Goal: Task Accomplishment & Management: Complete application form

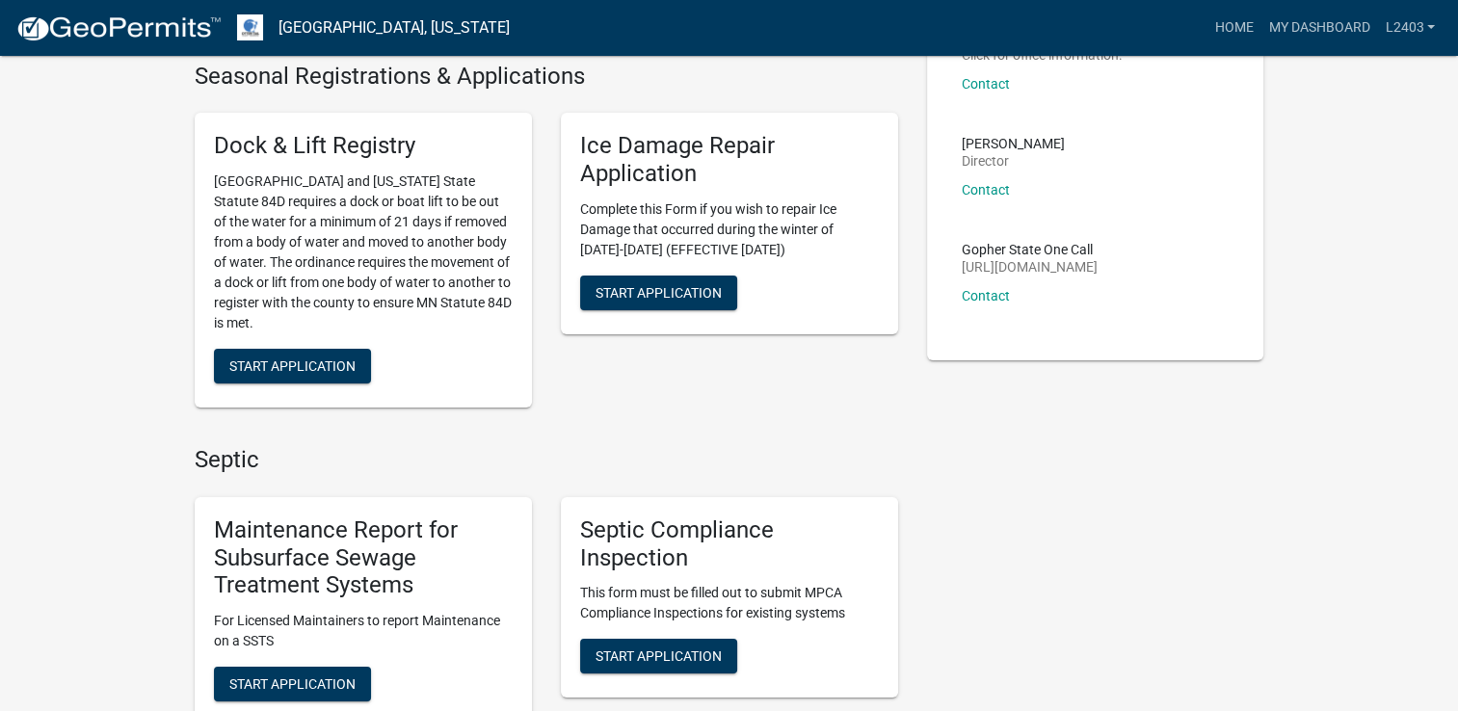
scroll to position [193, 0]
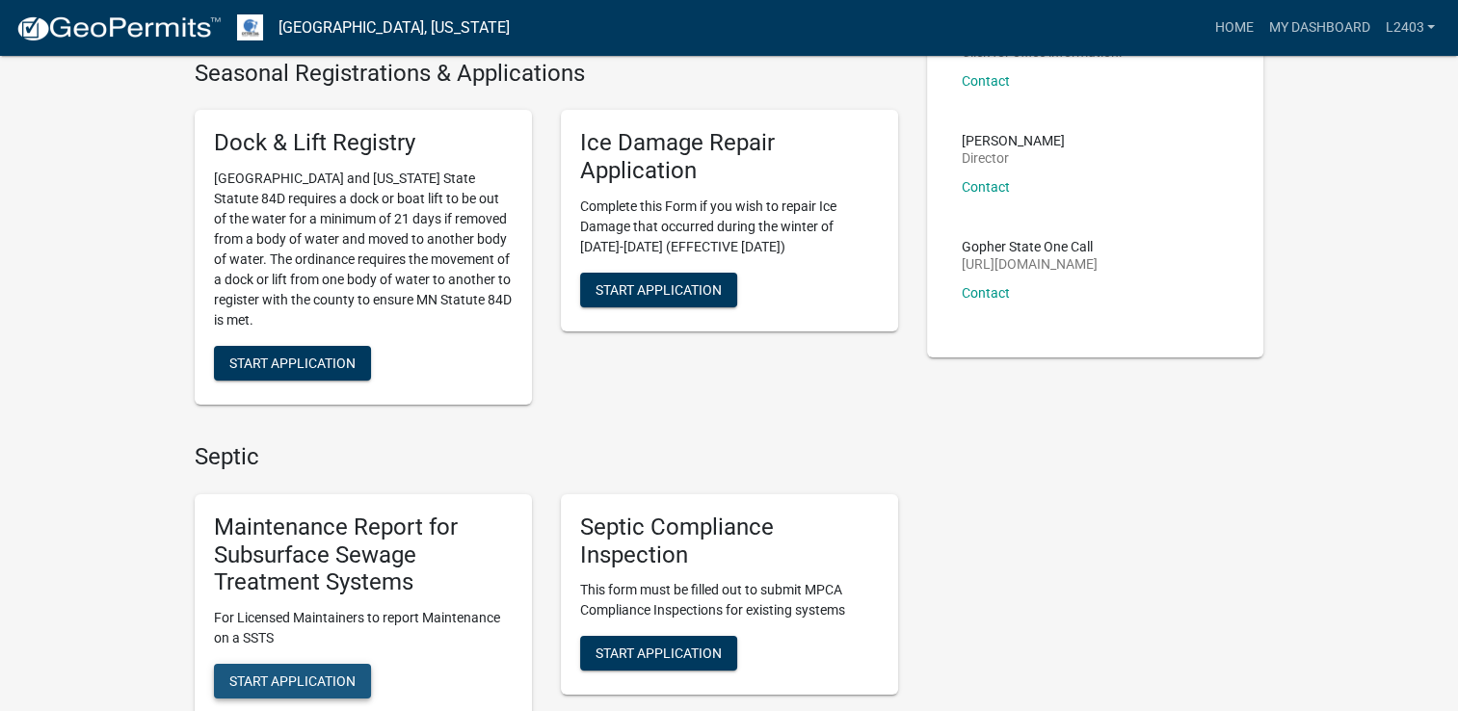
click at [270, 687] on span "Start Application" at bounding box center [292, 681] width 126 height 15
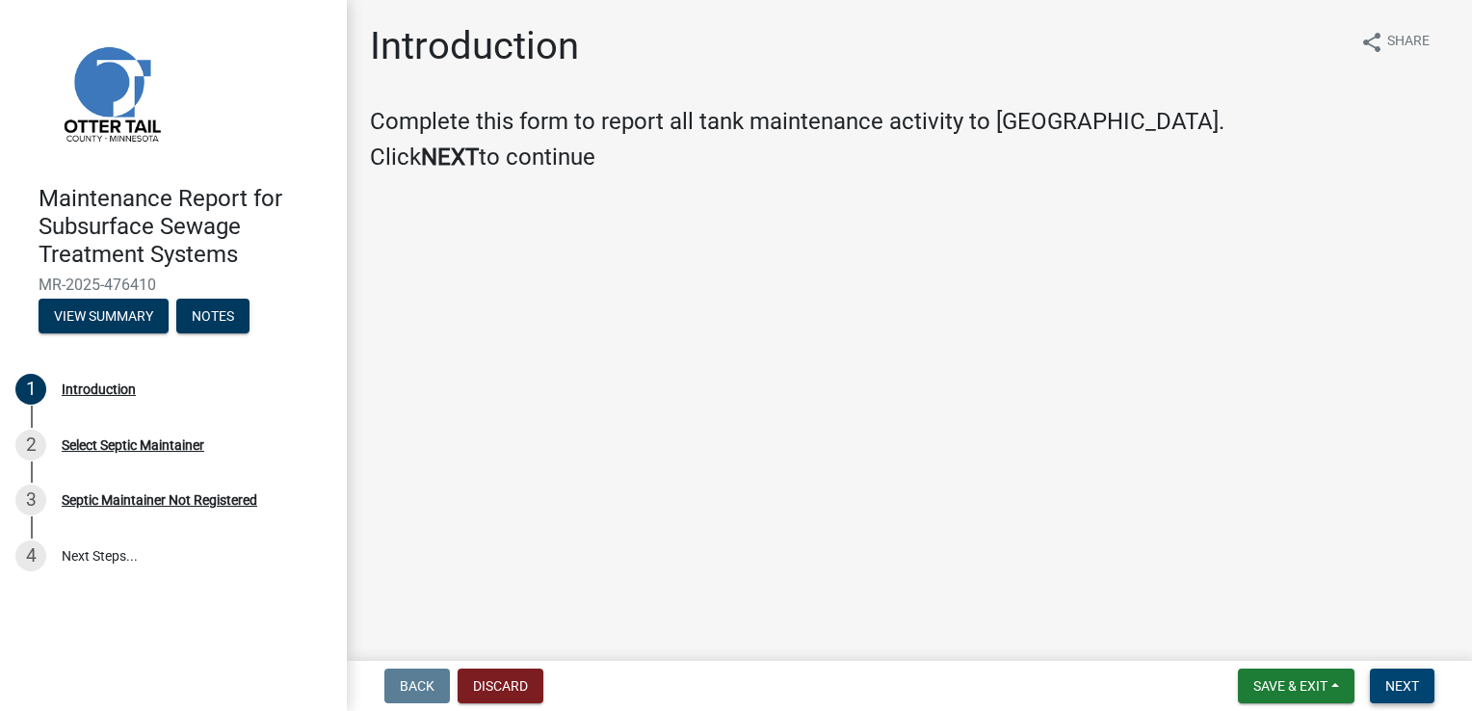
click at [1397, 684] on span "Next" at bounding box center [1403, 685] width 34 height 15
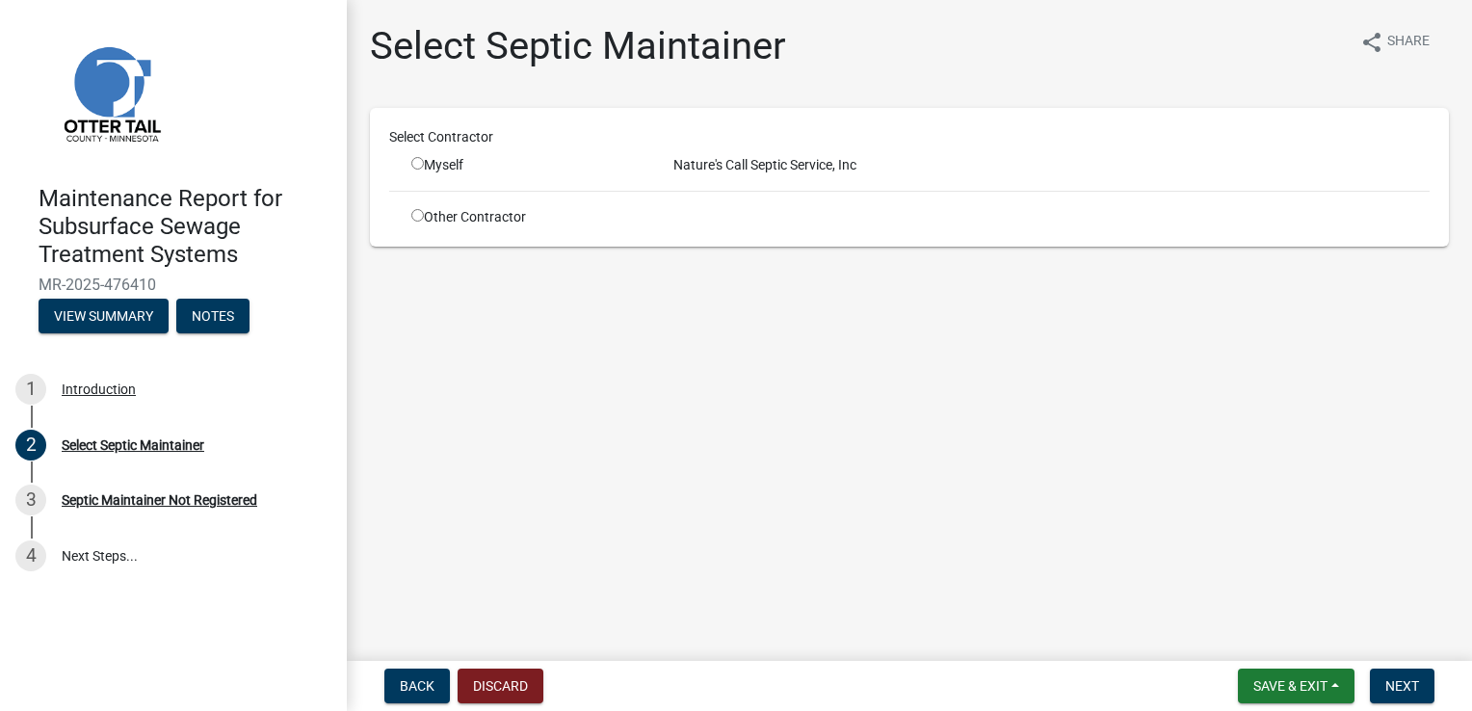
click at [447, 163] on div "Myself" at bounding box center [527, 165] width 233 height 20
drag, startPoint x: 418, startPoint y: 161, endPoint x: 655, endPoint y: 199, distance: 240.1
click at [418, 162] on input "radio" at bounding box center [417, 163] width 13 height 13
radio input "true"
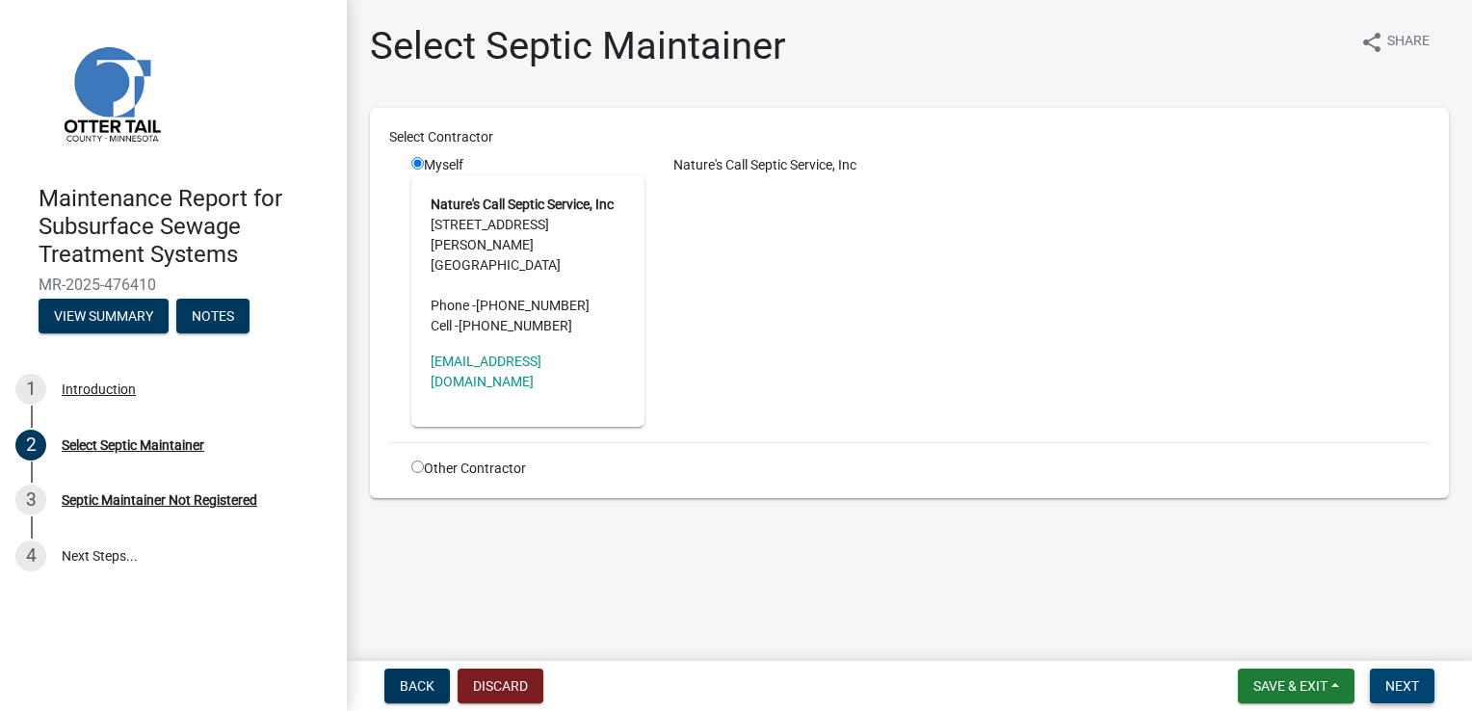
click at [1401, 673] on button "Next" at bounding box center [1402, 686] width 65 height 35
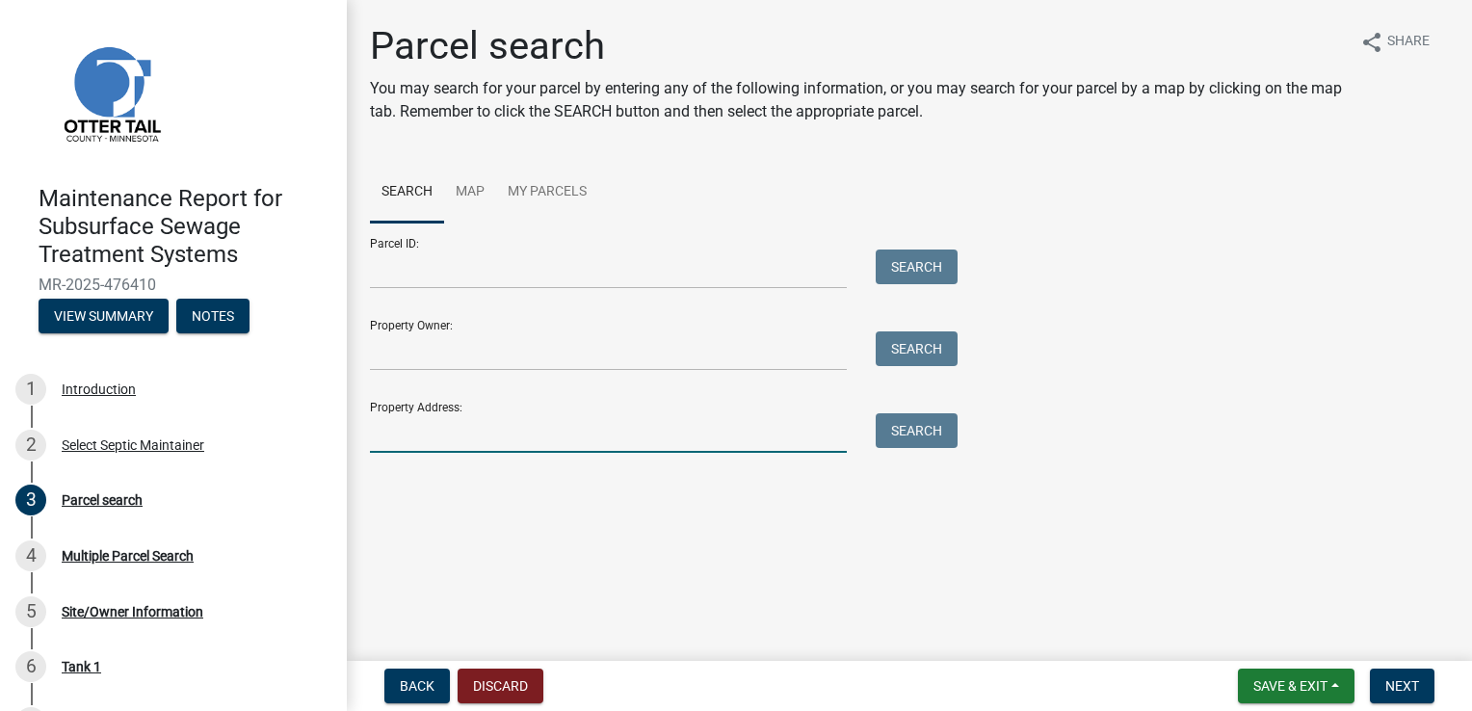
click at [412, 435] on input "Property Address:" at bounding box center [608, 433] width 477 height 40
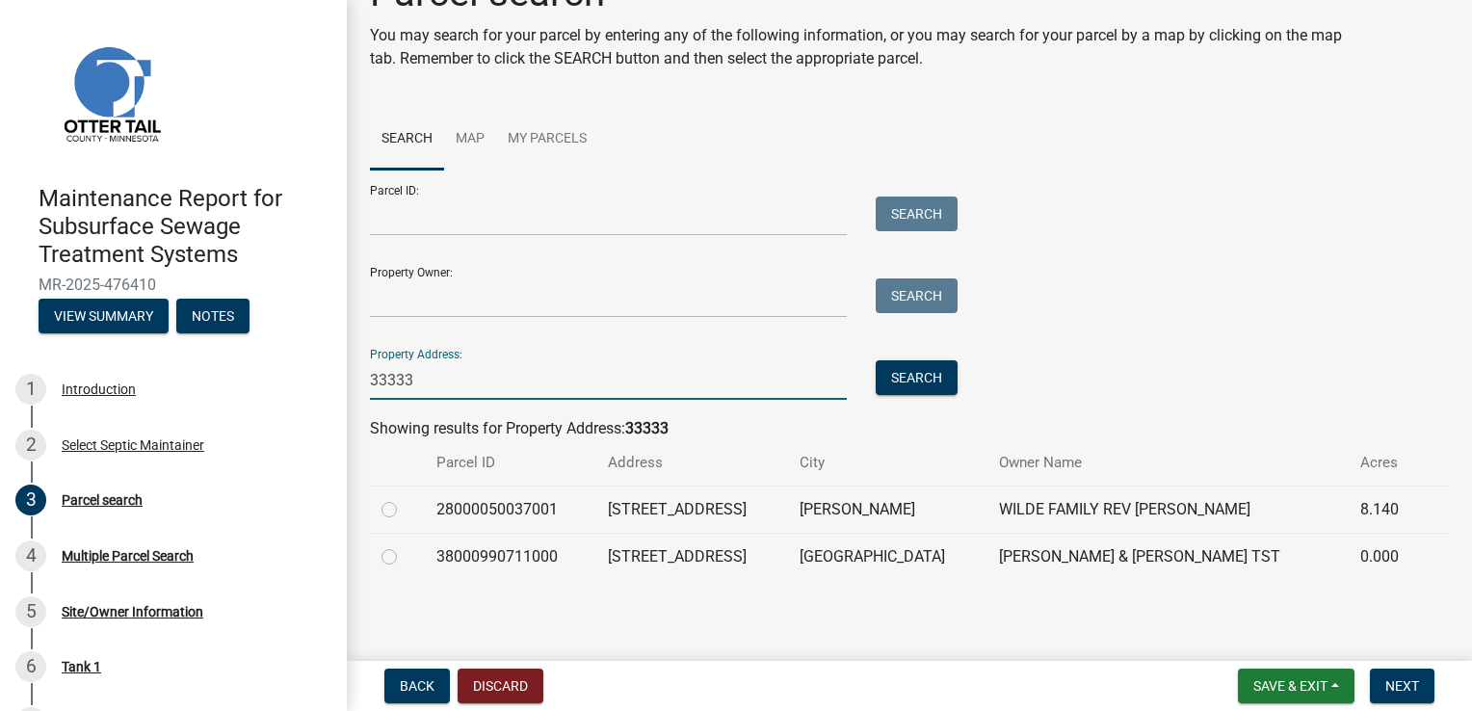
scroll to position [54, 0]
type input "33333"
click at [378, 503] on td at bounding box center [397, 508] width 55 height 47
click at [405, 497] on label at bounding box center [405, 497] width 0 height 0
click at [405, 509] on input "radio" at bounding box center [411, 503] width 13 height 13
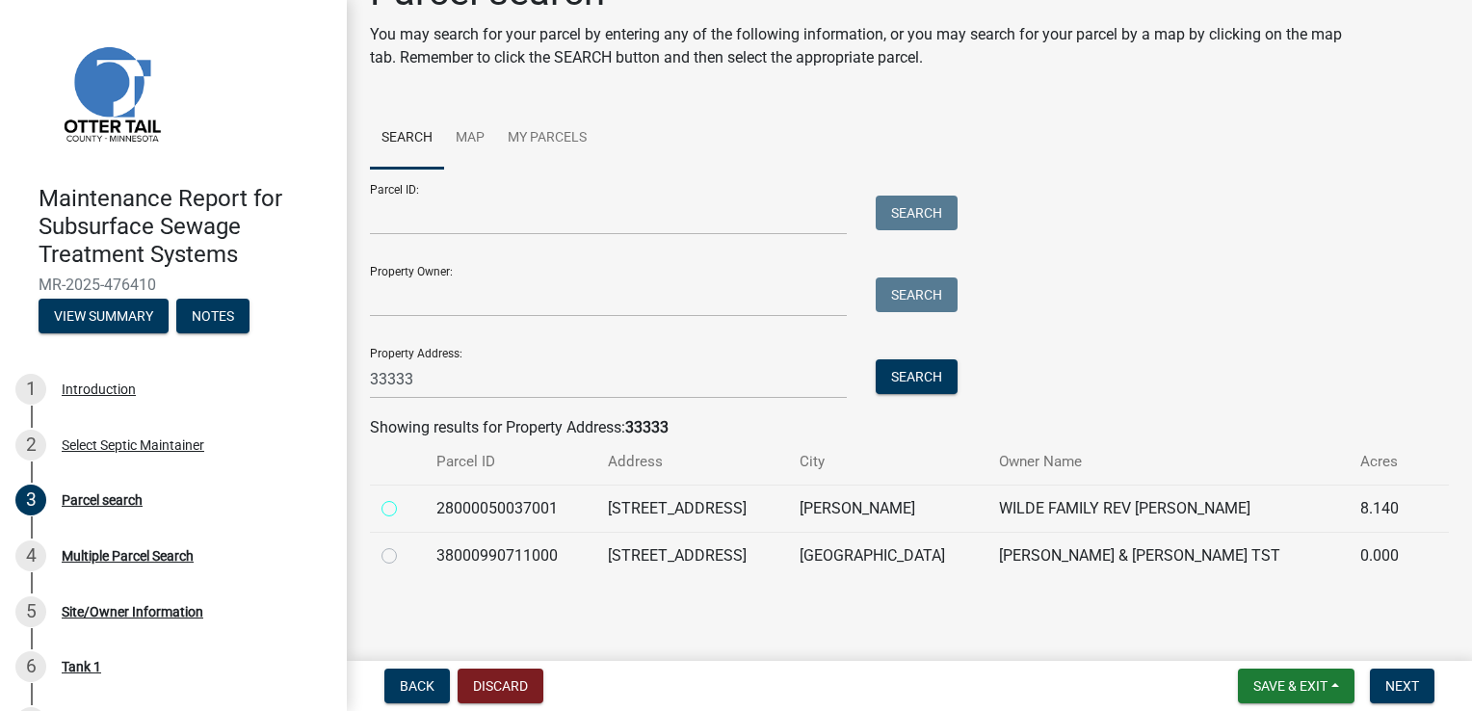
radio input "true"
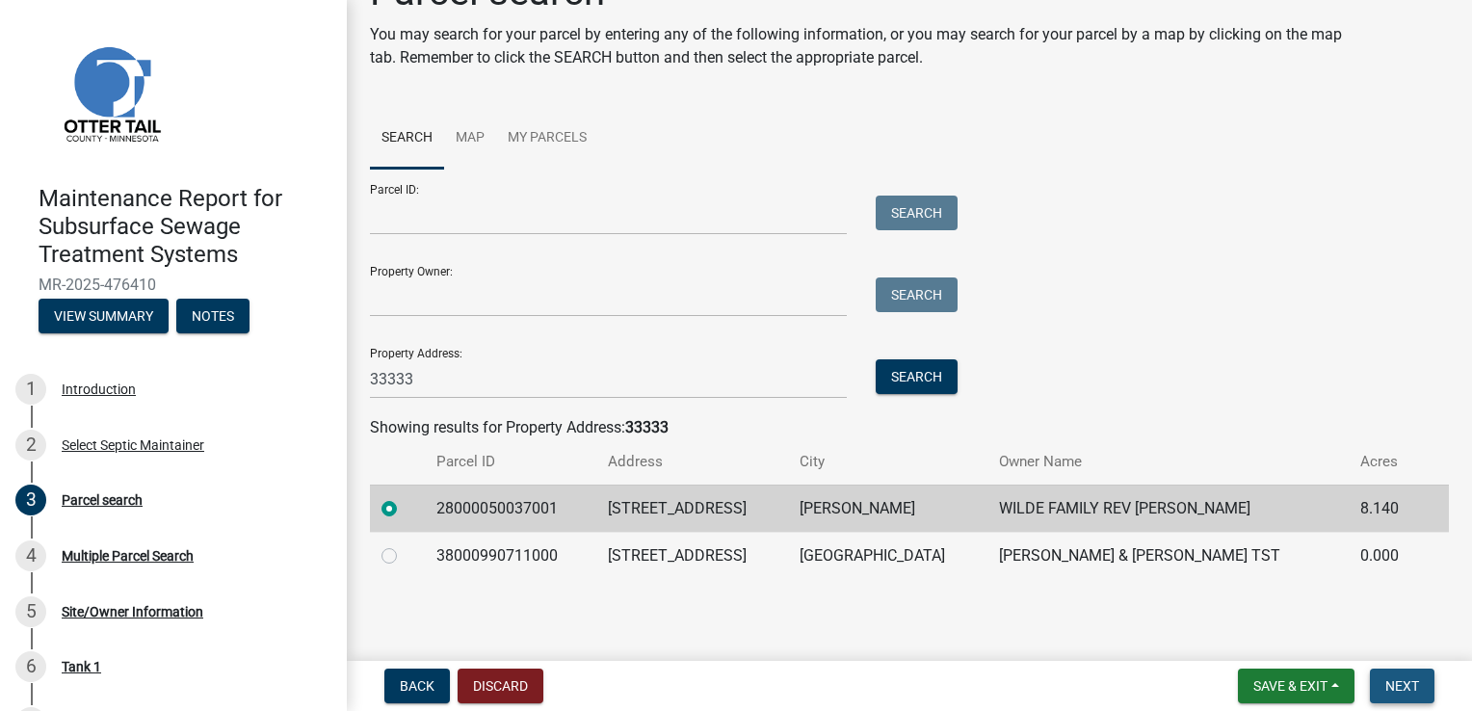
click at [1417, 683] on span "Next" at bounding box center [1403, 685] width 34 height 15
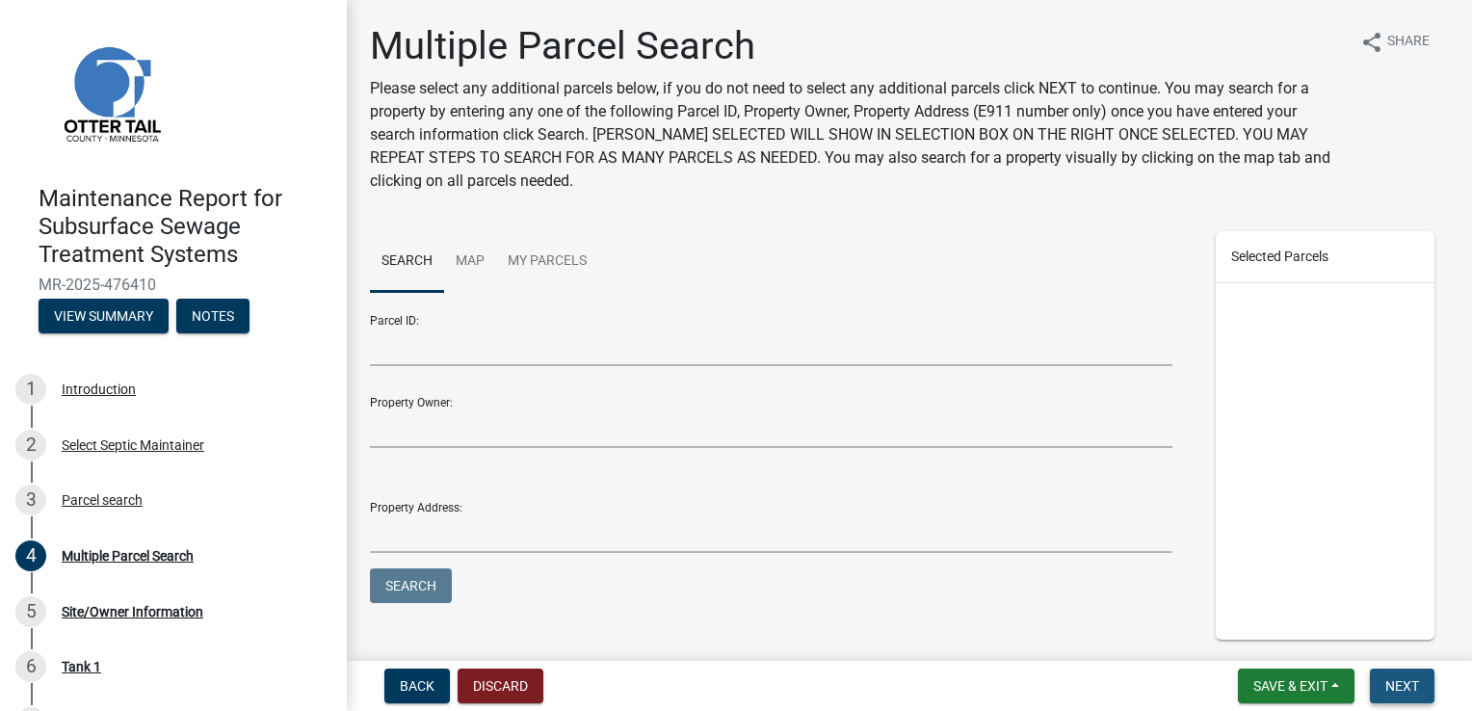
click at [1414, 683] on span "Next" at bounding box center [1403, 685] width 34 height 15
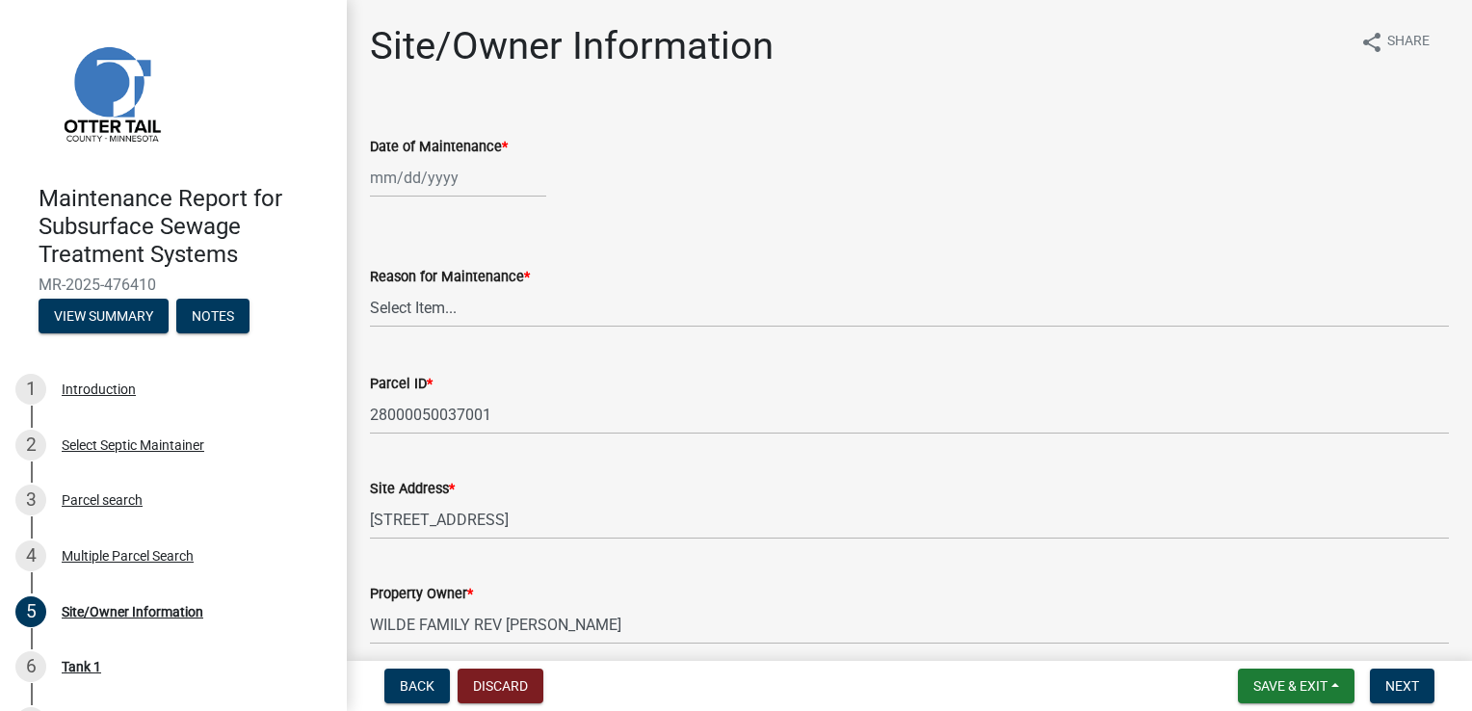
select select "9"
select select "2025"
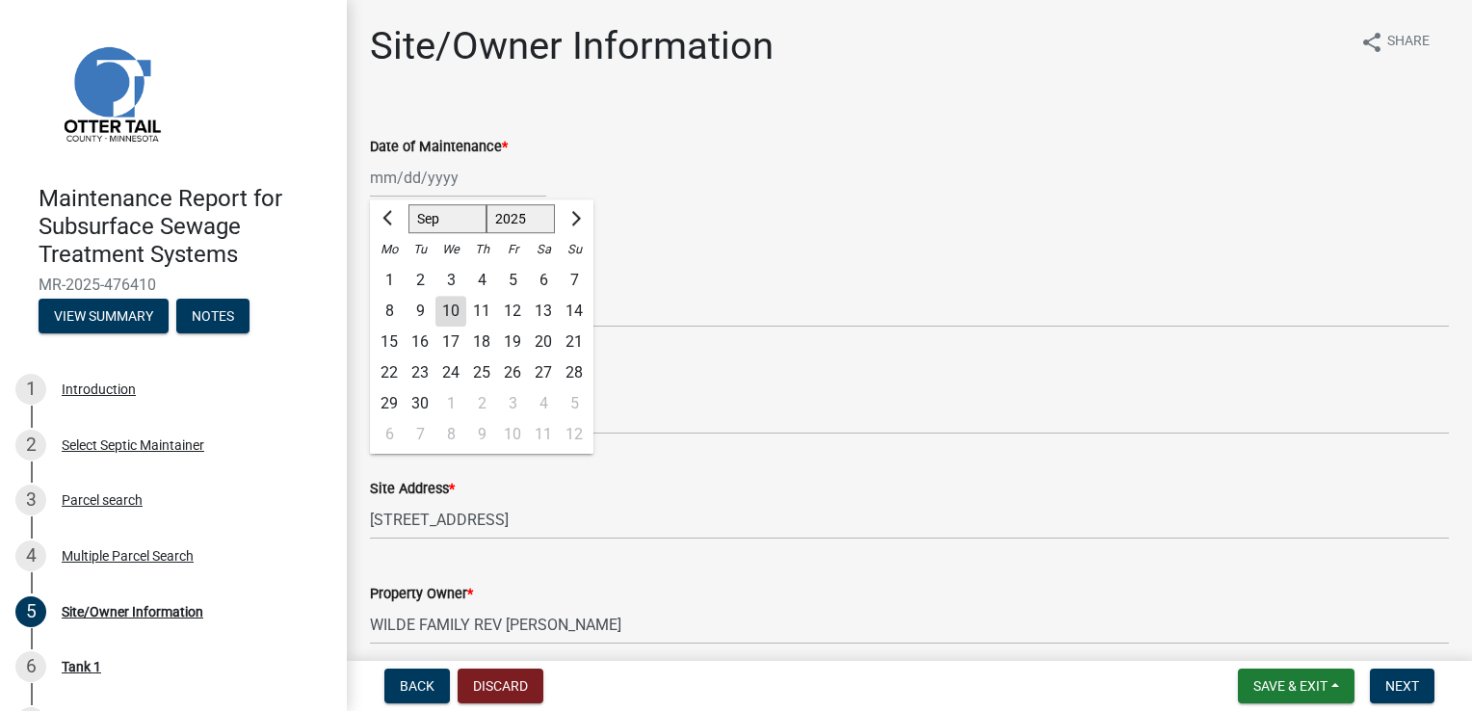
drag, startPoint x: 441, startPoint y: 174, endPoint x: 448, endPoint y: 188, distance: 15.1
click at [441, 175] on div "[PERSON_NAME] Feb Mar Apr [PERSON_NAME][DATE] Oct Nov [DATE] 1526 1527 1528 152…" at bounding box center [458, 178] width 176 height 40
click at [638, 148] on div "Date of Maintenance *" at bounding box center [909, 146] width 1079 height 23
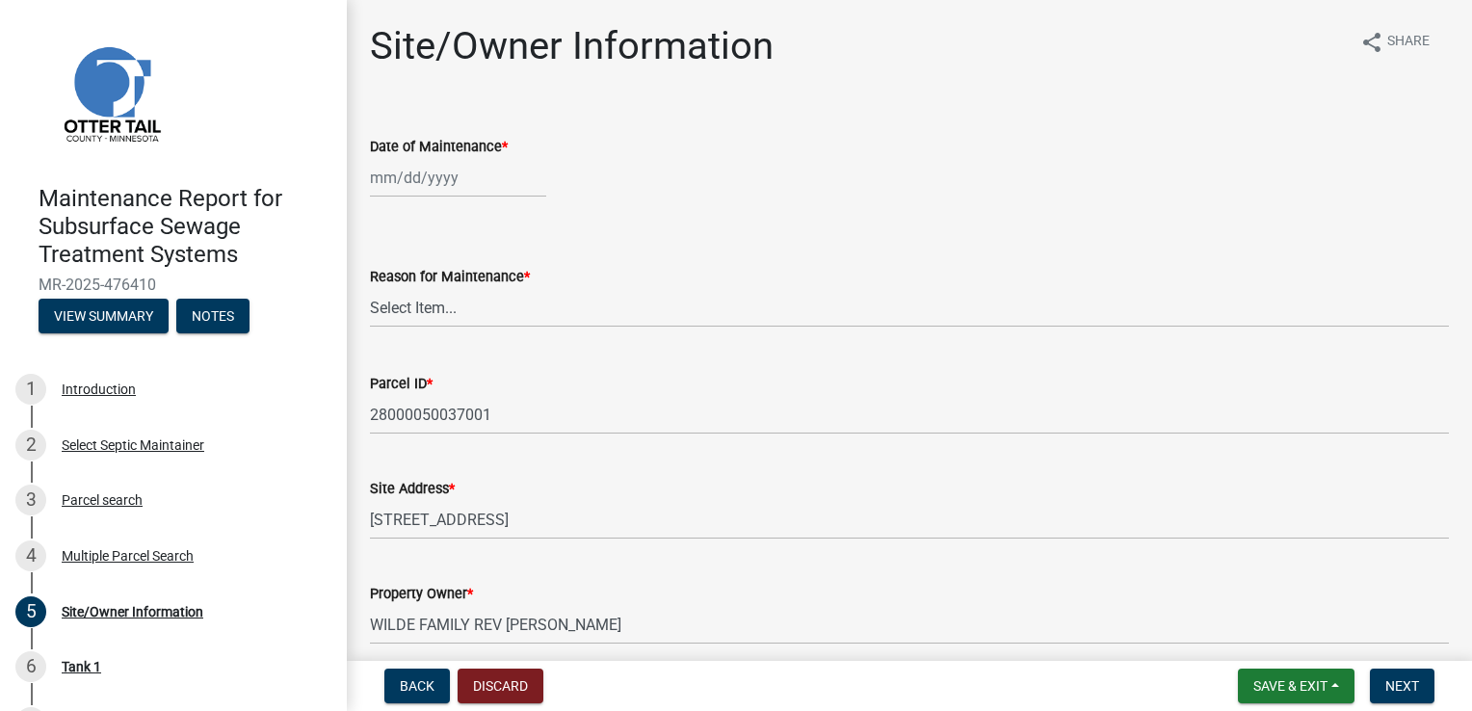
click at [412, 180] on div at bounding box center [458, 178] width 176 height 40
select select "9"
select select "2025"
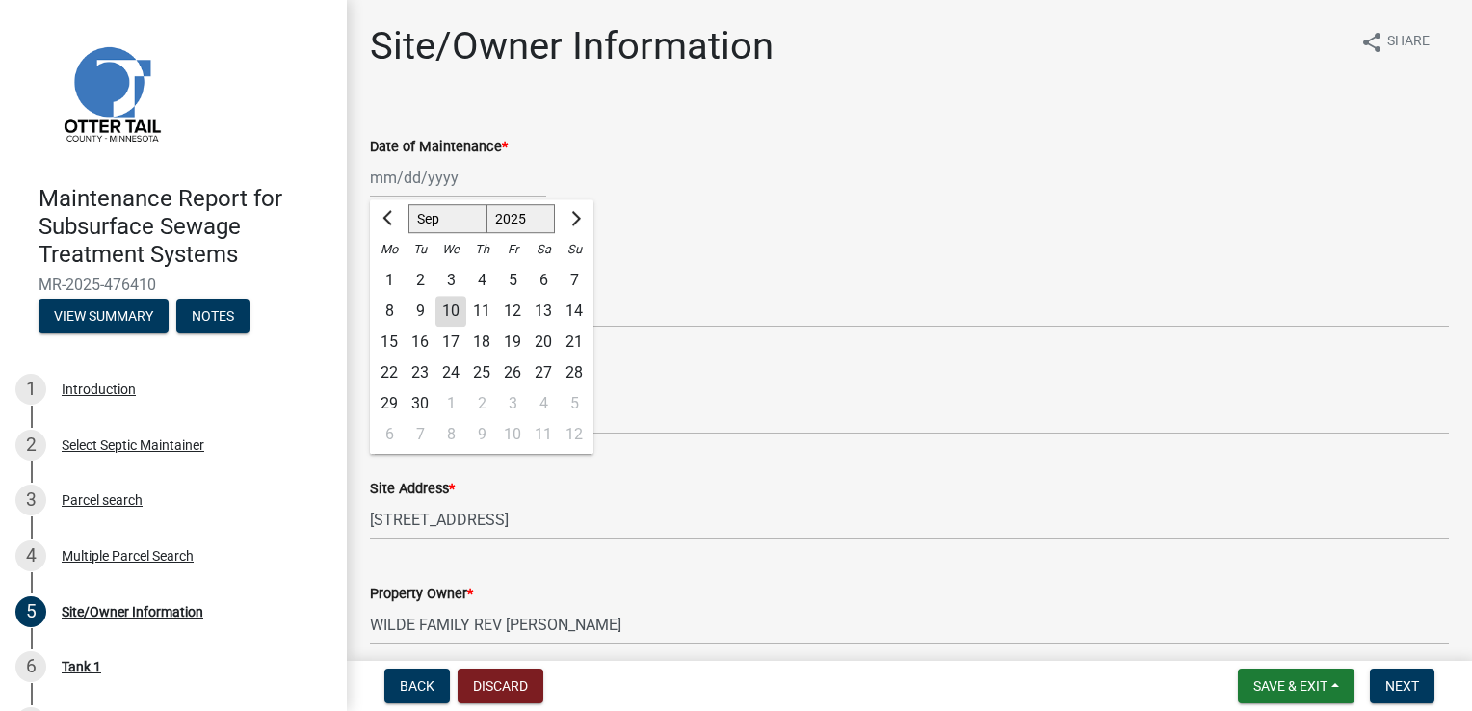
click at [424, 310] on div "9" at bounding box center [420, 311] width 31 height 31
type input "[DATE]"
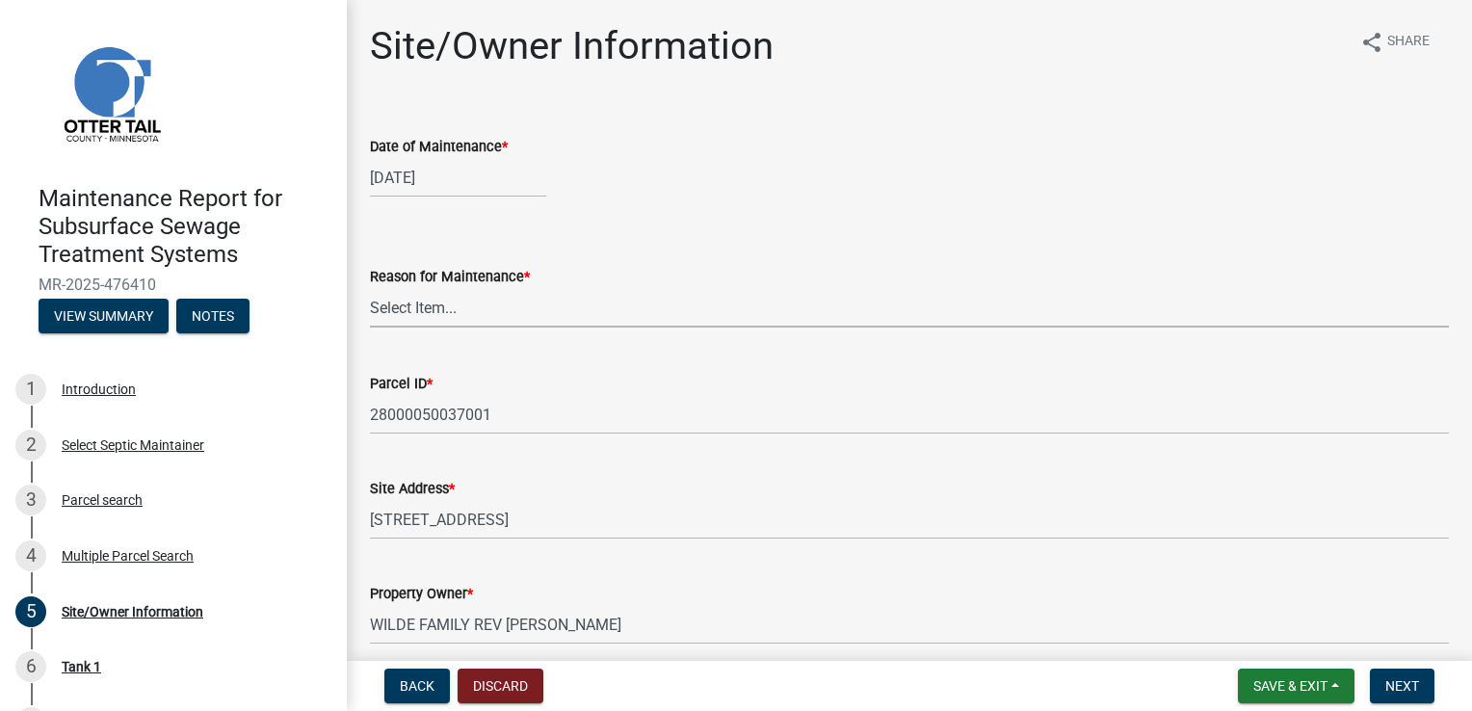
drag, startPoint x: 405, startPoint y: 304, endPoint x: 394, endPoint y: 315, distance: 15.7
click at [405, 304] on select "Select Item... Called Routine Other" at bounding box center [909, 308] width 1079 height 40
click at [370, 288] on select "Select Item... Called Routine Other" at bounding box center [909, 308] width 1079 height 40
select select "3ac72b63-7b21-42e4-8192-806faae7a4f1"
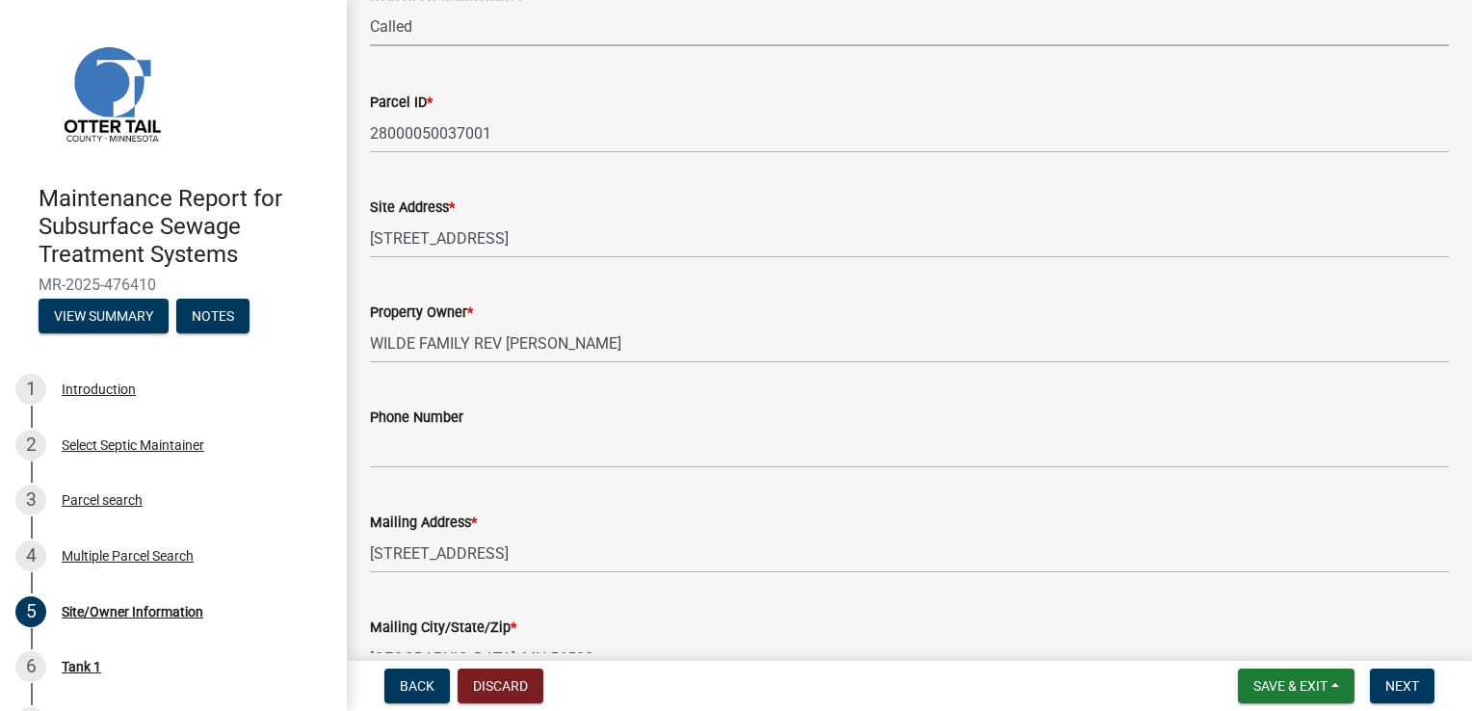
scroll to position [289, 0]
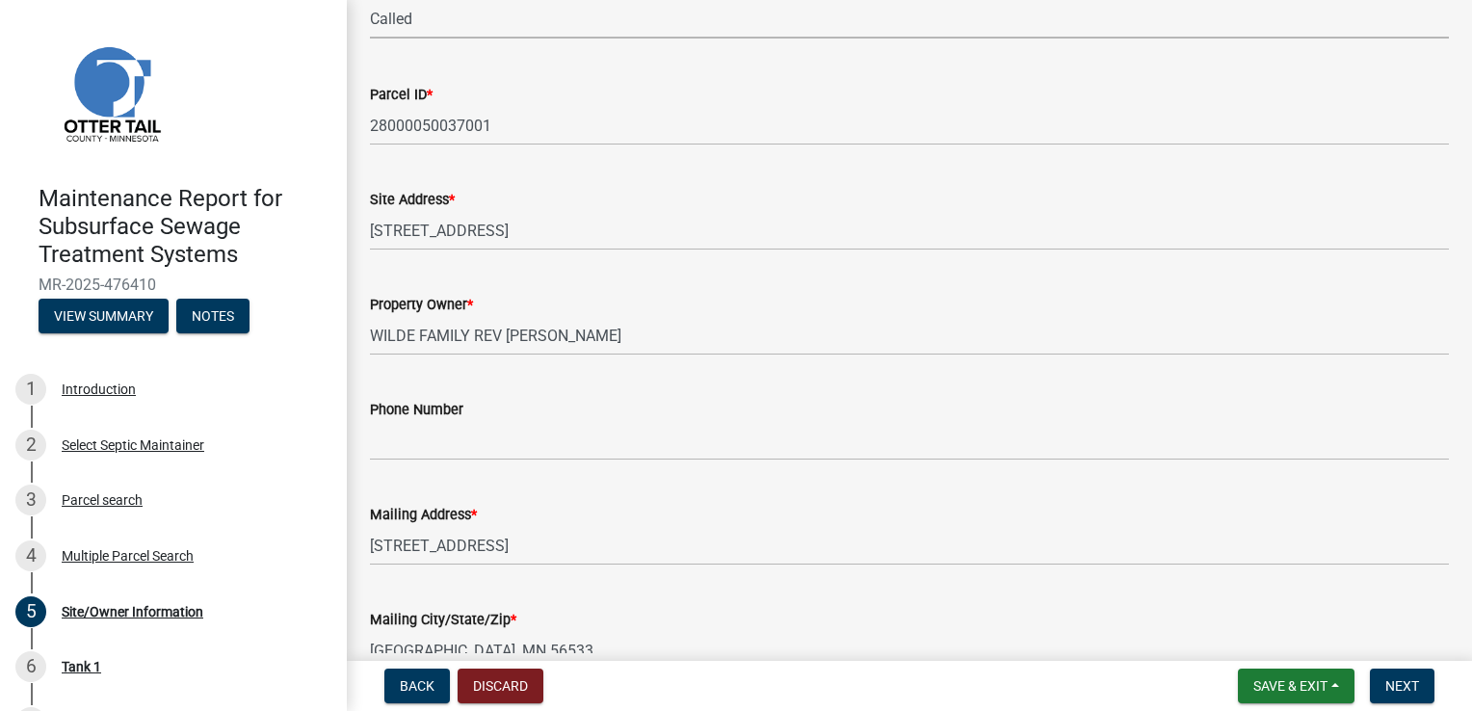
click at [1389, 703] on nav "Back Discard Save & Exit Save Save & Exit Next" at bounding box center [909, 686] width 1125 height 50
click at [1413, 691] on span "Next" at bounding box center [1403, 685] width 34 height 15
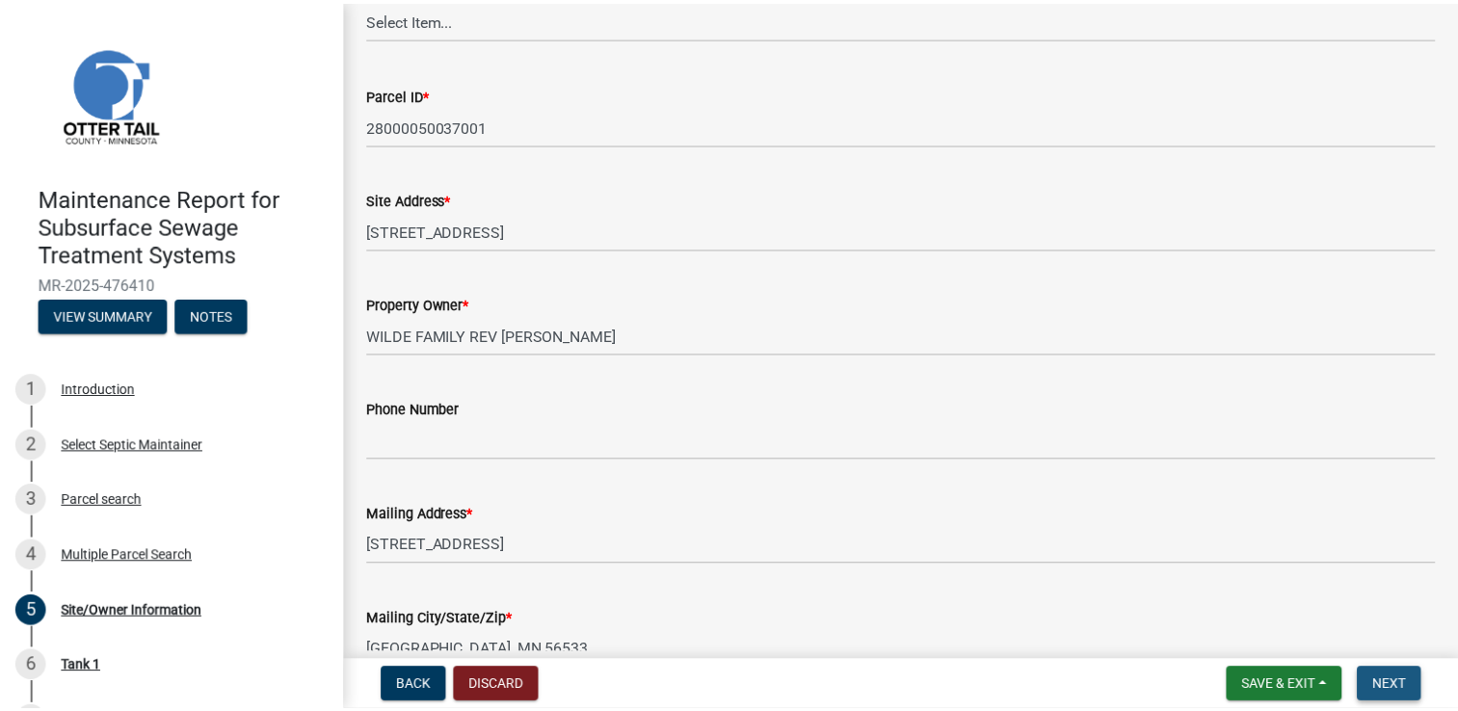
scroll to position [0, 0]
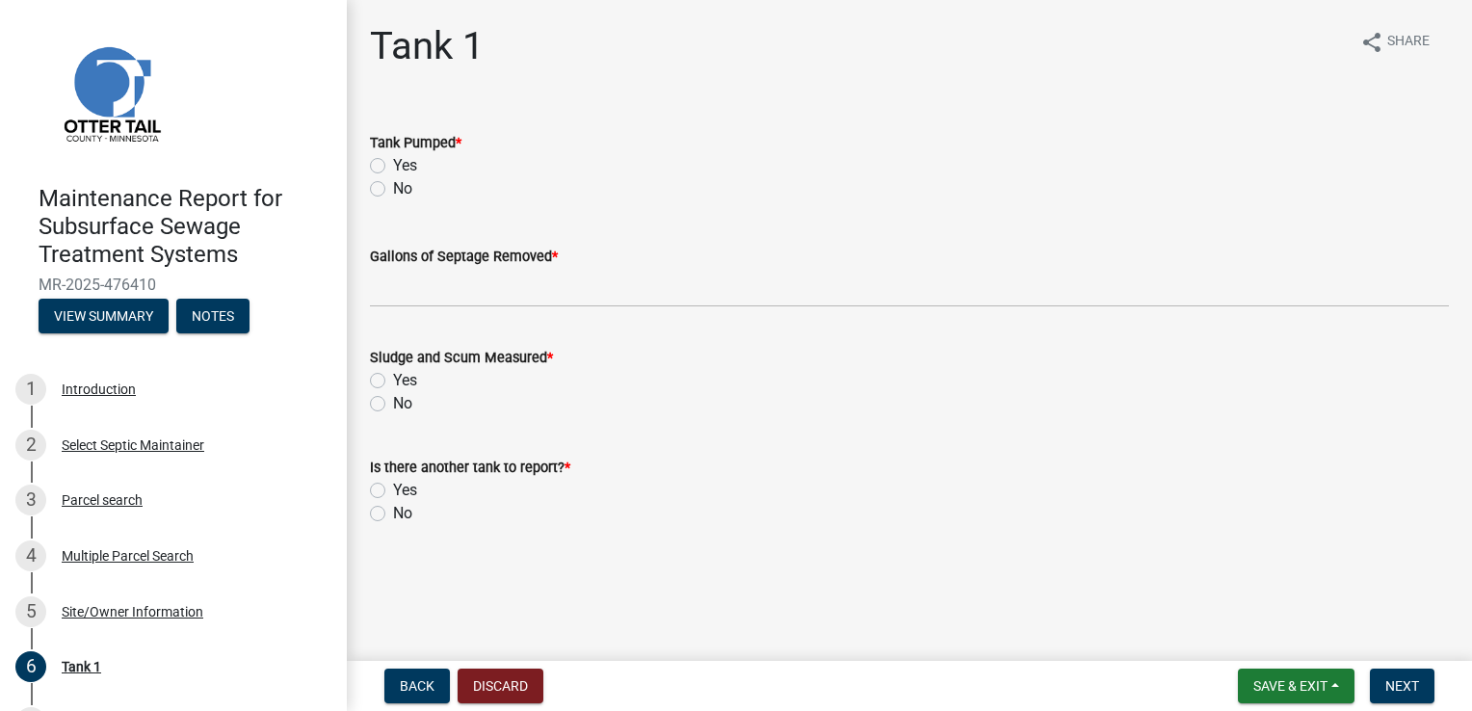
click at [405, 172] on label "Yes" at bounding box center [405, 165] width 24 height 23
click at [405, 167] on input "Yes" at bounding box center [399, 160] width 13 height 13
radio input "true"
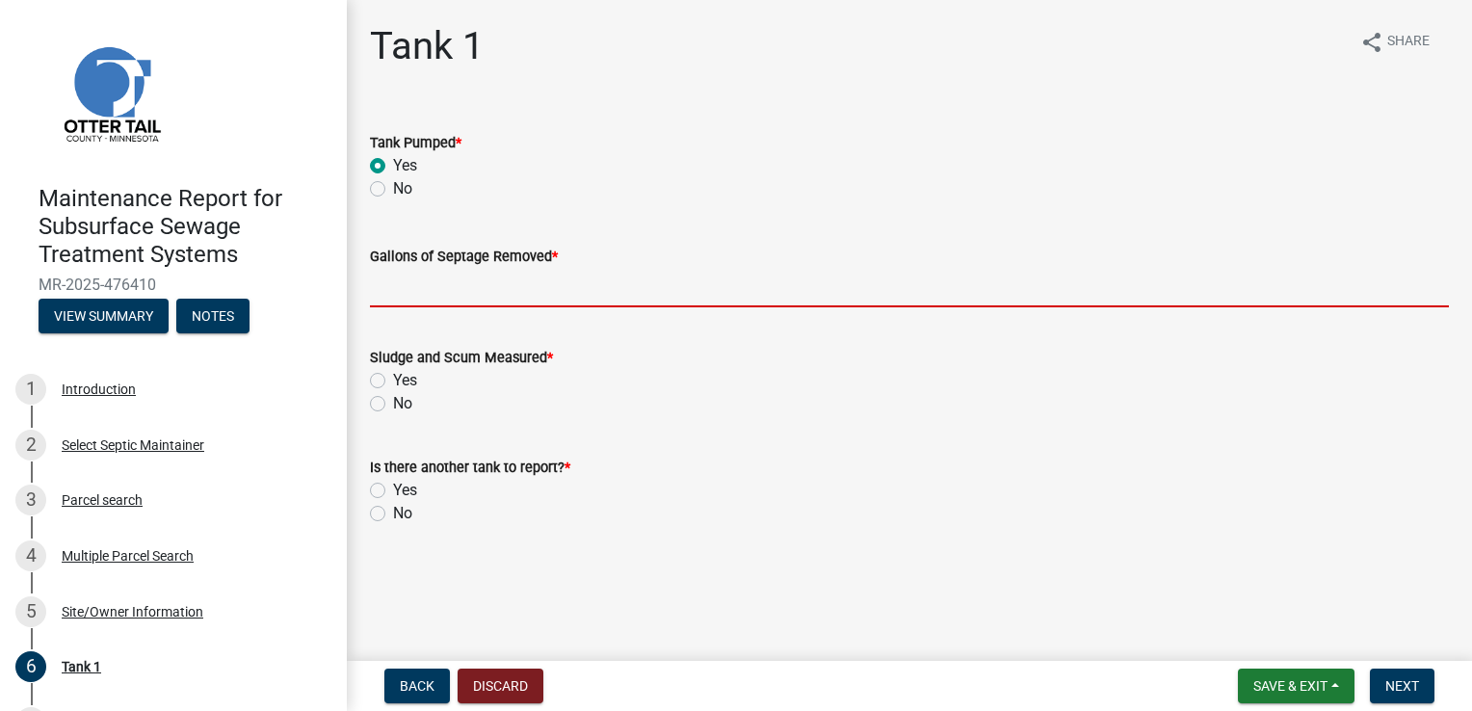
click at [436, 279] on input "Gallons of Septage Removed *" at bounding box center [909, 288] width 1079 height 40
type input "1000"
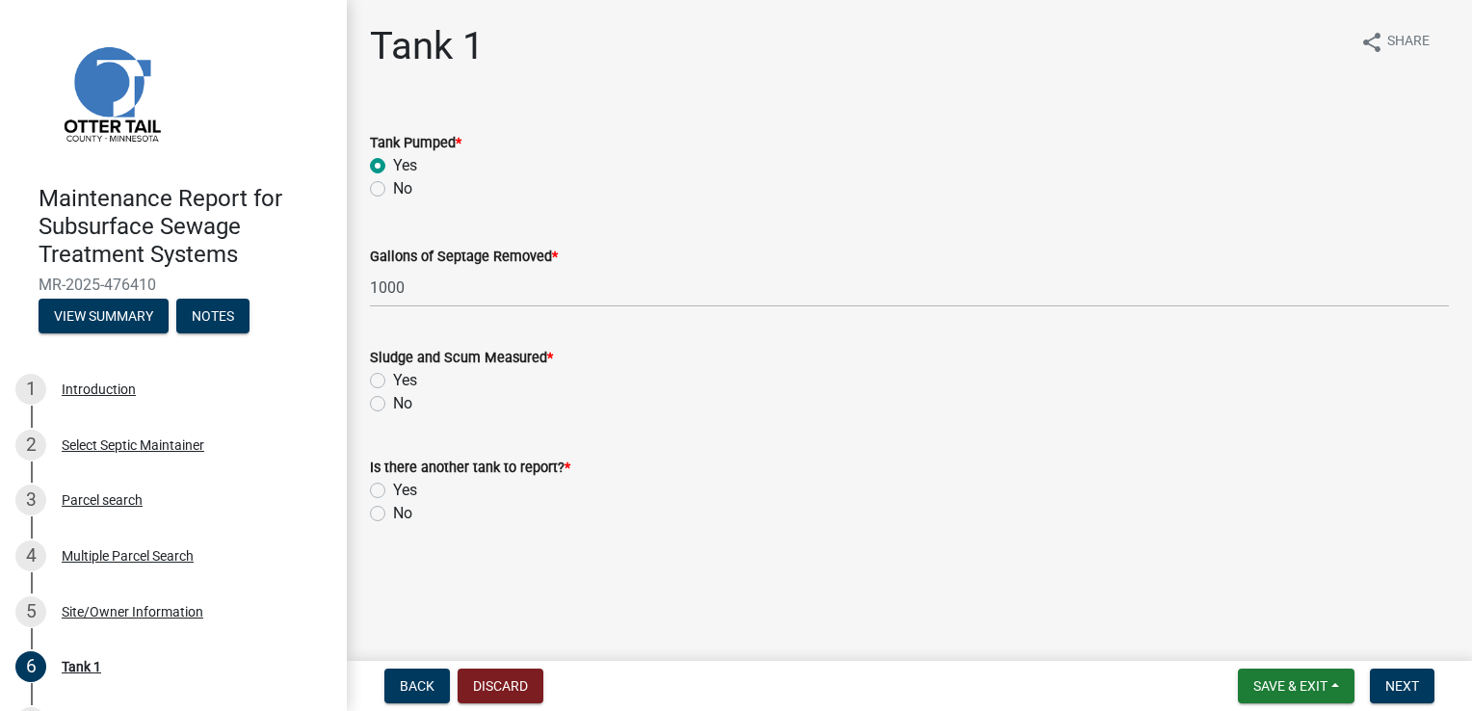
click at [395, 380] on label "Yes" at bounding box center [405, 380] width 24 height 23
click at [395, 380] on input "Yes" at bounding box center [399, 375] width 13 height 13
radio input "true"
click at [405, 510] on label "No" at bounding box center [402, 513] width 19 height 23
click at [405, 510] on input "No" at bounding box center [399, 508] width 13 height 13
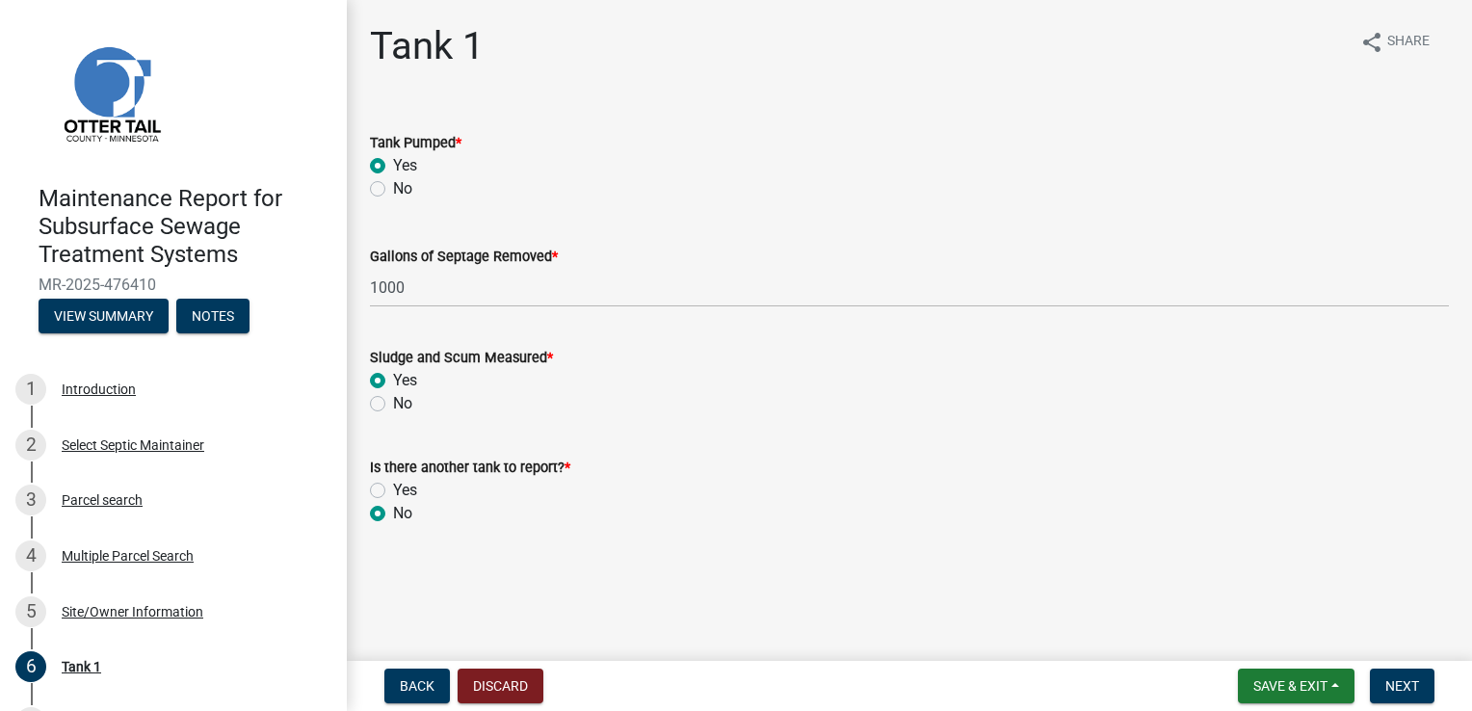
radio input "true"
click at [1398, 690] on span "Next" at bounding box center [1403, 685] width 34 height 15
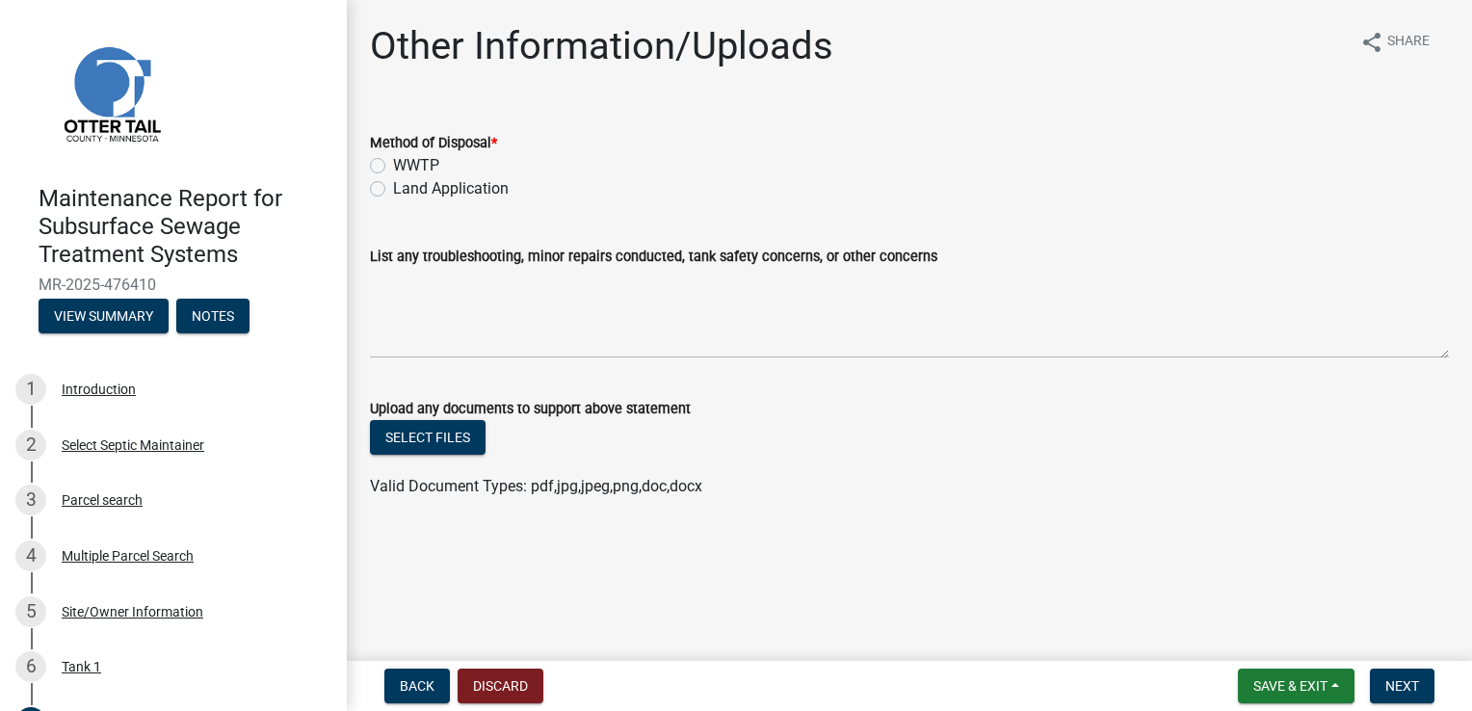
click at [433, 187] on label "Land Application" at bounding box center [451, 188] width 116 height 23
click at [406, 187] on input "Land Application" at bounding box center [399, 183] width 13 height 13
radio input "true"
click at [1409, 686] on span "Next" at bounding box center [1403, 685] width 34 height 15
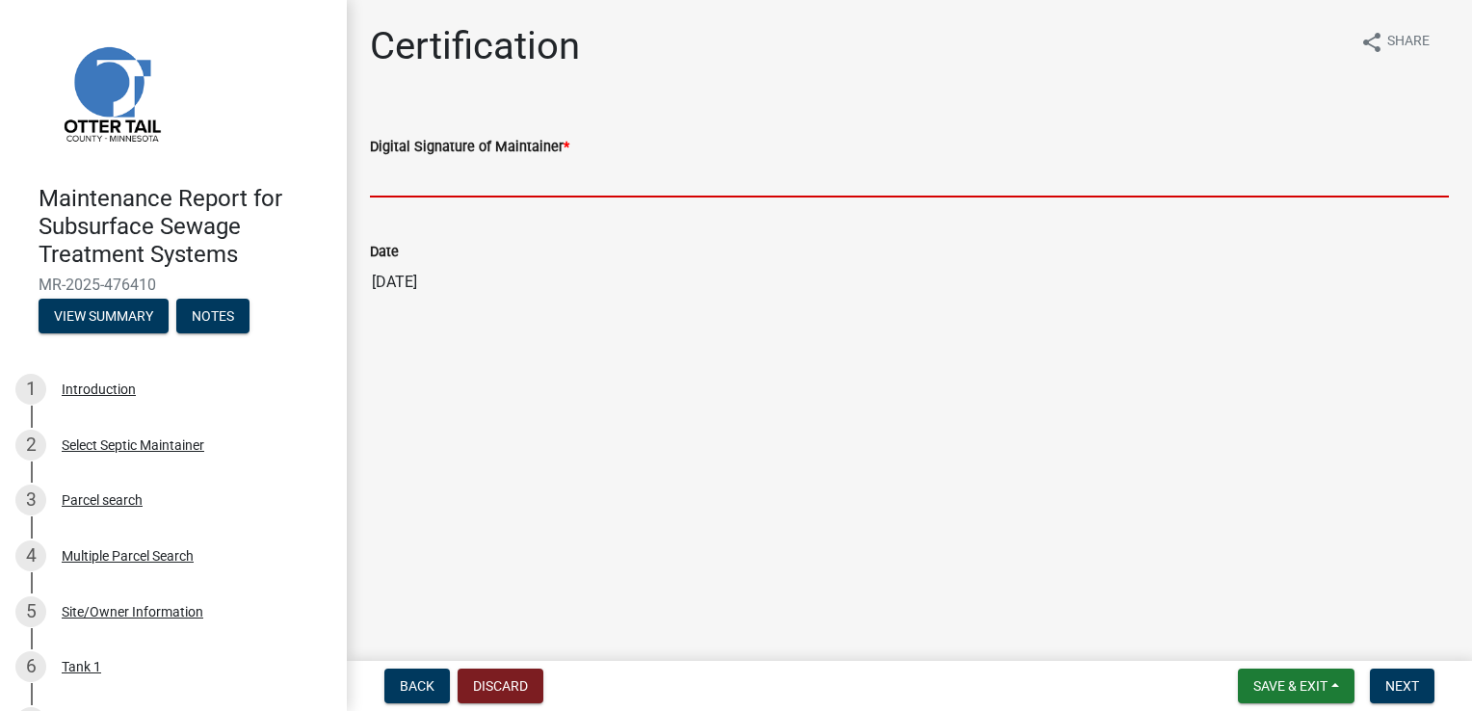
click at [529, 183] on input "Digital Signature of Maintainer *" at bounding box center [909, 178] width 1079 height 40
type input "[PERSON_NAME]"
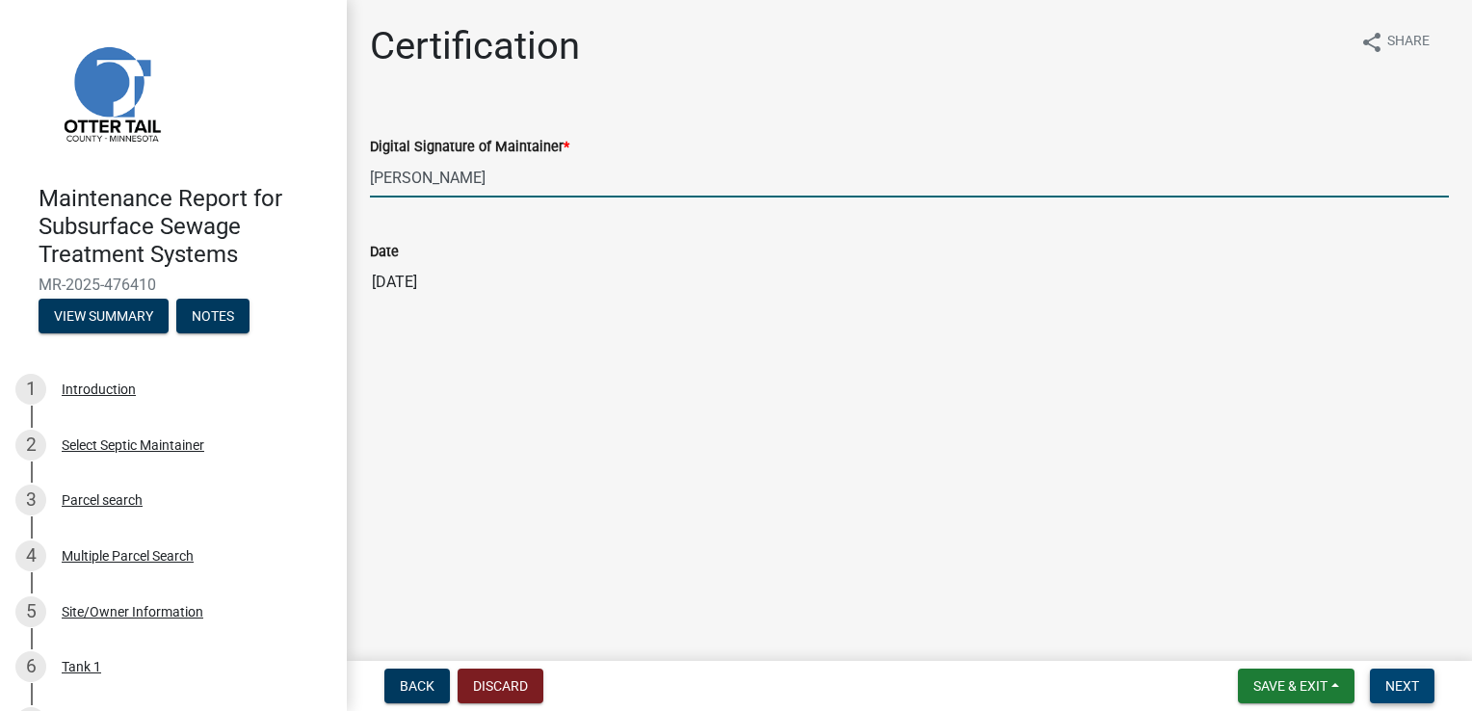
click at [1403, 696] on button "Next" at bounding box center [1402, 686] width 65 height 35
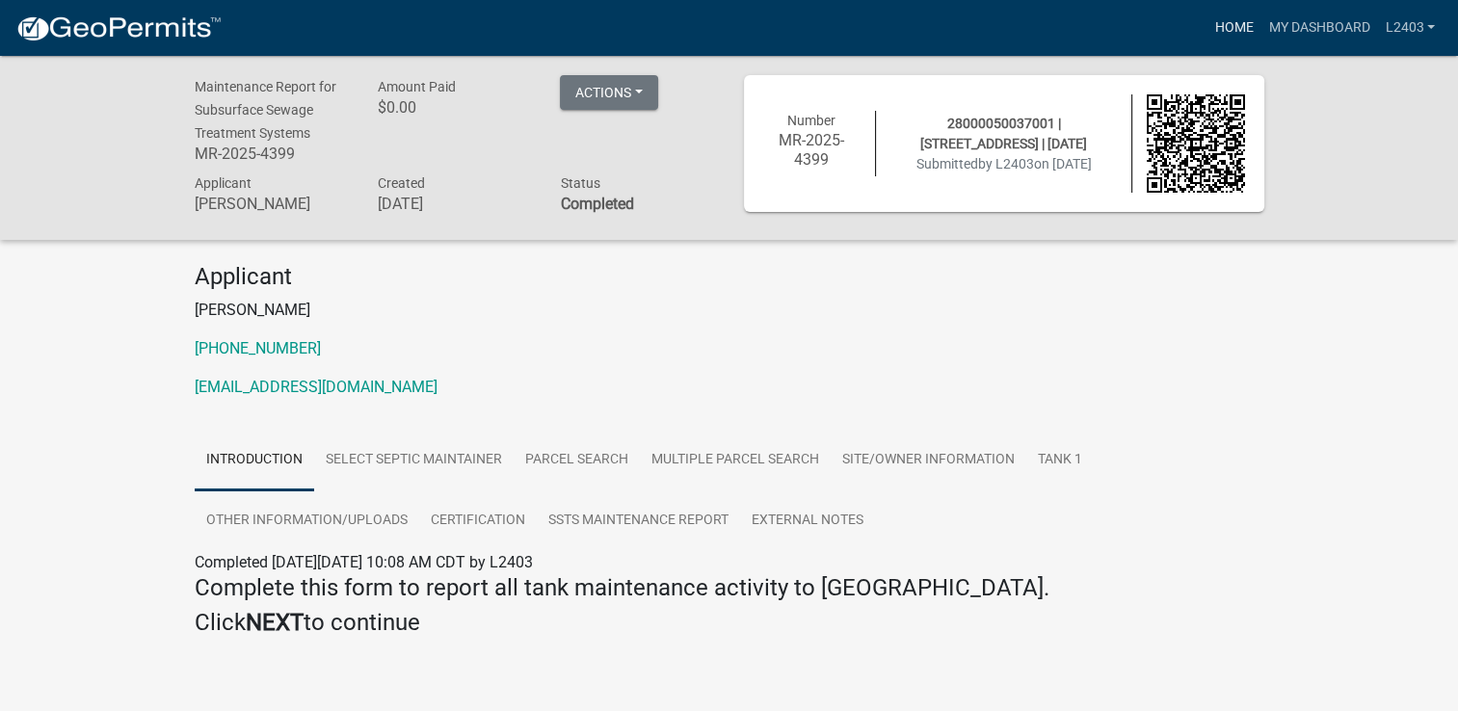
click at [1236, 40] on link "Home" at bounding box center [1233, 28] width 54 height 37
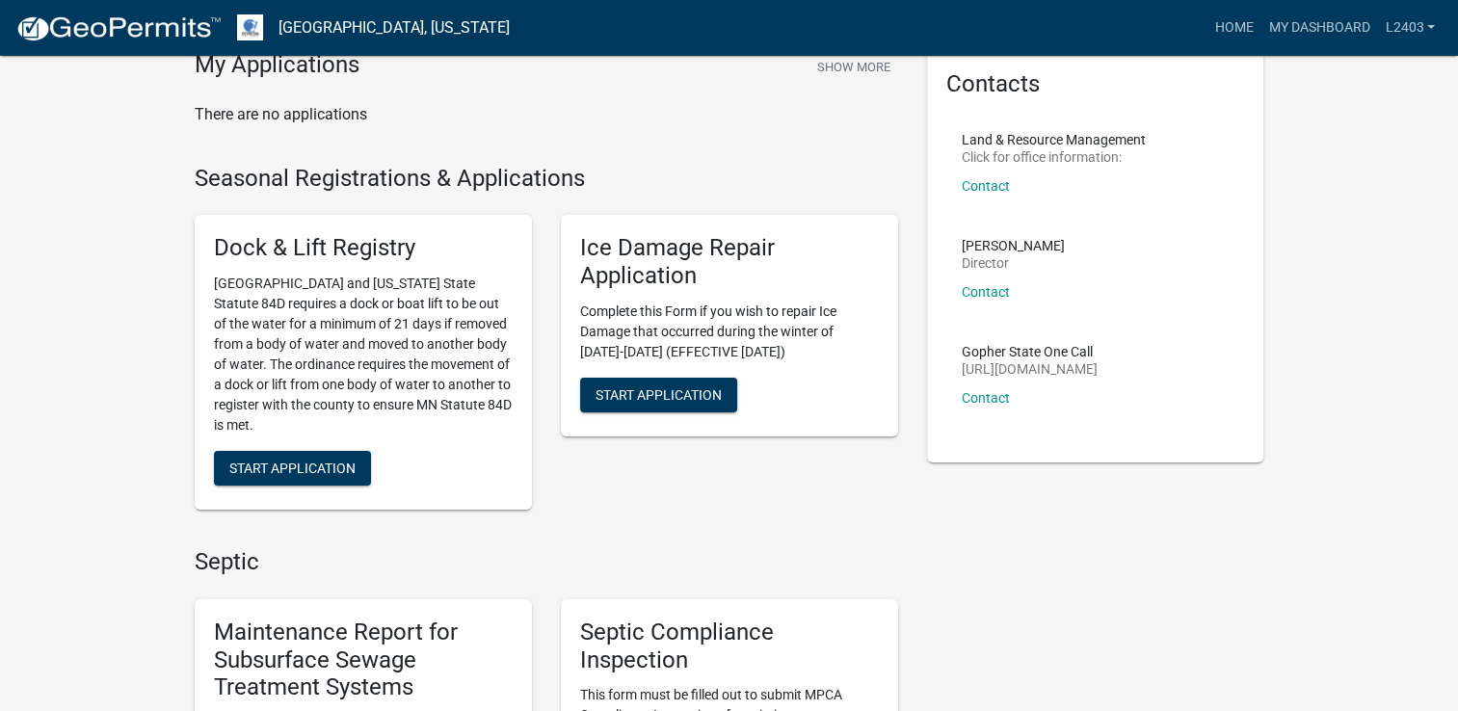
scroll to position [289, 0]
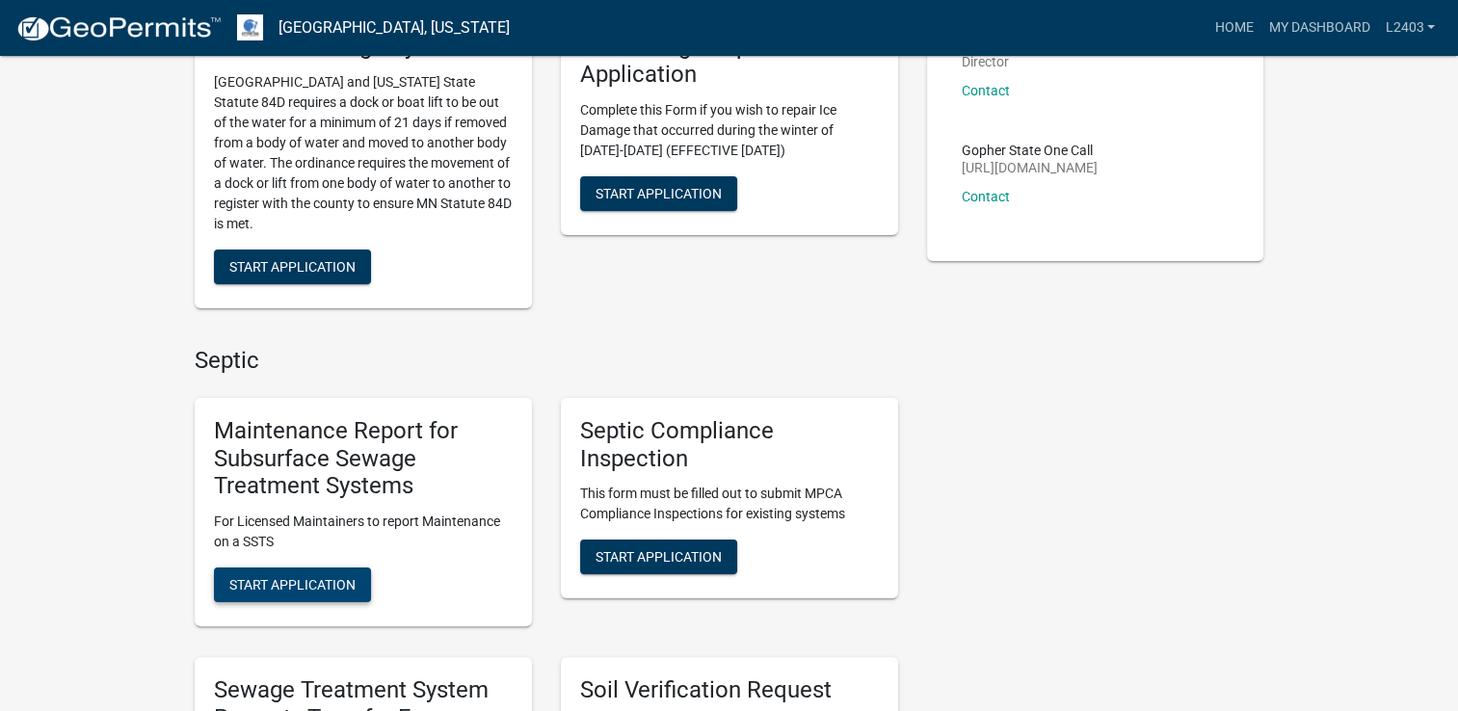
click at [346, 578] on span "Start Application" at bounding box center [292, 584] width 126 height 15
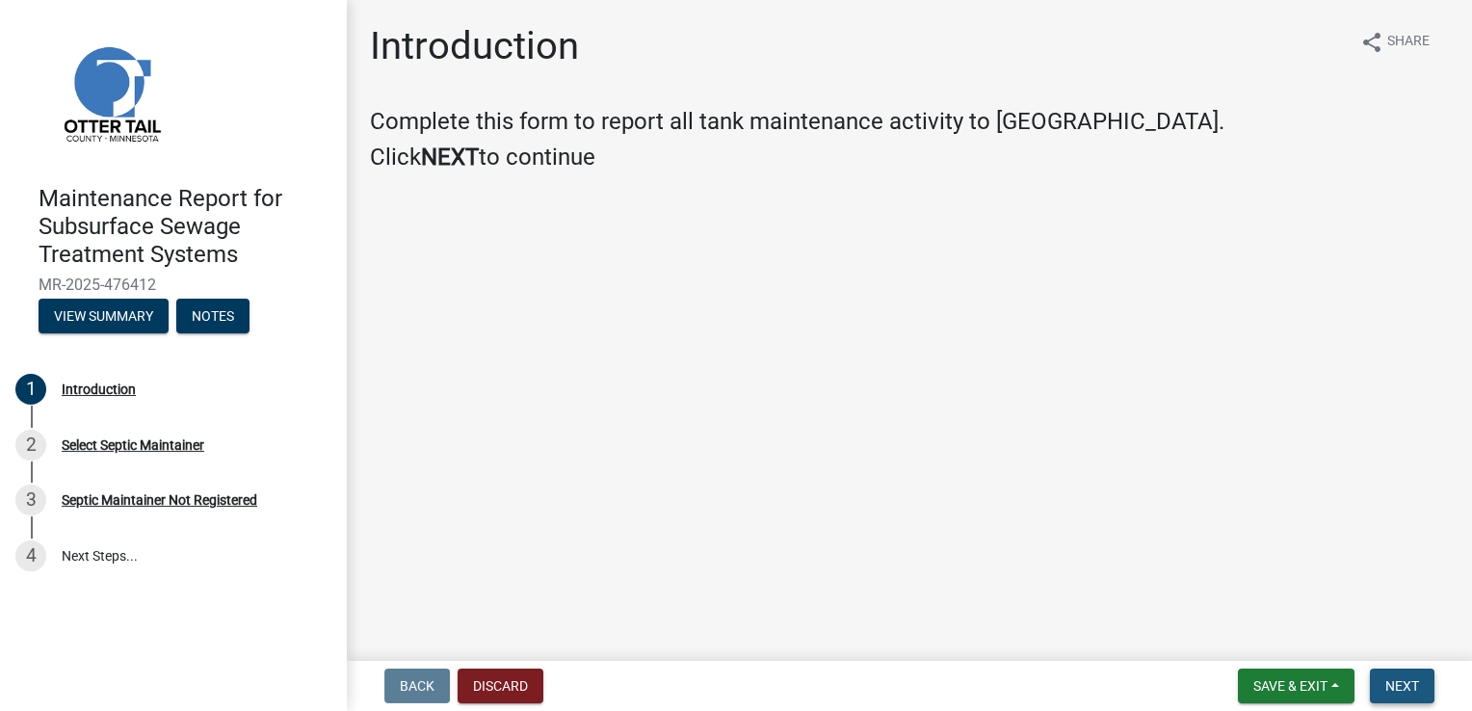
click at [1410, 696] on button "Next" at bounding box center [1402, 686] width 65 height 35
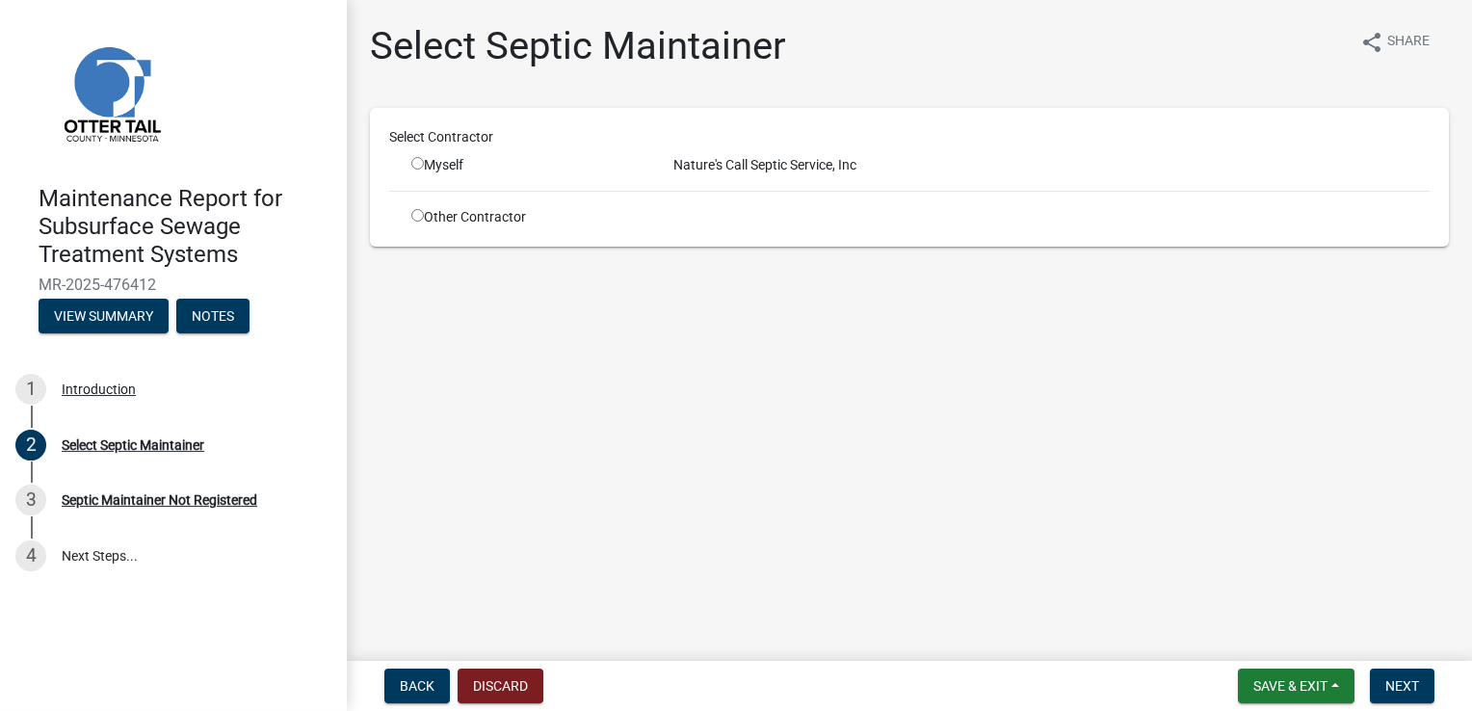
click at [419, 168] on input "radio" at bounding box center [417, 163] width 13 height 13
radio input "true"
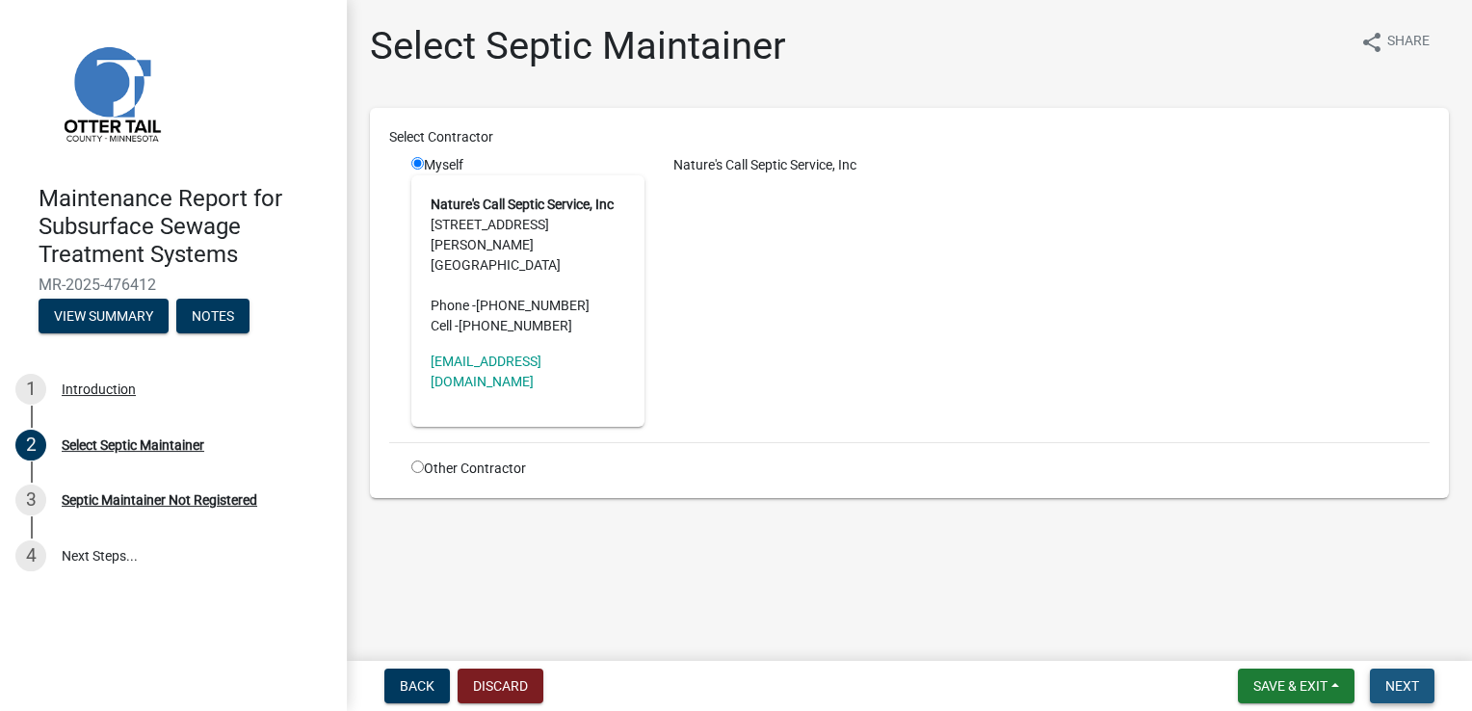
click at [1425, 688] on button "Next" at bounding box center [1402, 686] width 65 height 35
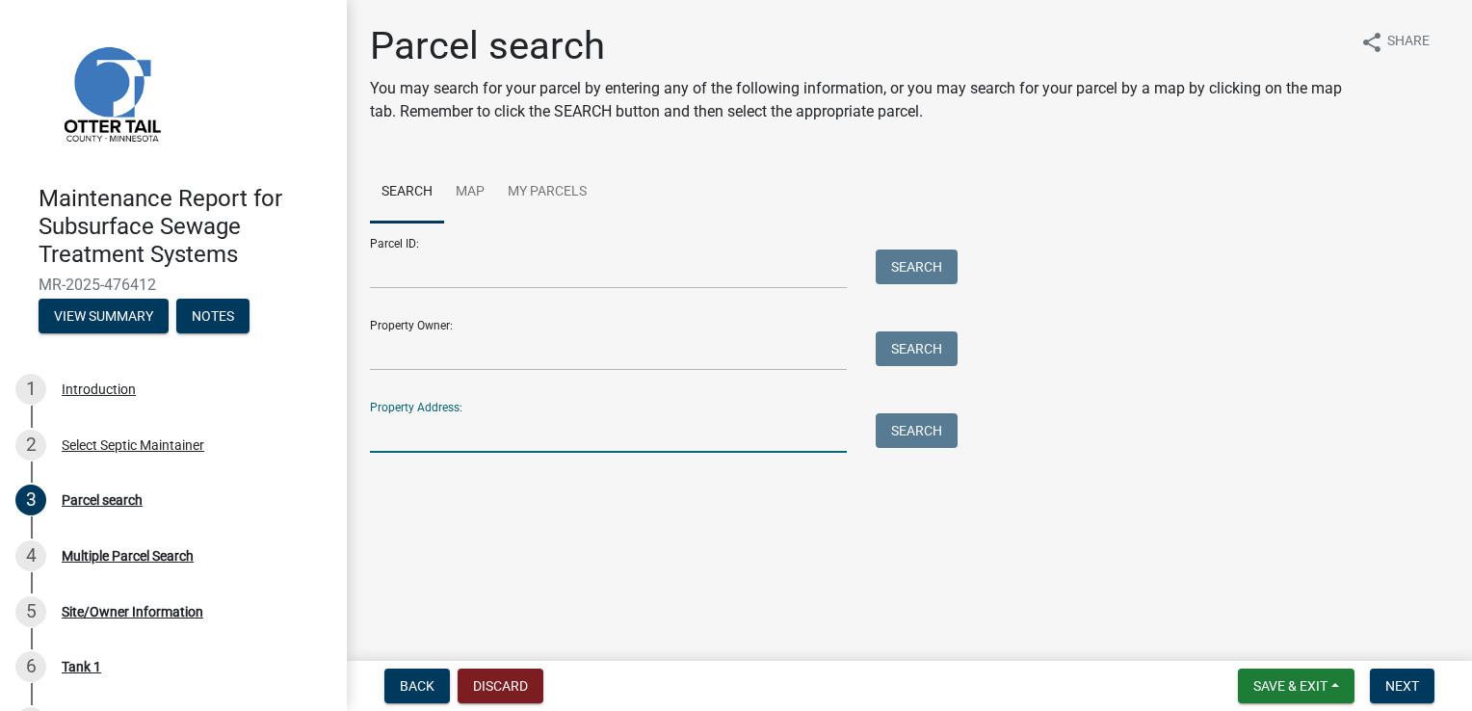
click at [436, 426] on input "Property Address:" at bounding box center [608, 433] width 477 height 40
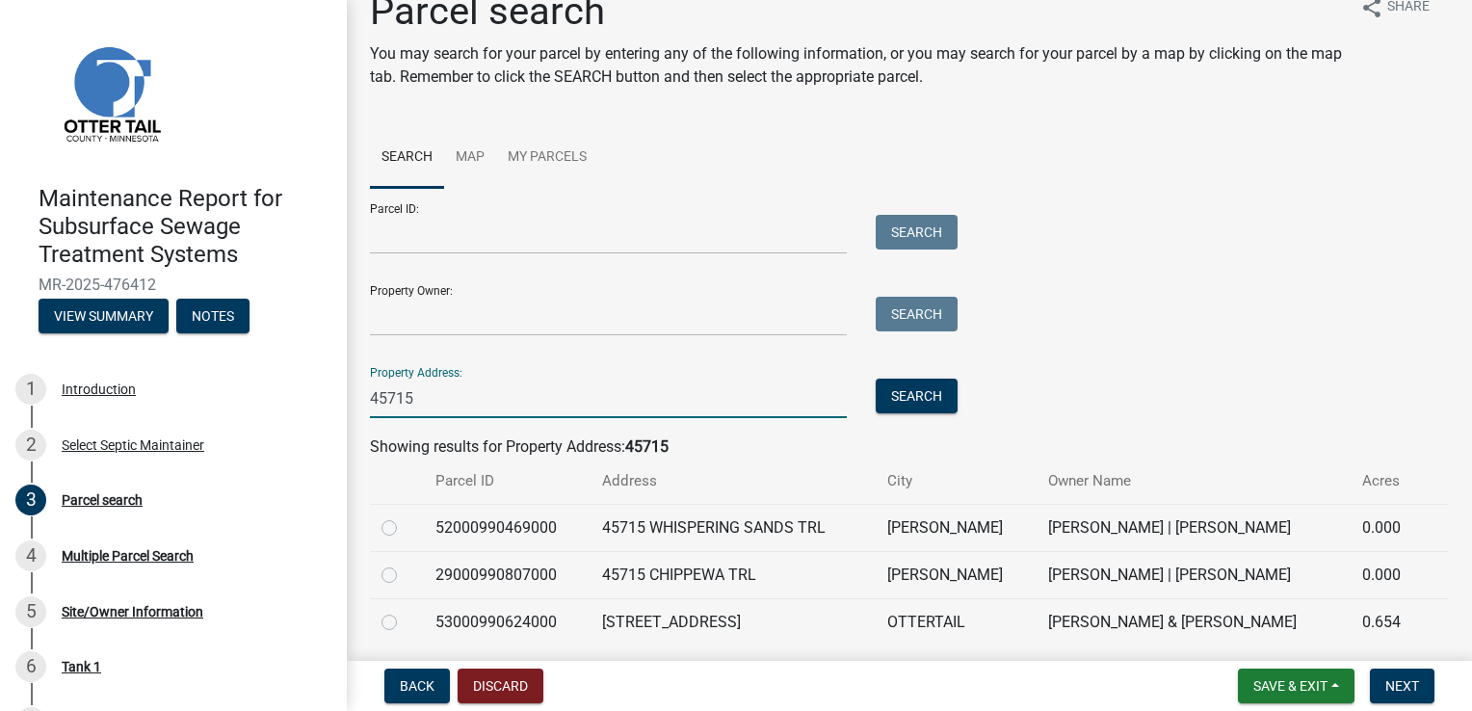
scroll to position [100, 0]
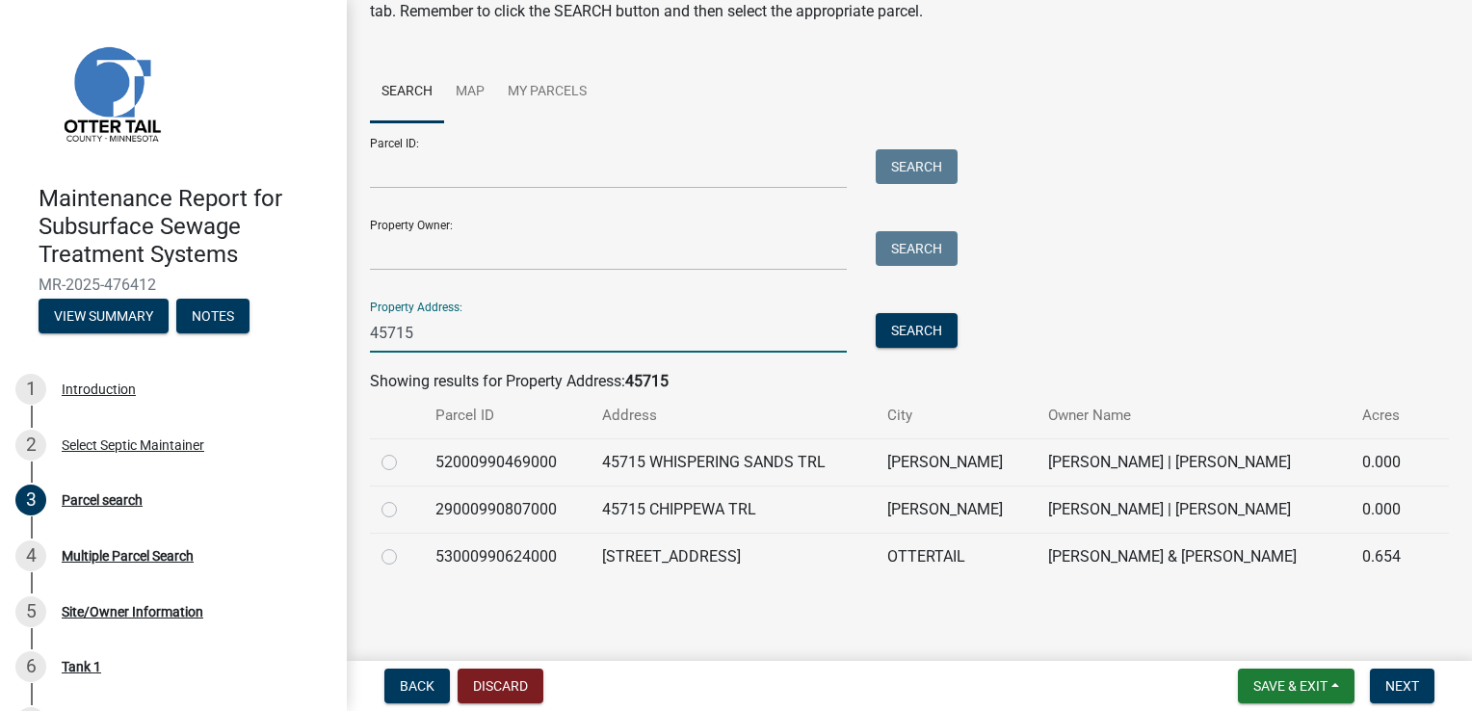
type input "45715"
click at [405, 498] on label at bounding box center [405, 498] width 0 height 0
click at [405, 511] on input "radio" at bounding box center [411, 504] width 13 height 13
radio input "true"
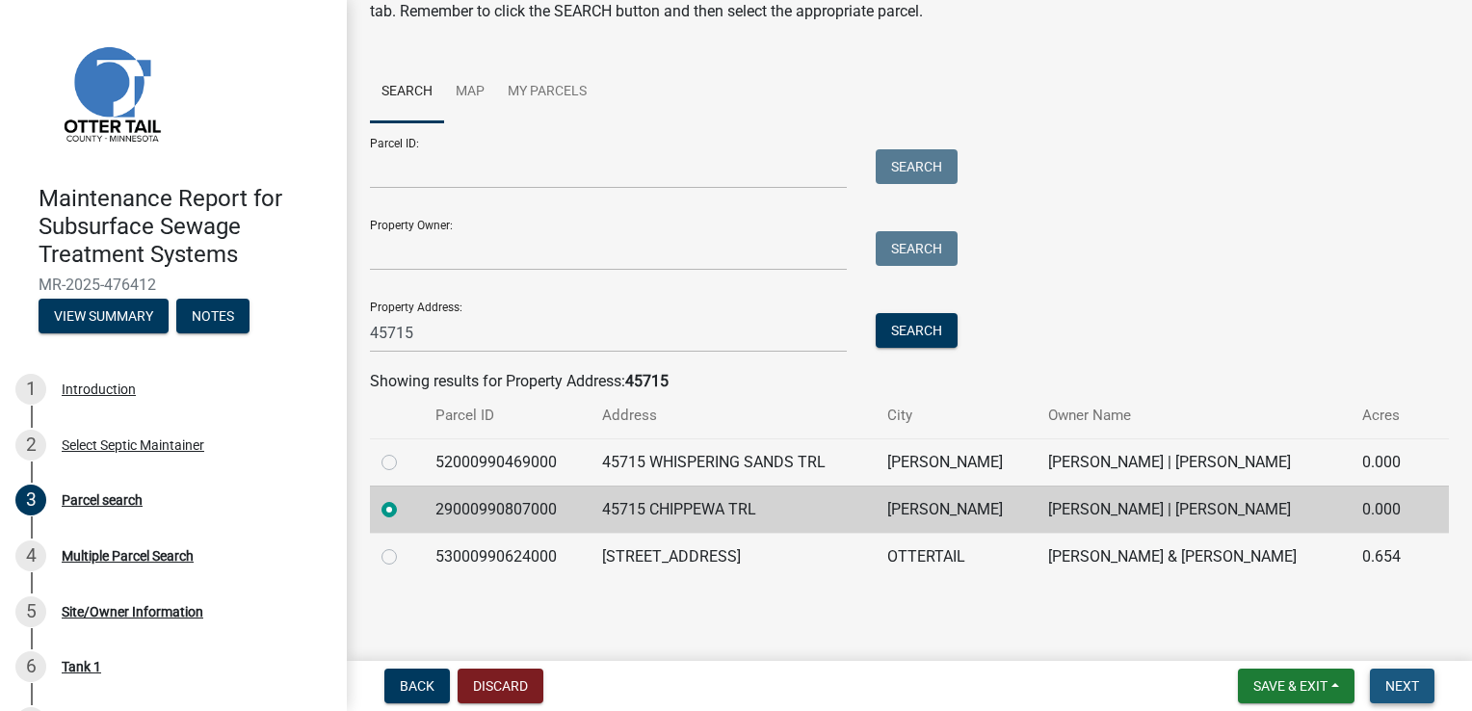
click at [1424, 687] on button "Next" at bounding box center [1402, 686] width 65 height 35
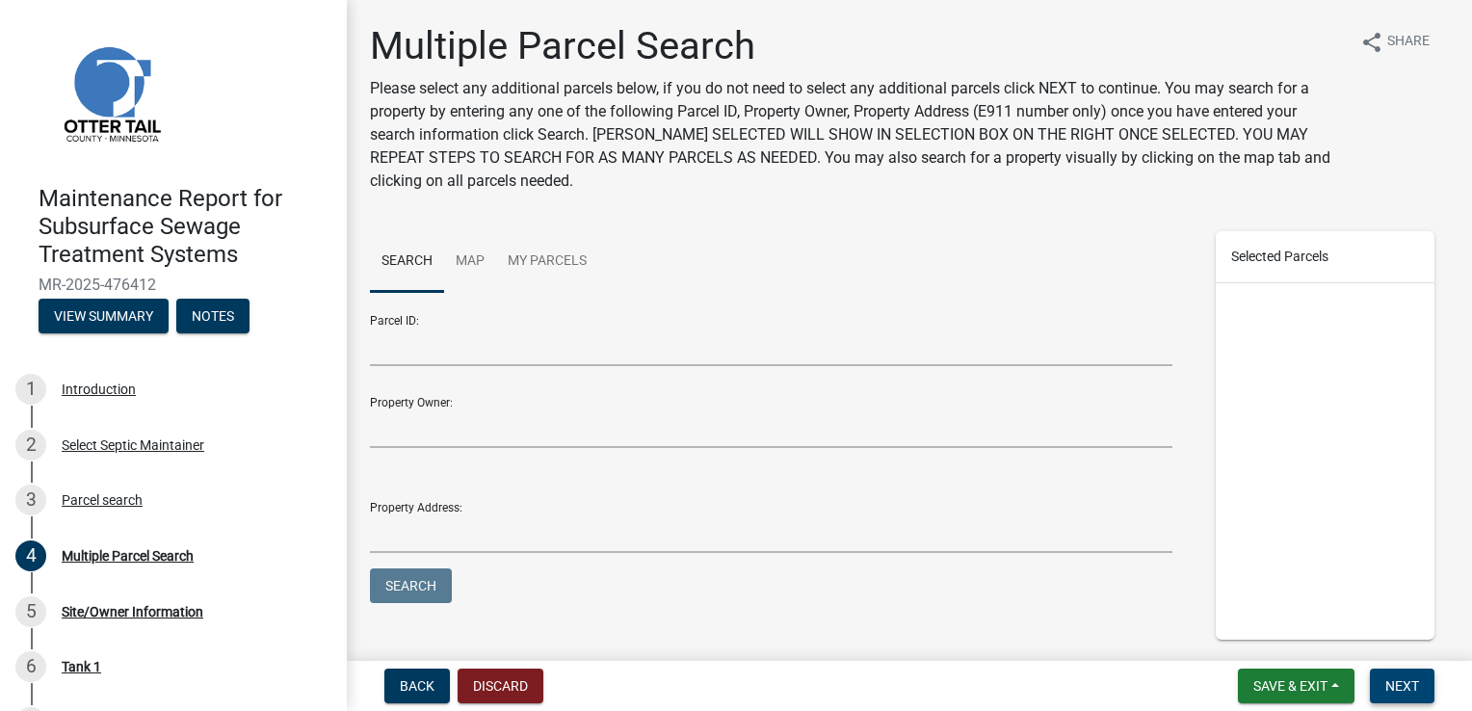
click at [1418, 687] on button "Next" at bounding box center [1402, 686] width 65 height 35
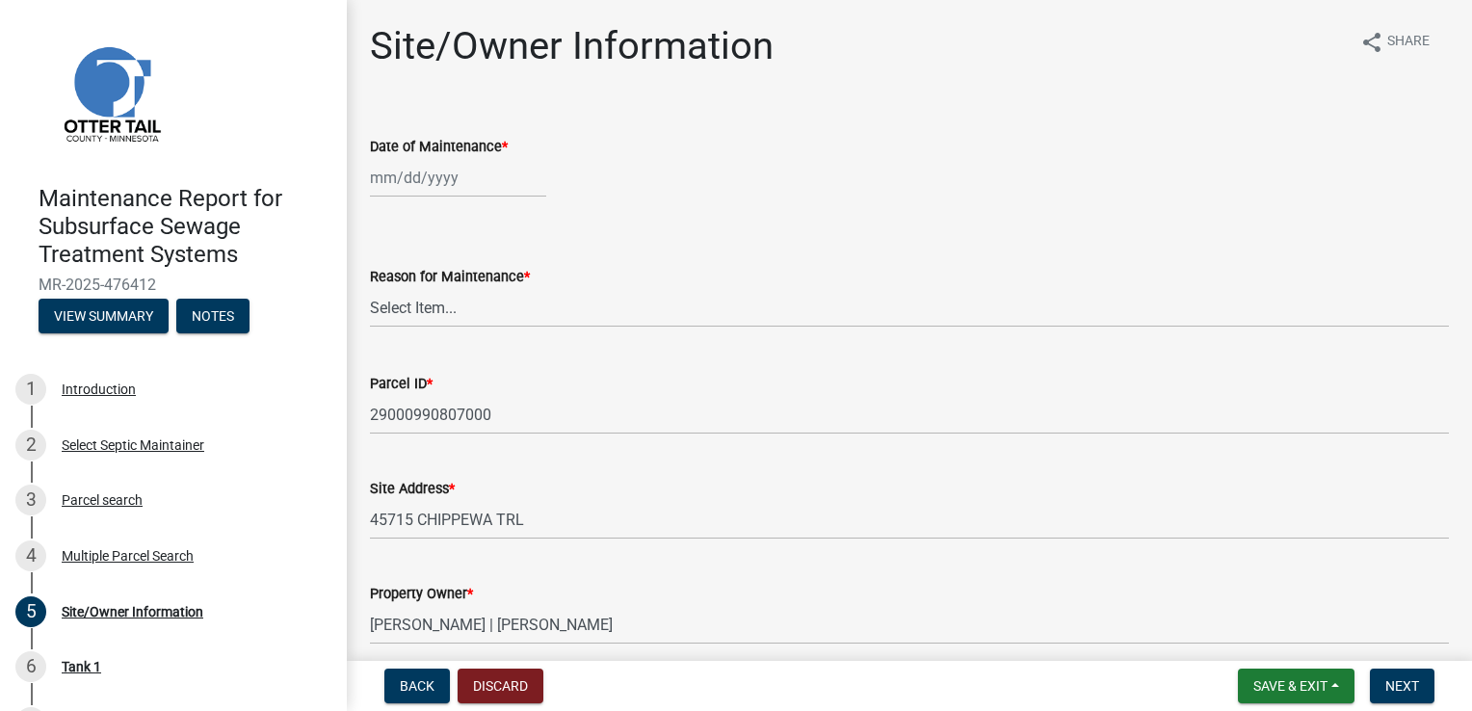
click at [391, 175] on div at bounding box center [458, 178] width 176 height 40
select select "9"
select select "2025"
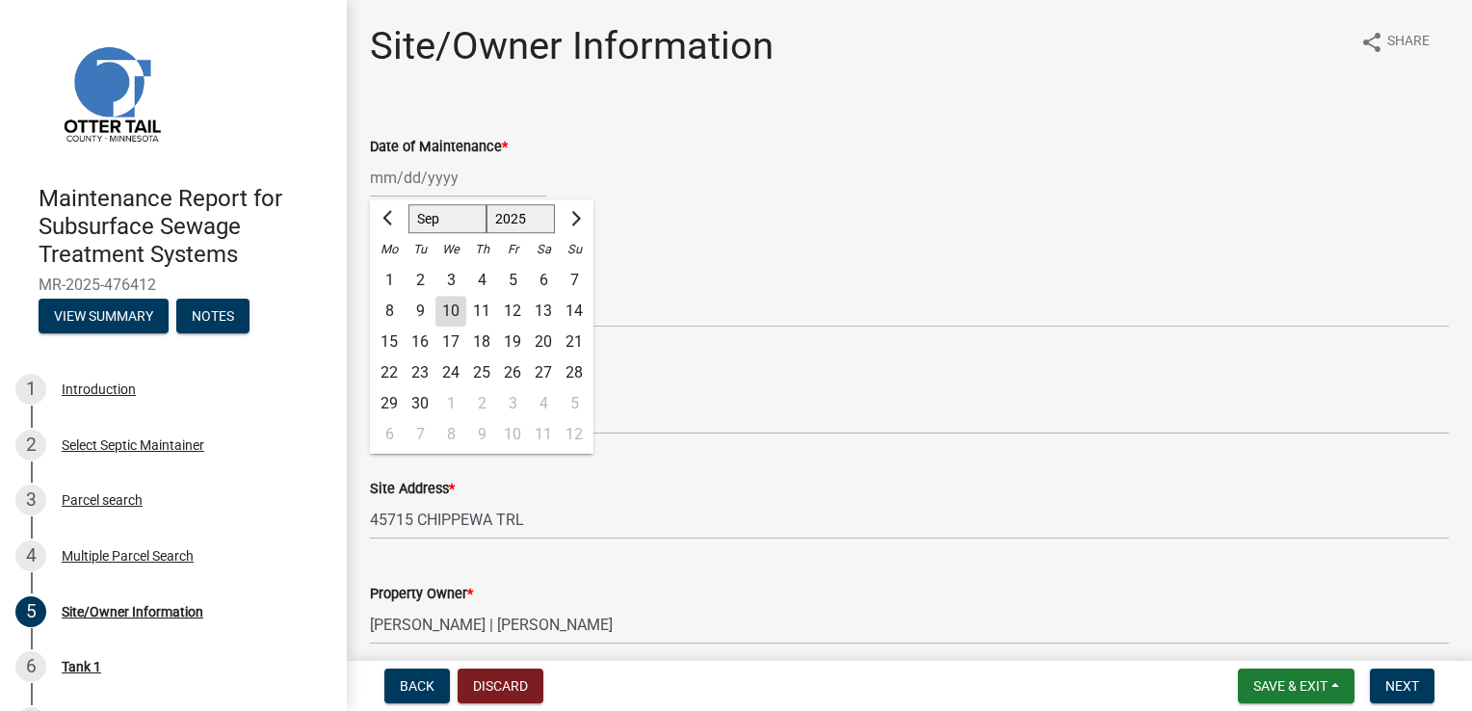
click at [416, 311] on div "9" at bounding box center [420, 311] width 31 height 31
type input "[DATE]"
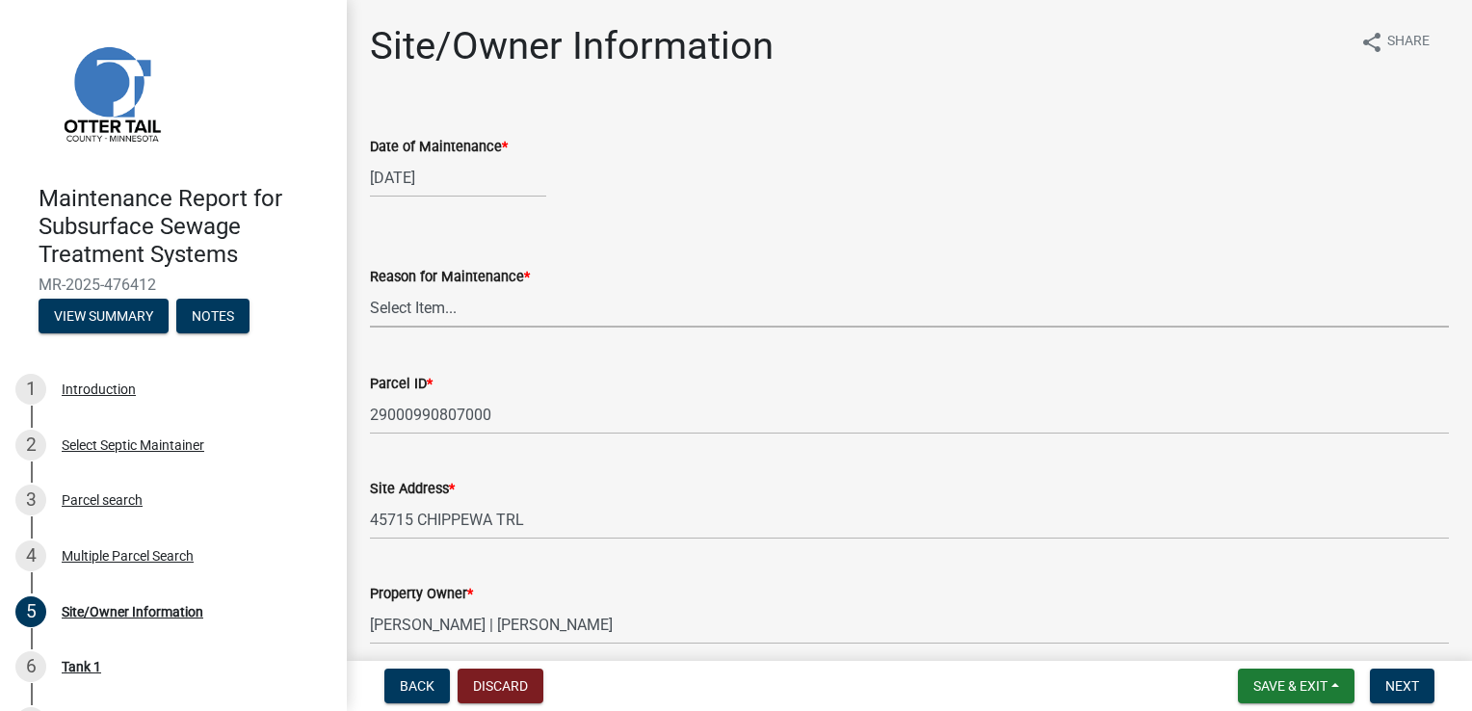
click at [410, 305] on select "Select Item... Called Routine Other" at bounding box center [909, 308] width 1079 height 40
click at [370, 288] on select "Select Item... Called Routine Other" at bounding box center [909, 308] width 1079 height 40
select select "3ac72b63-7b21-42e4-8192-806faae7a4f1"
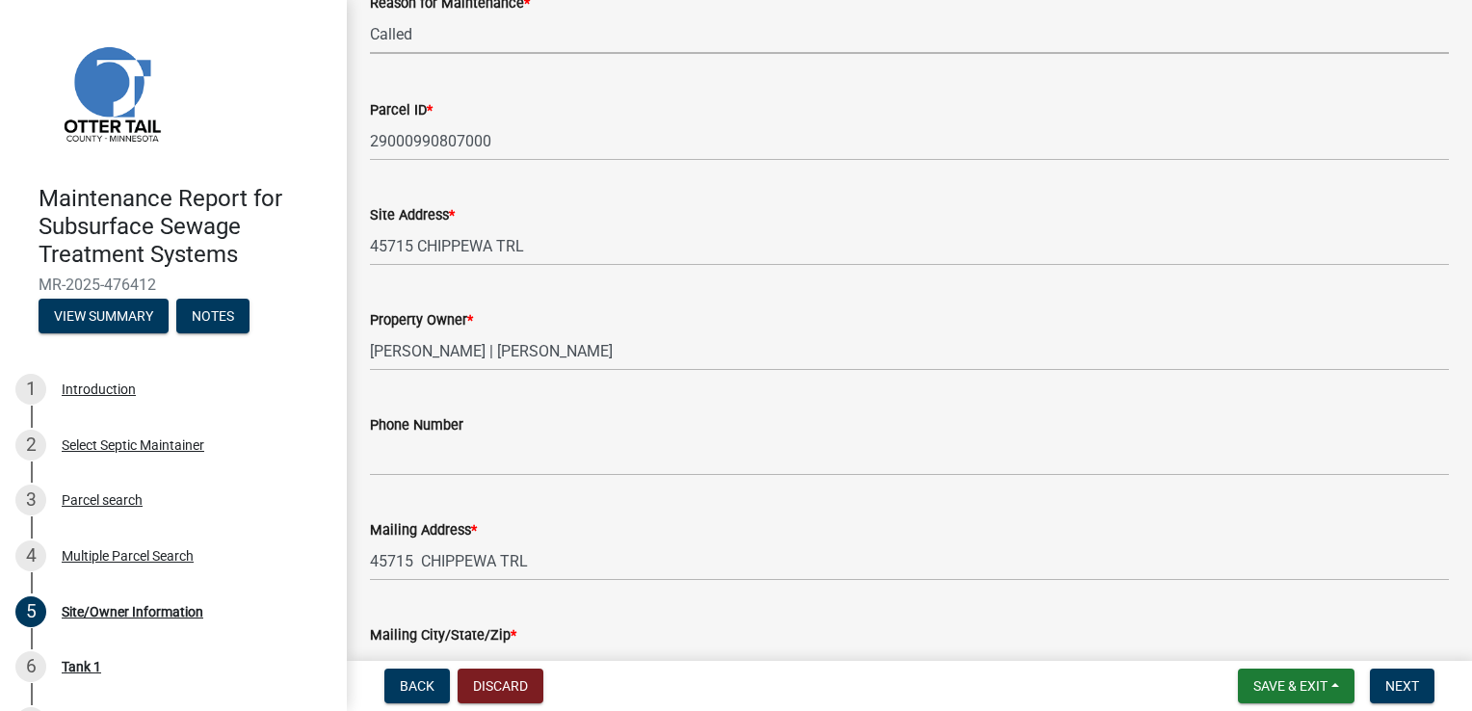
scroll to position [289, 0]
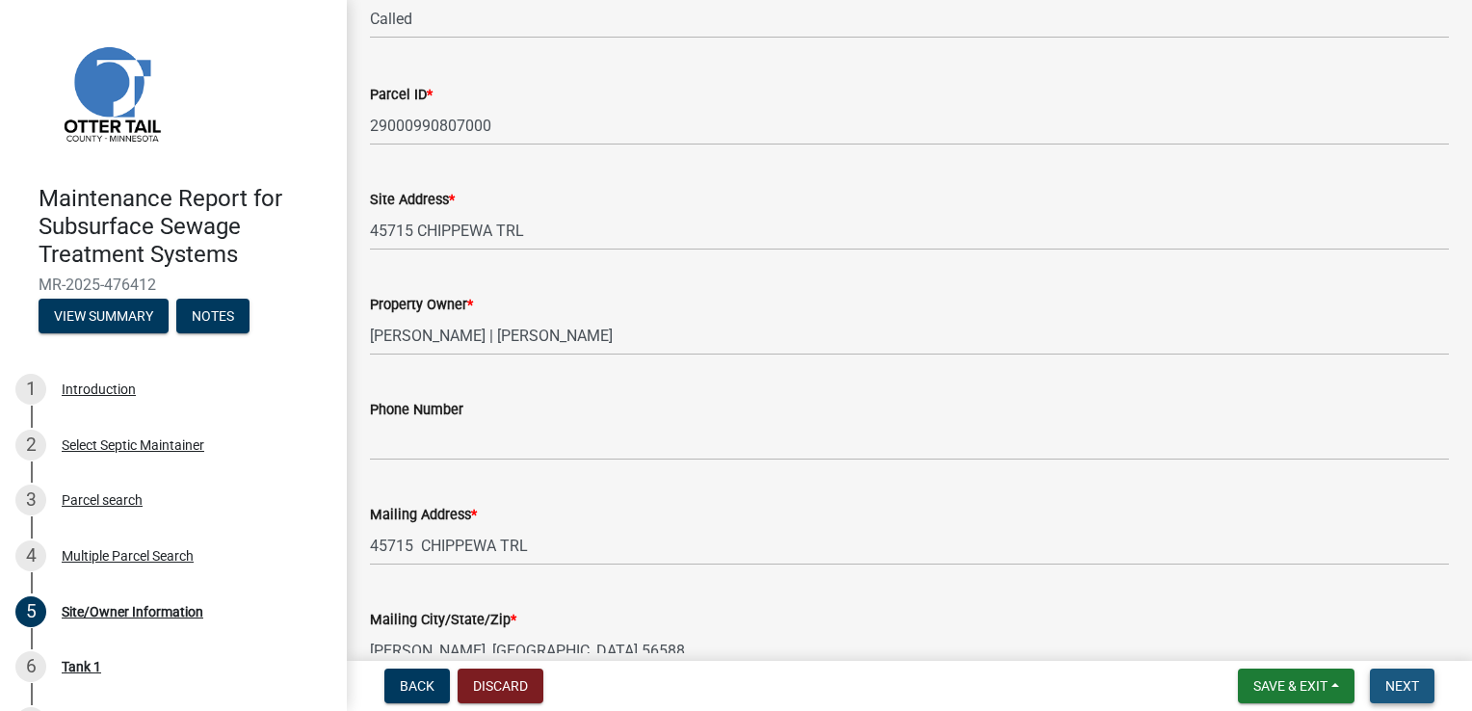
click at [1404, 690] on span "Next" at bounding box center [1403, 685] width 34 height 15
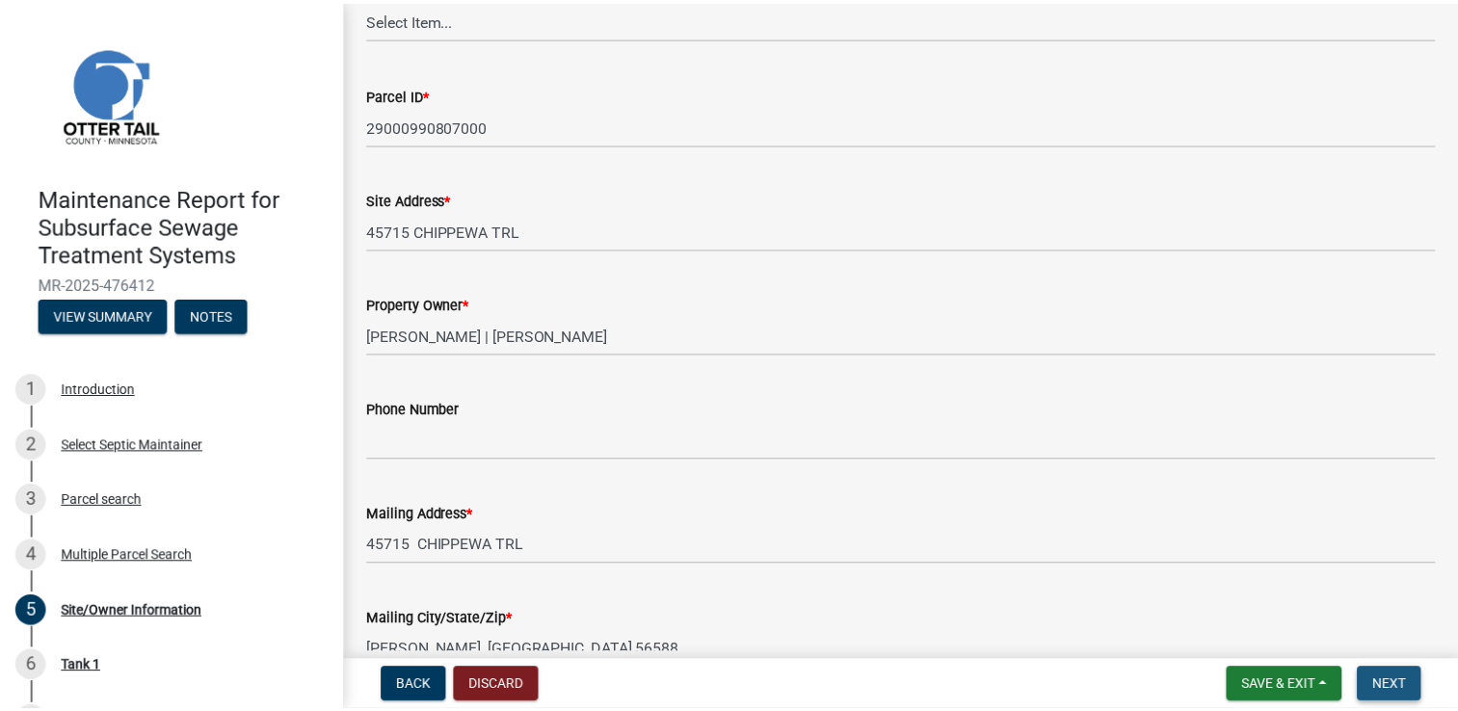
scroll to position [0, 0]
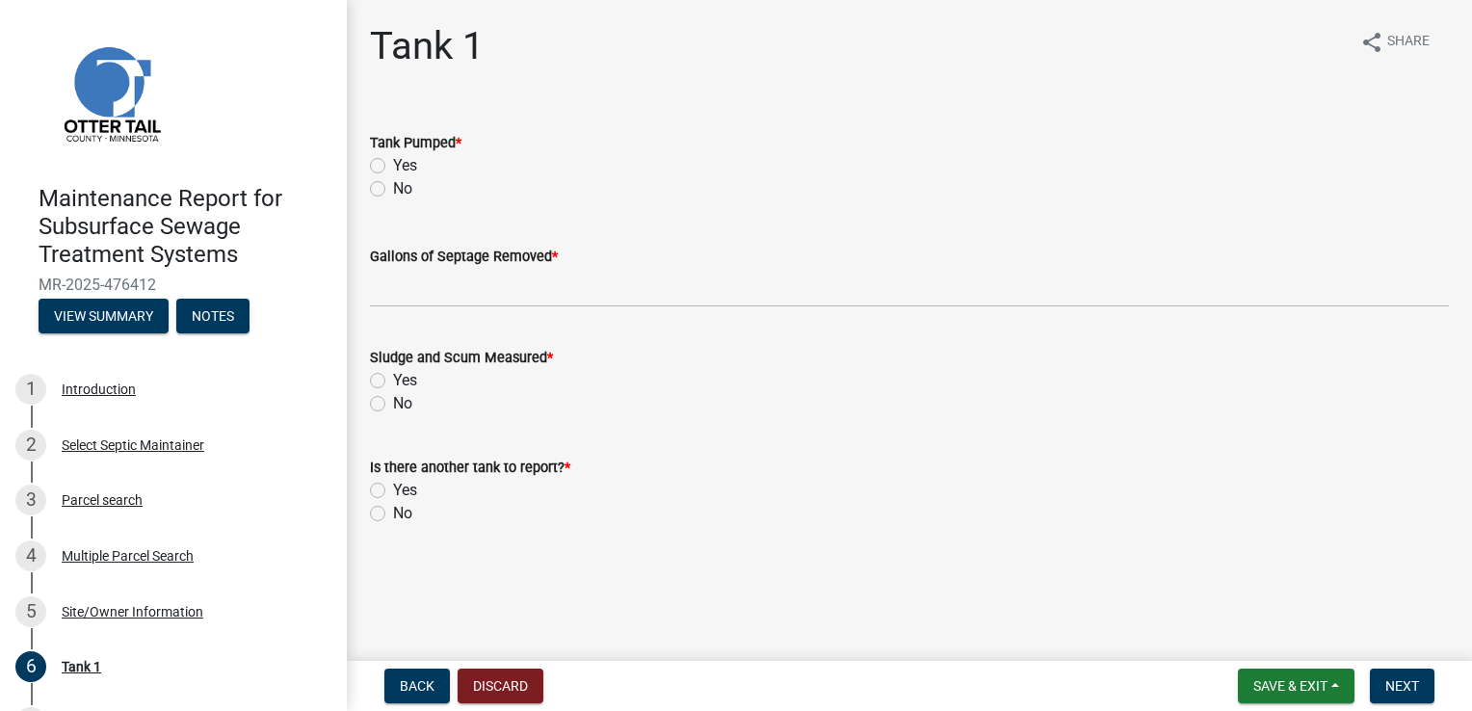
drag, startPoint x: 406, startPoint y: 163, endPoint x: 410, endPoint y: 172, distance: 9.9
click at [407, 164] on label "Yes" at bounding box center [405, 165] width 24 height 23
click at [406, 164] on input "Yes" at bounding box center [399, 160] width 13 height 13
radio input "true"
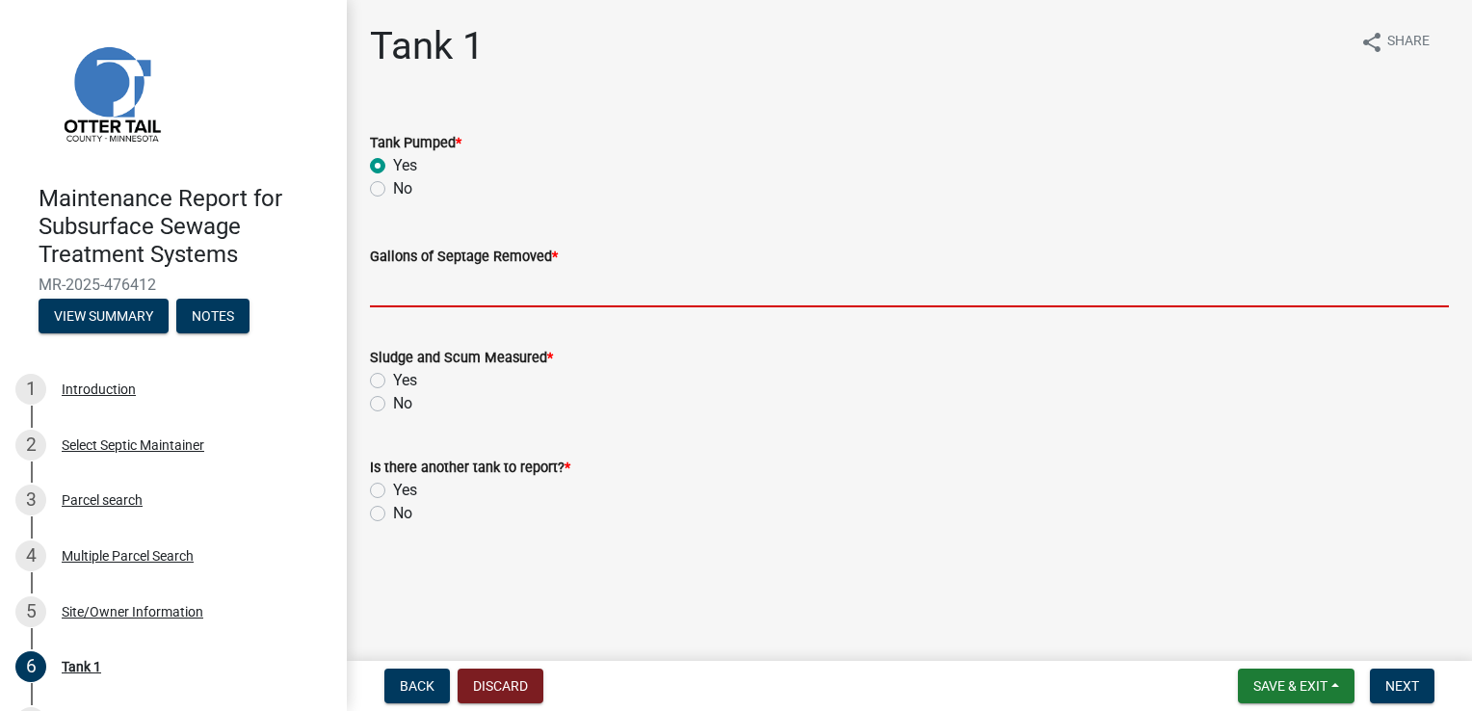
click at [405, 277] on input "Gallons of Septage Removed *" at bounding box center [909, 288] width 1079 height 40
type input "1000"
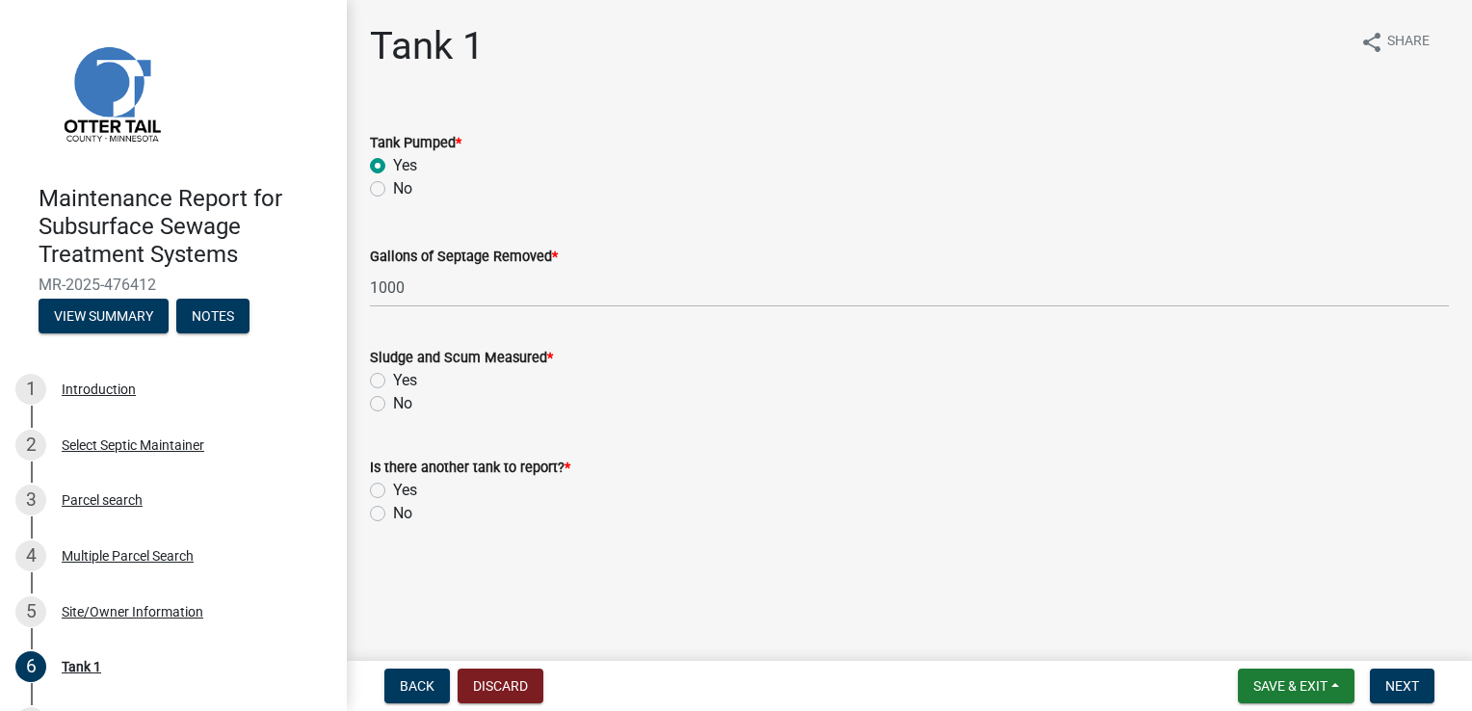
click at [402, 380] on label "Yes" at bounding box center [405, 380] width 24 height 23
click at [402, 380] on input "Yes" at bounding box center [399, 375] width 13 height 13
radio input "true"
drag, startPoint x: 397, startPoint y: 515, endPoint x: 487, endPoint y: 533, distance: 91.5
click at [397, 513] on label "No" at bounding box center [402, 513] width 19 height 23
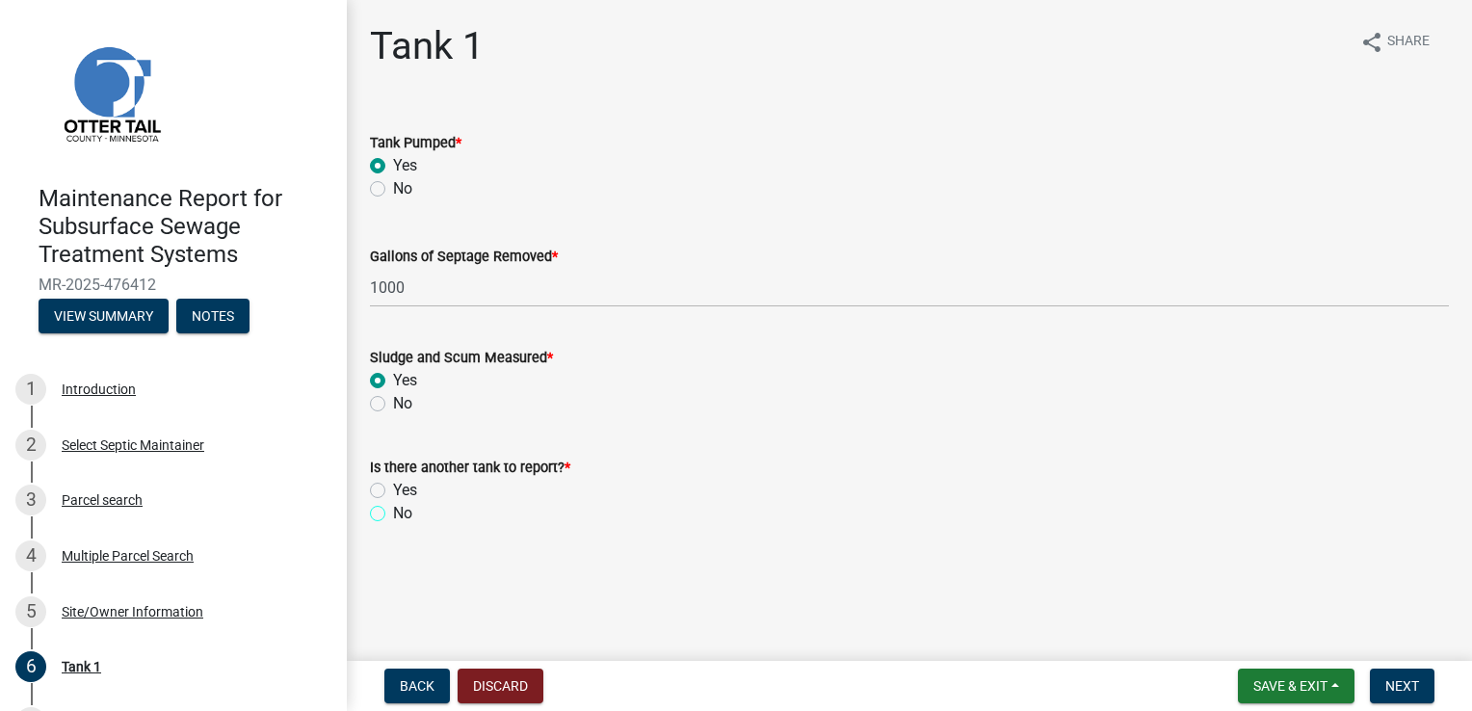
click at [397, 513] on input "No" at bounding box center [399, 508] width 13 height 13
radio input "true"
click at [1405, 692] on button "Next" at bounding box center [1402, 686] width 65 height 35
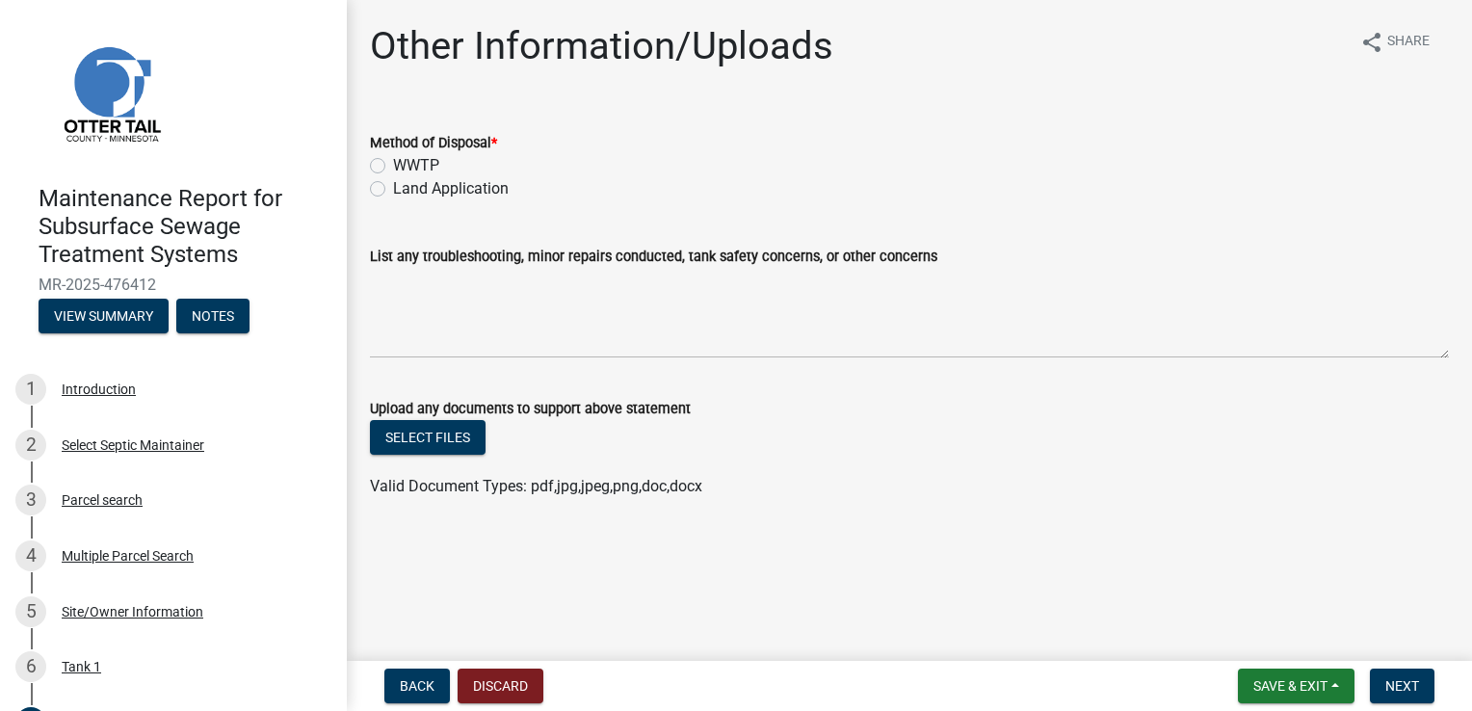
click at [422, 187] on label "Land Application" at bounding box center [451, 188] width 116 height 23
click at [406, 187] on input "Land Application" at bounding box center [399, 183] width 13 height 13
radio input "true"
click at [1397, 680] on span "Next" at bounding box center [1403, 685] width 34 height 15
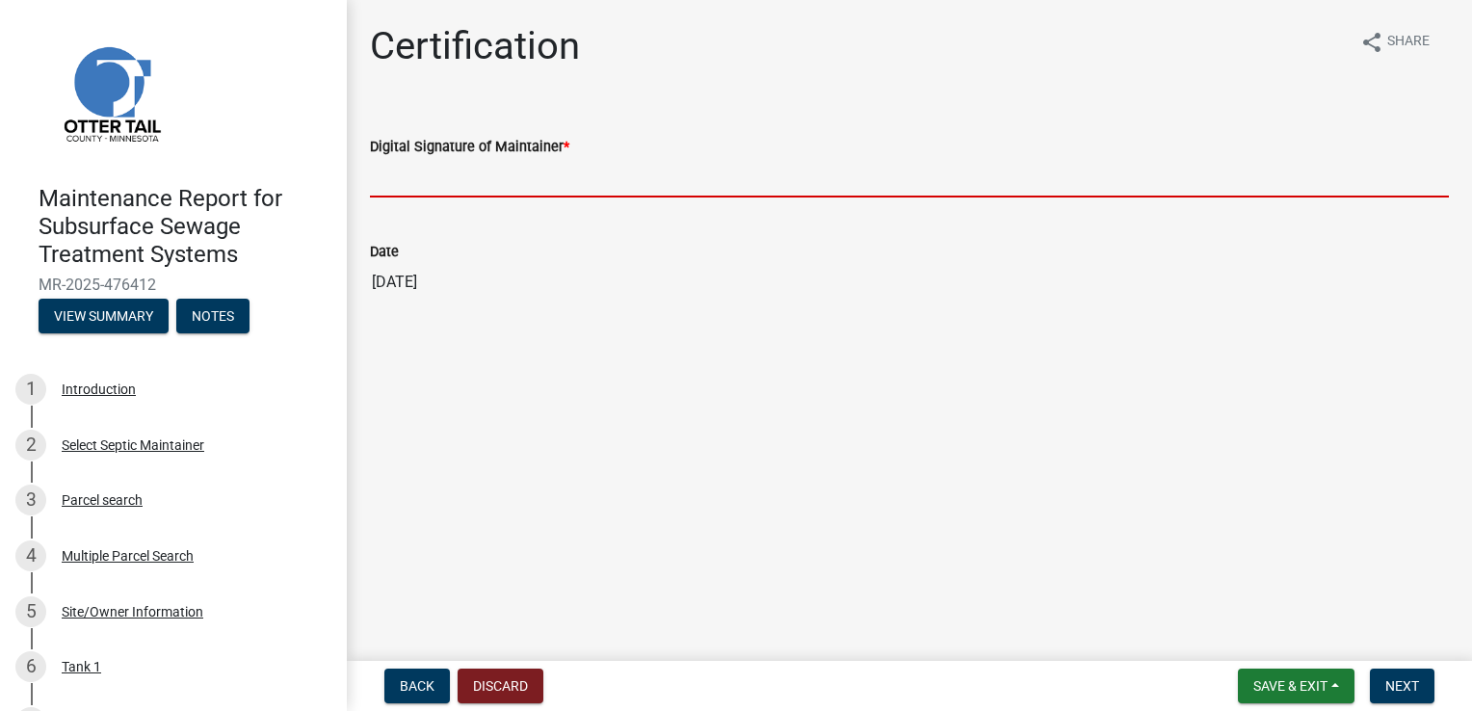
click at [416, 175] on input "Digital Signature of Maintainer *" at bounding box center [909, 178] width 1079 height 40
type input "[PERSON_NAME]"
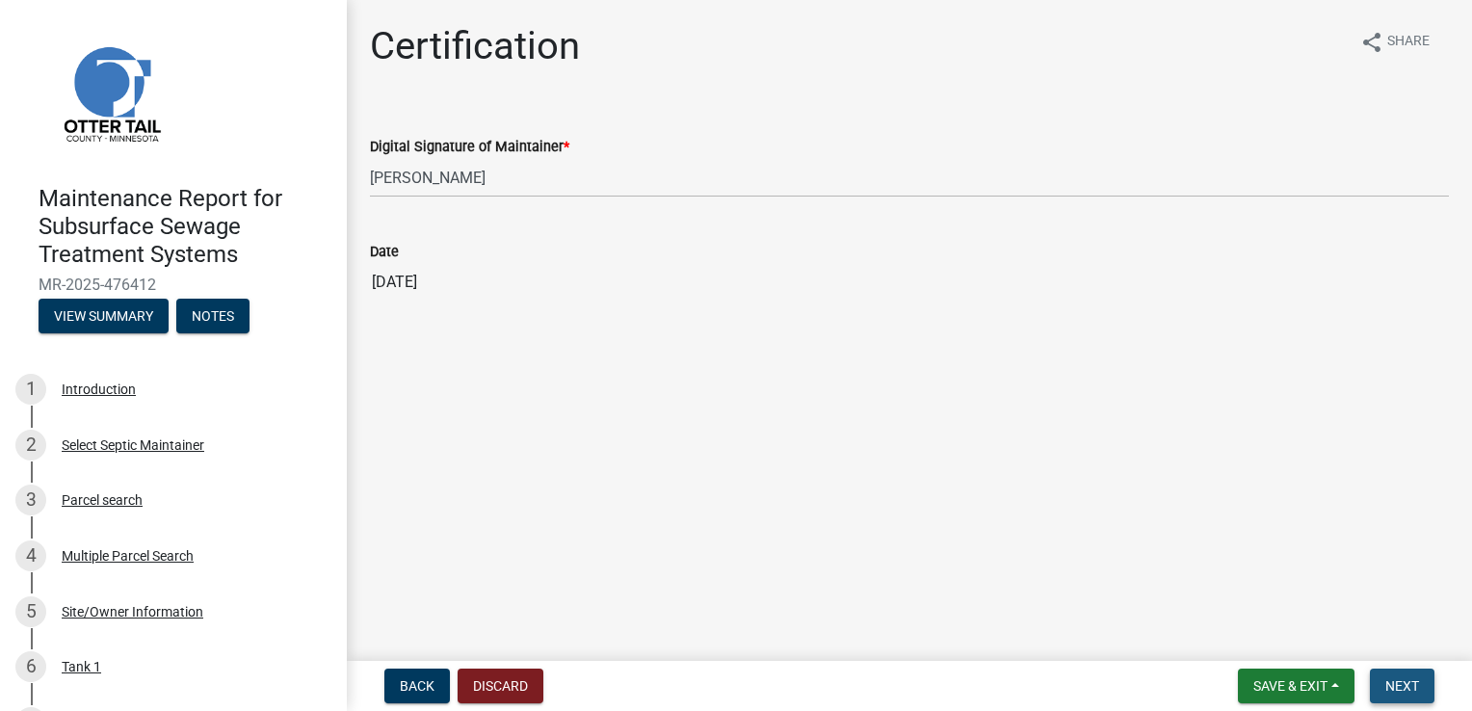
click at [1405, 684] on span "Next" at bounding box center [1403, 685] width 34 height 15
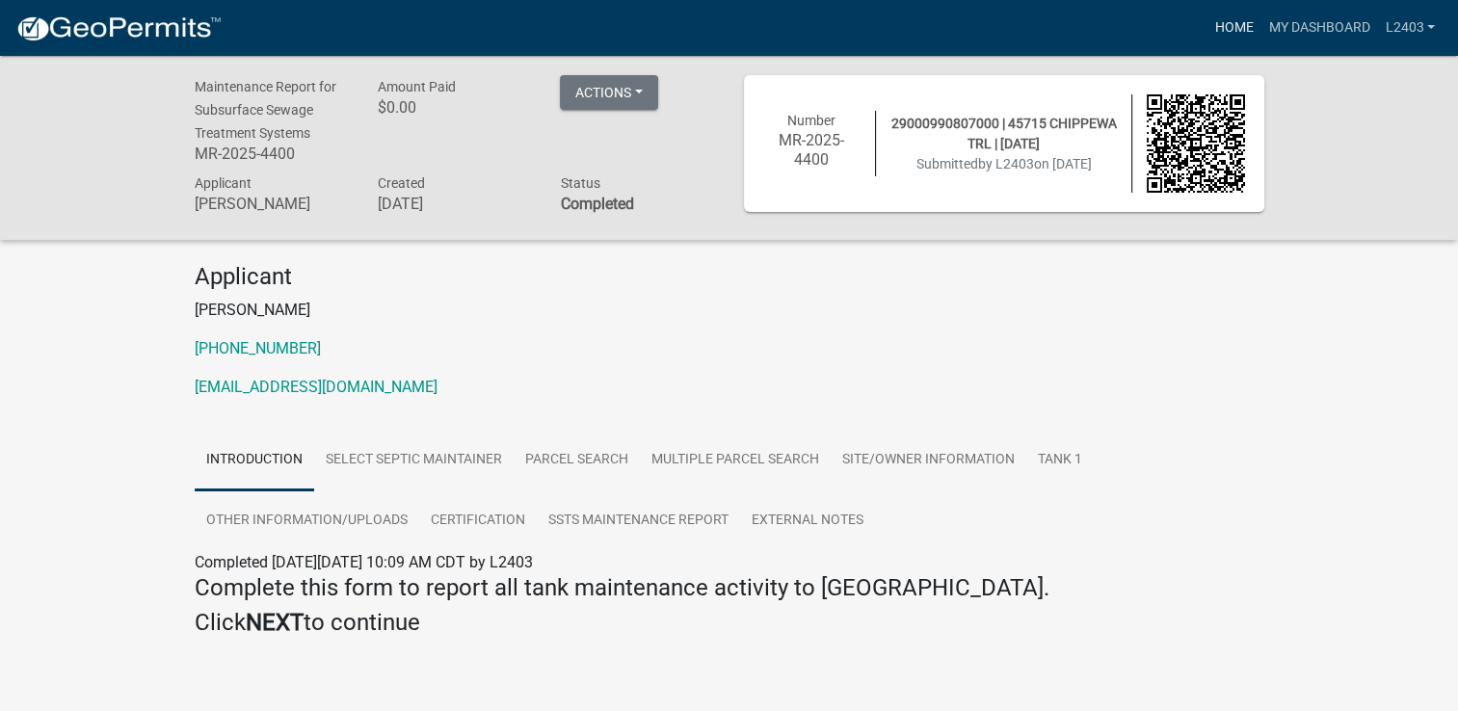
click at [1231, 35] on link "Home" at bounding box center [1233, 28] width 54 height 37
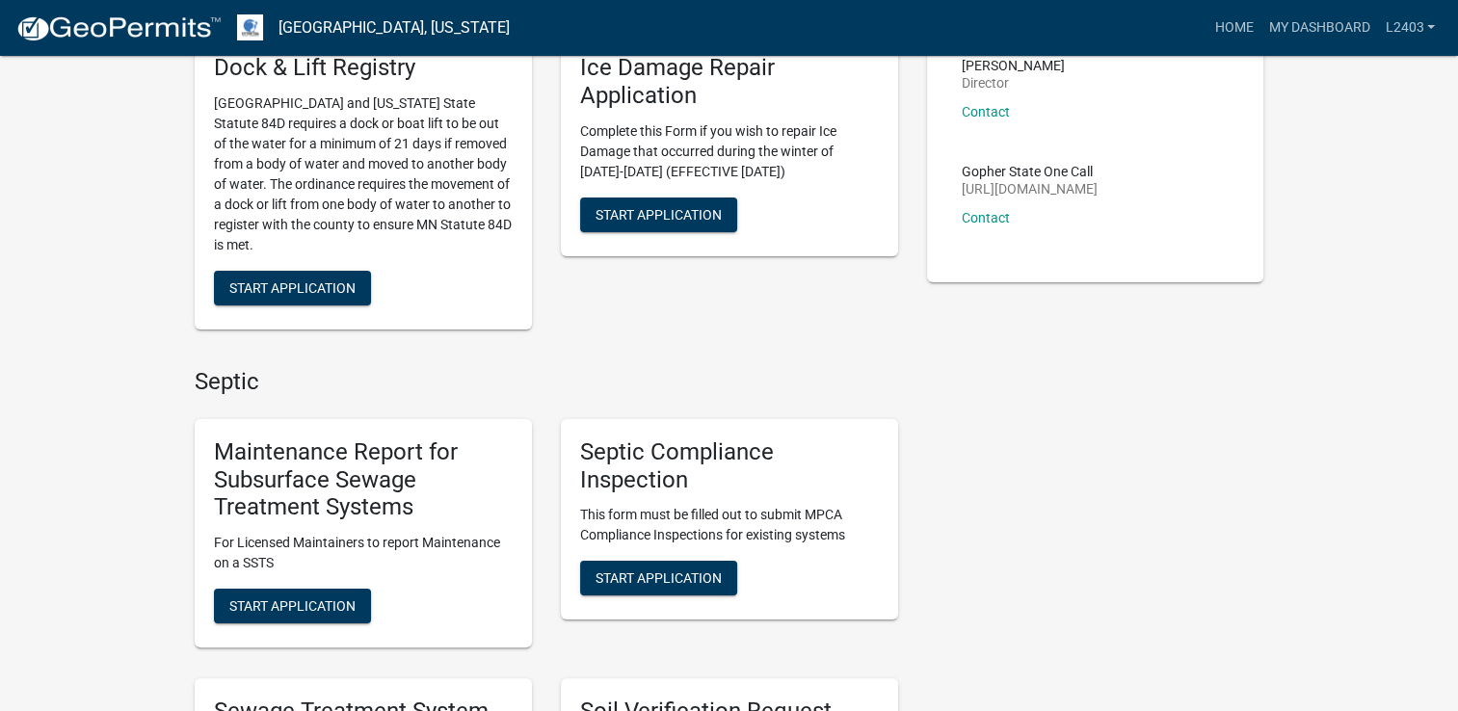
scroll to position [289, 0]
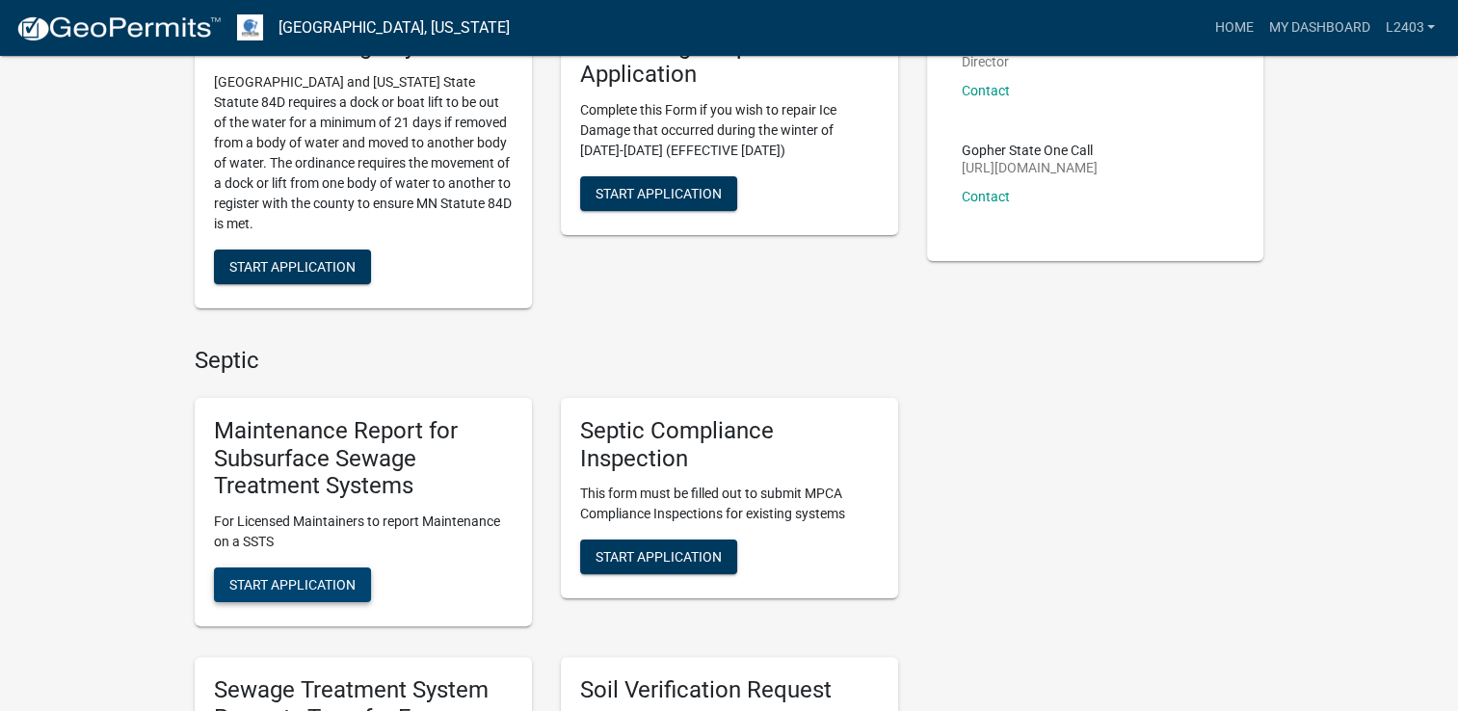
click at [312, 595] on button "Start Application" at bounding box center [292, 585] width 157 height 35
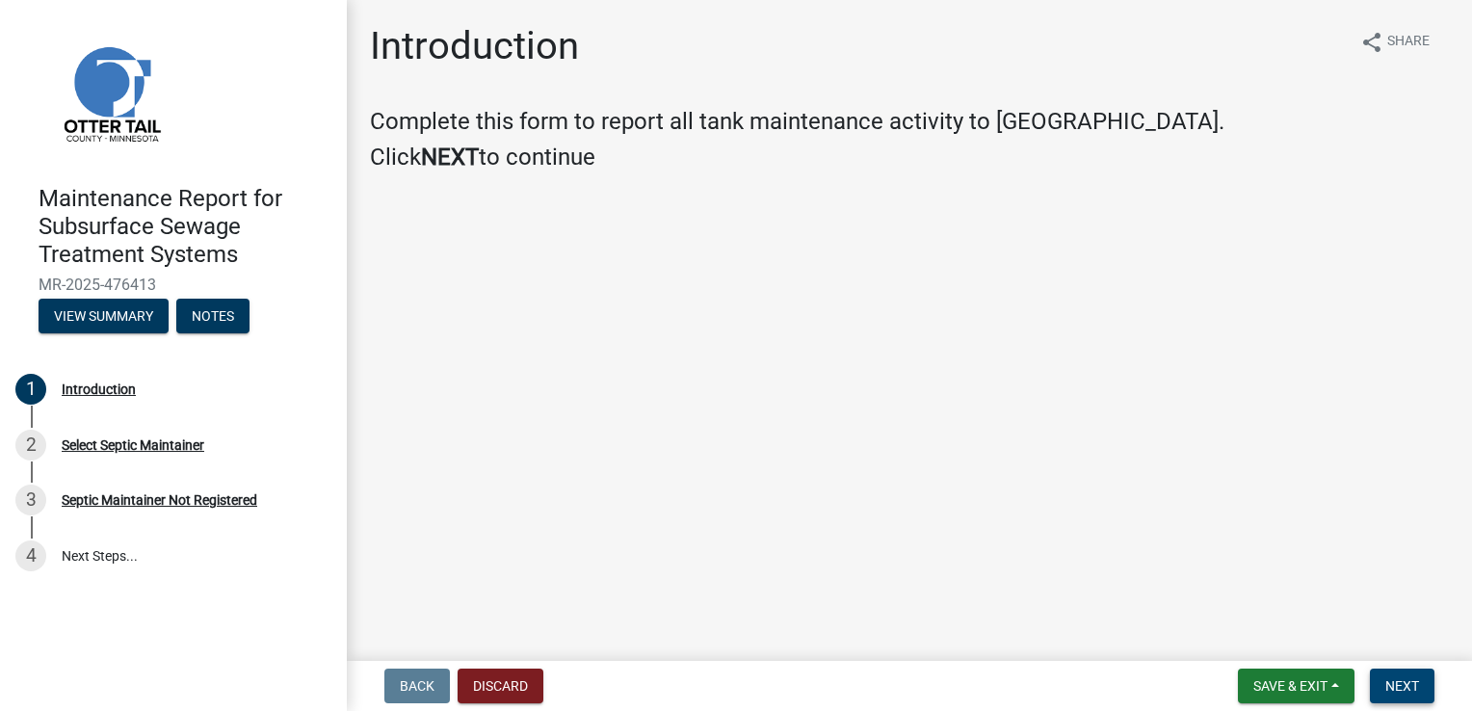
click at [1394, 685] on span "Next" at bounding box center [1403, 685] width 34 height 15
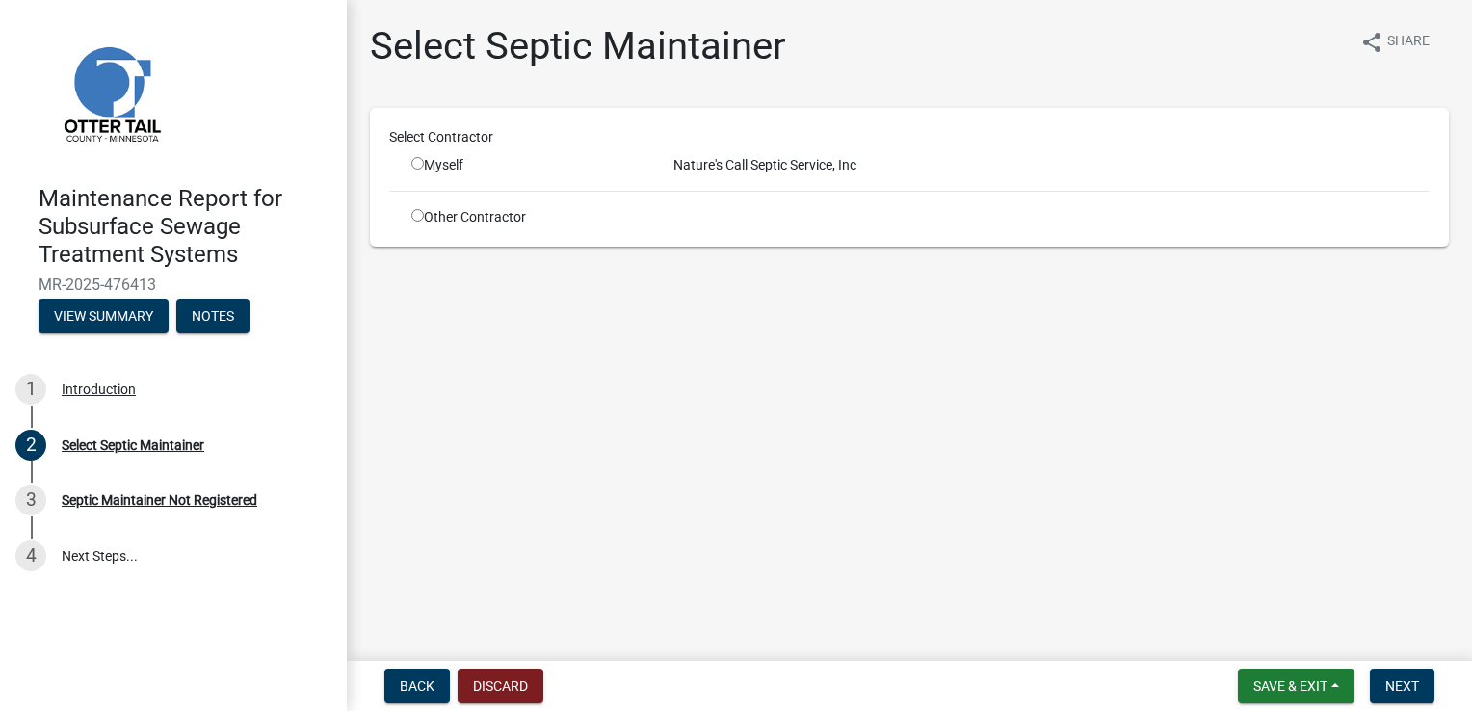
click at [414, 160] on input "radio" at bounding box center [417, 163] width 13 height 13
radio input "true"
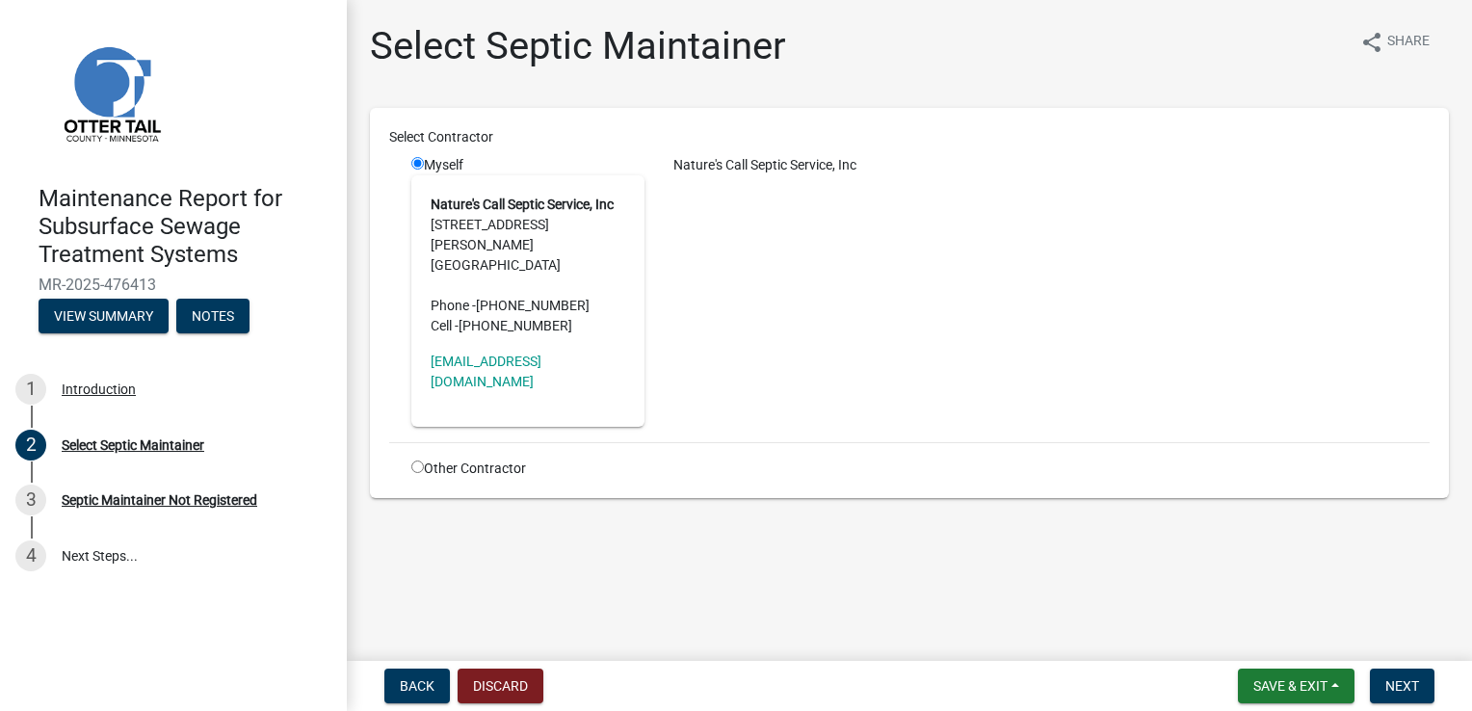
drag, startPoint x: 987, startPoint y: 545, endPoint x: 996, endPoint y: 546, distance: 9.7
click at [987, 545] on main "Select Septic Maintainer share Share Select Contractor Myself Nature's Call Sep…" at bounding box center [909, 326] width 1125 height 653
click at [1411, 688] on span "Next" at bounding box center [1403, 685] width 34 height 15
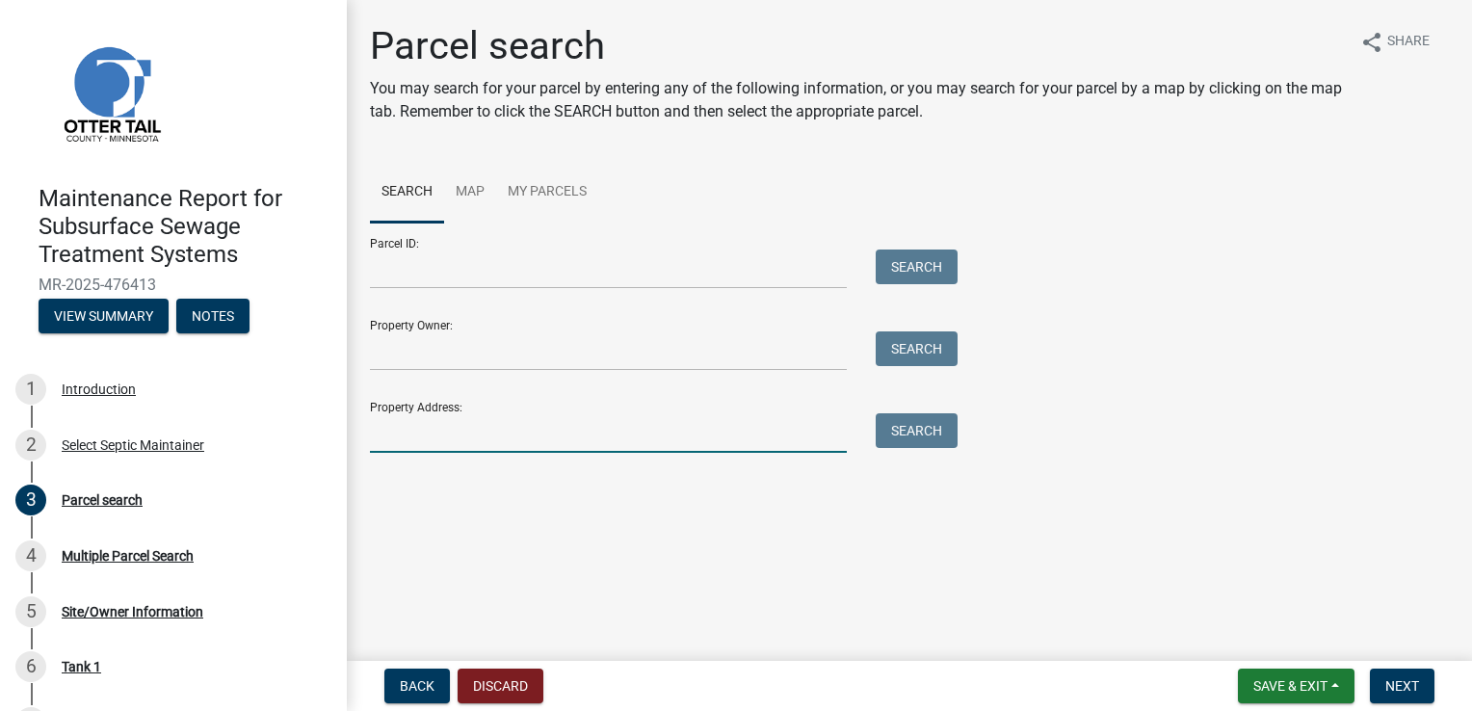
click at [405, 433] on input "Property Address:" at bounding box center [608, 433] width 477 height 40
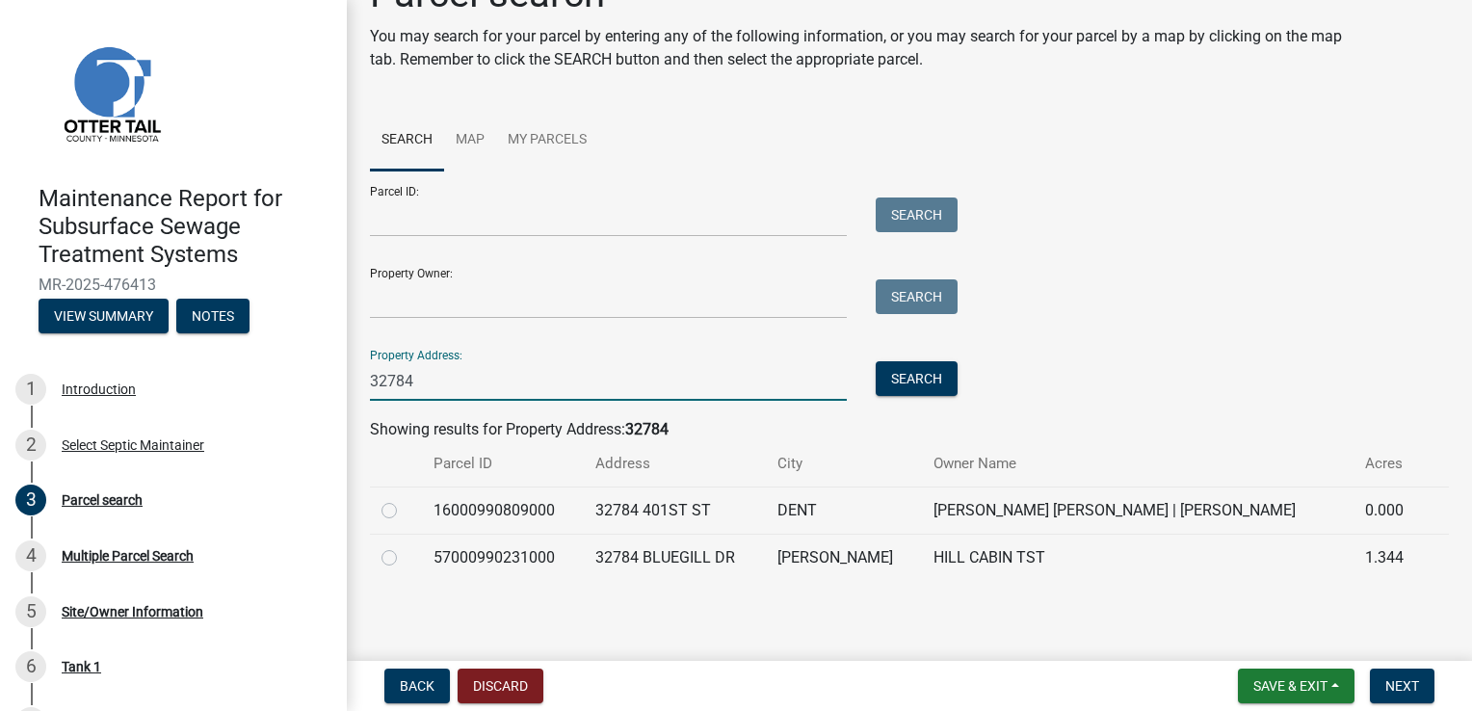
scroll to position [54, 0]
type input "32784"
drag, startPoint x: 386, startPoint y: 555, endPoint x: 587, endPoint y: 563, distance: 200.6
click at [405, 544] on label at bounding box center [405, 544] width 0 height 0
click at [405, 555] on input "radio" at bounding box center [411, 550] width 13 height 13
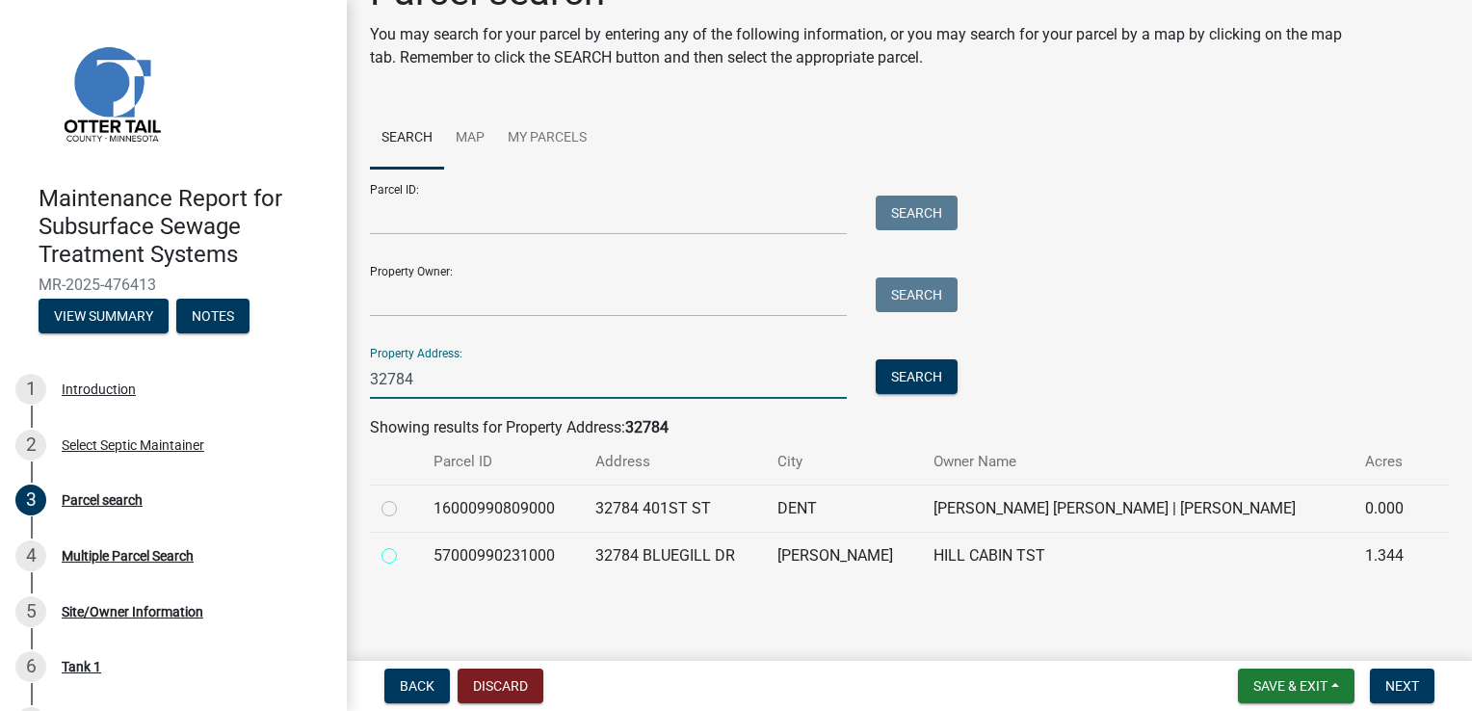
radio input "true"
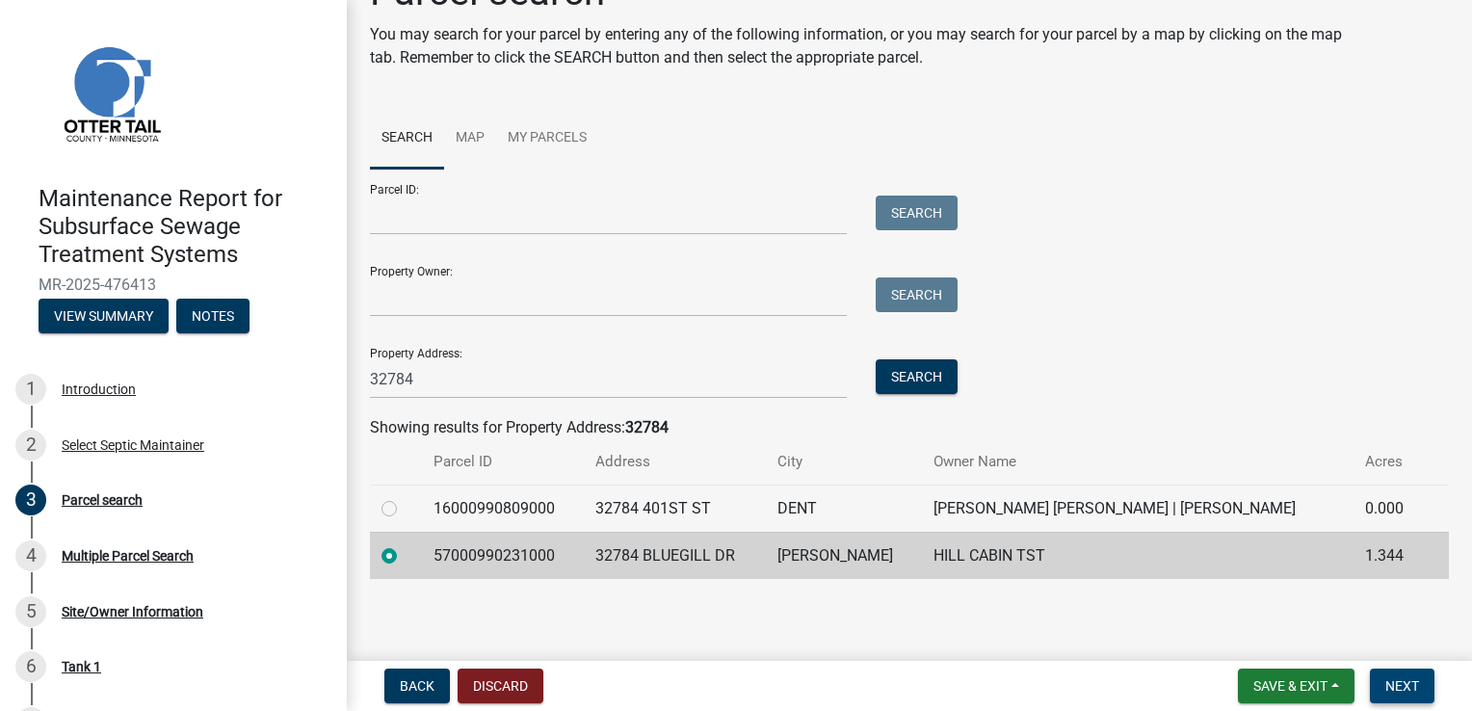
click at [1396, 684] on span "Next" at bounding box center [1403, 685] width 34 height 15
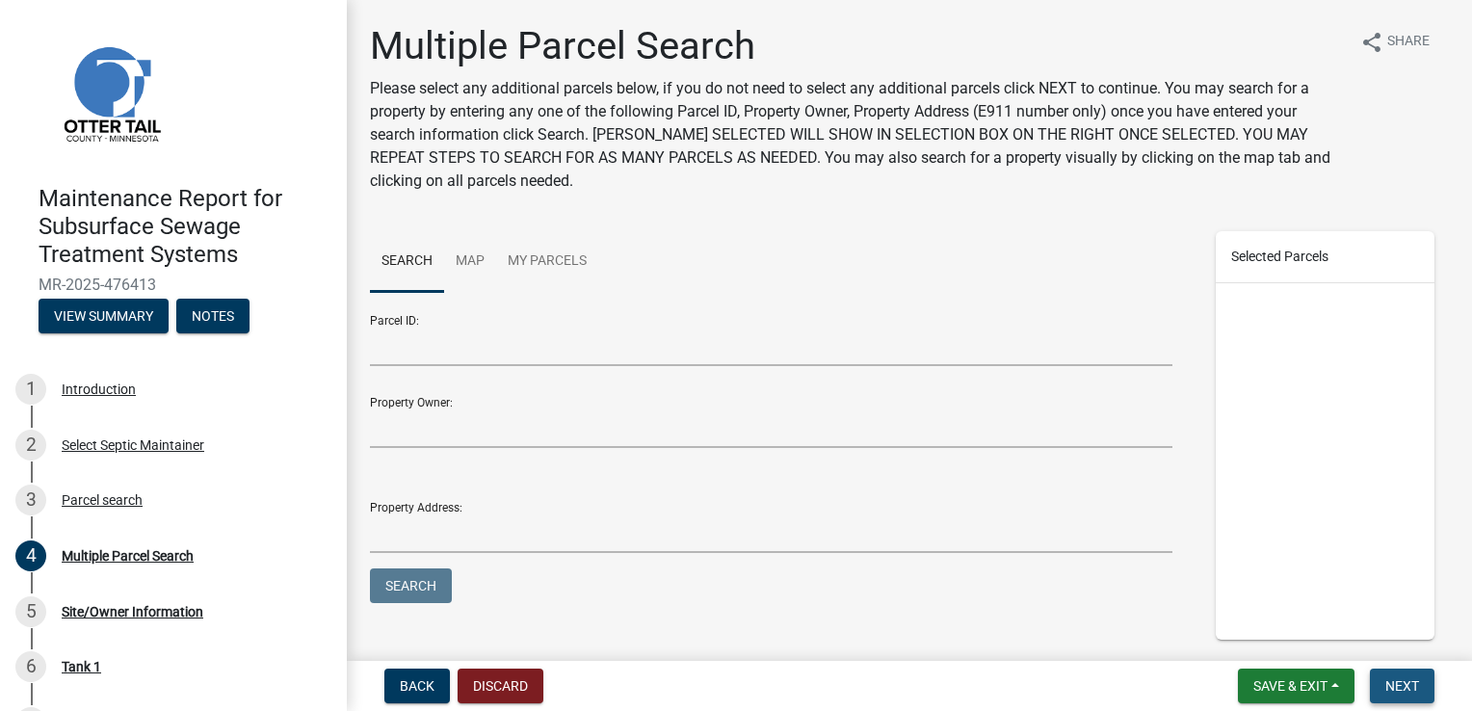
click at [1425, 683] on button "Next" at bounding box center [1402, 686] width 65 height 35
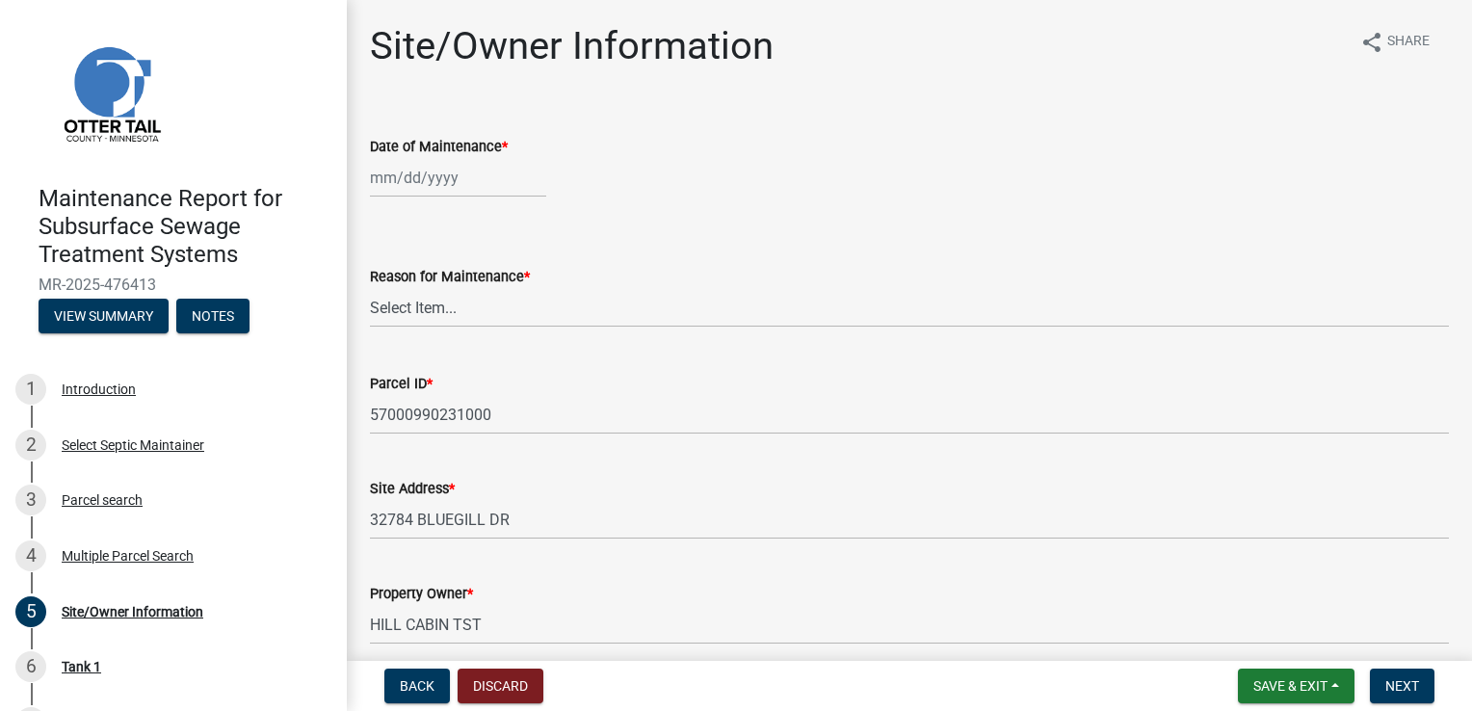
click at [383, 175] on div at bounding box center [458, 178] width 176 height 40
select select "9"
select select "2025"
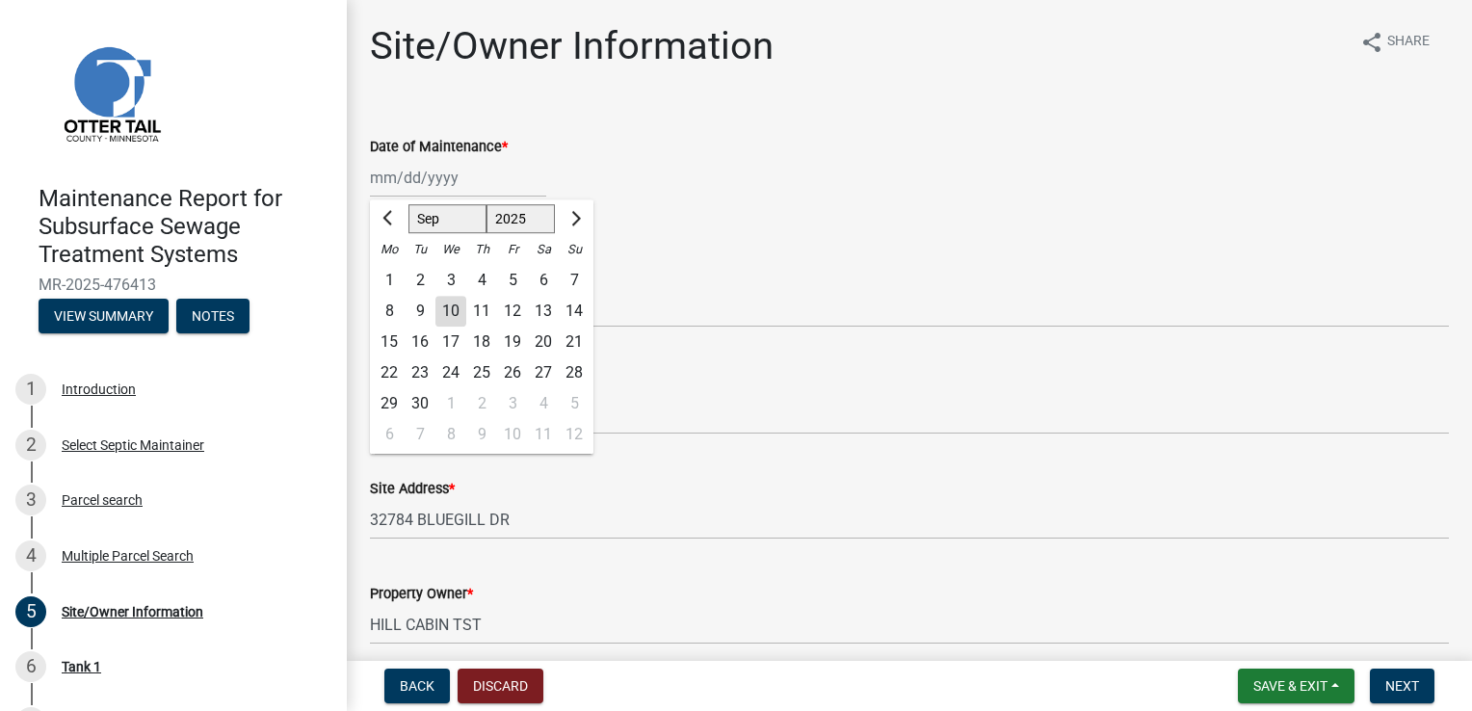
click at [417, 313] on div "9" at bounding box center [420, 311] width 31 height 31
type input "[DATE]"
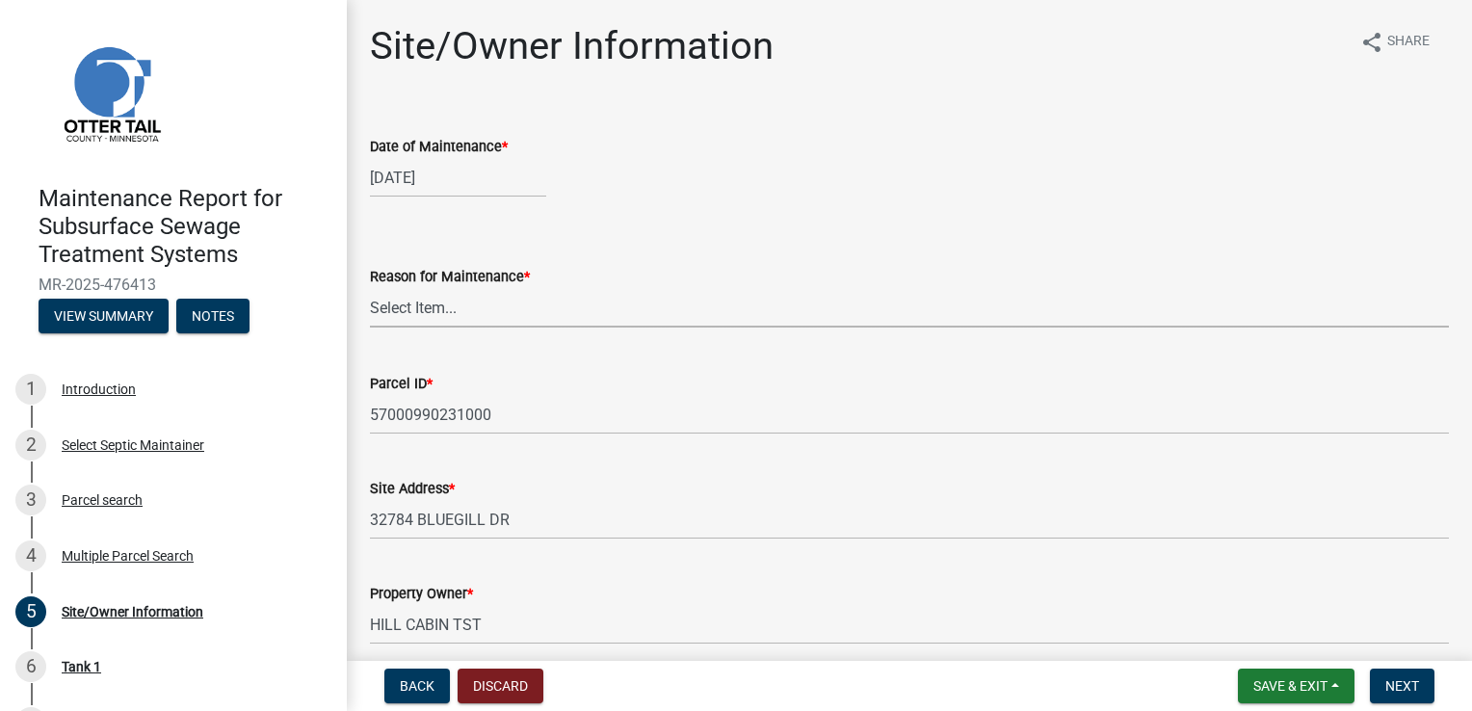
drag, startPoint x: 407, startPoint y: 307, endPoint x: 407, endPoint y: 321, distance: 13.5
click at [407, 307] on select "Select Item... Called Routine Other" at bounding box center [909, 308] width 1079 height 40
click at [370, 288] on select "Select Item... Called Routine Other" at bounding box center [909, 308] width 1079 height 40
select select "3ac72b63-7b21-42e4-8192-806faae7a4f1"
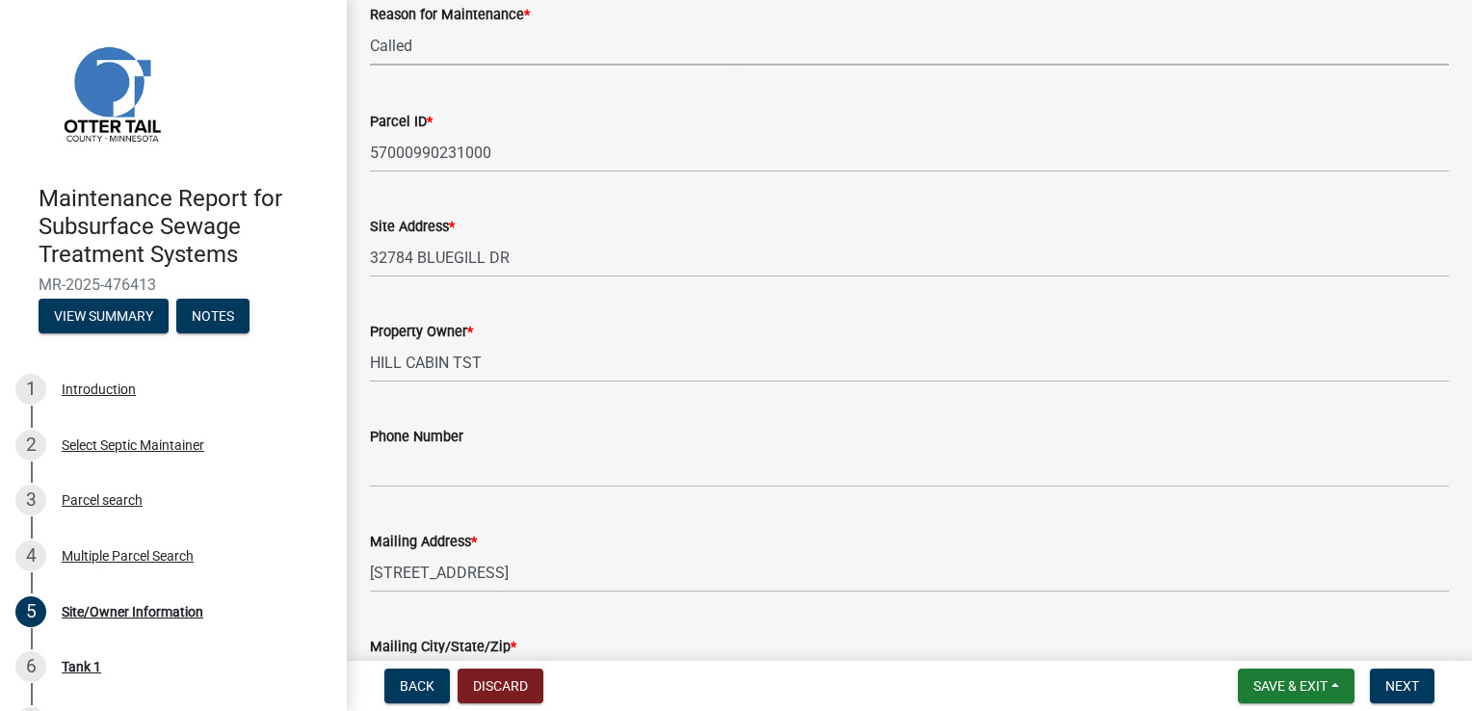
scroll to position [289, 0]
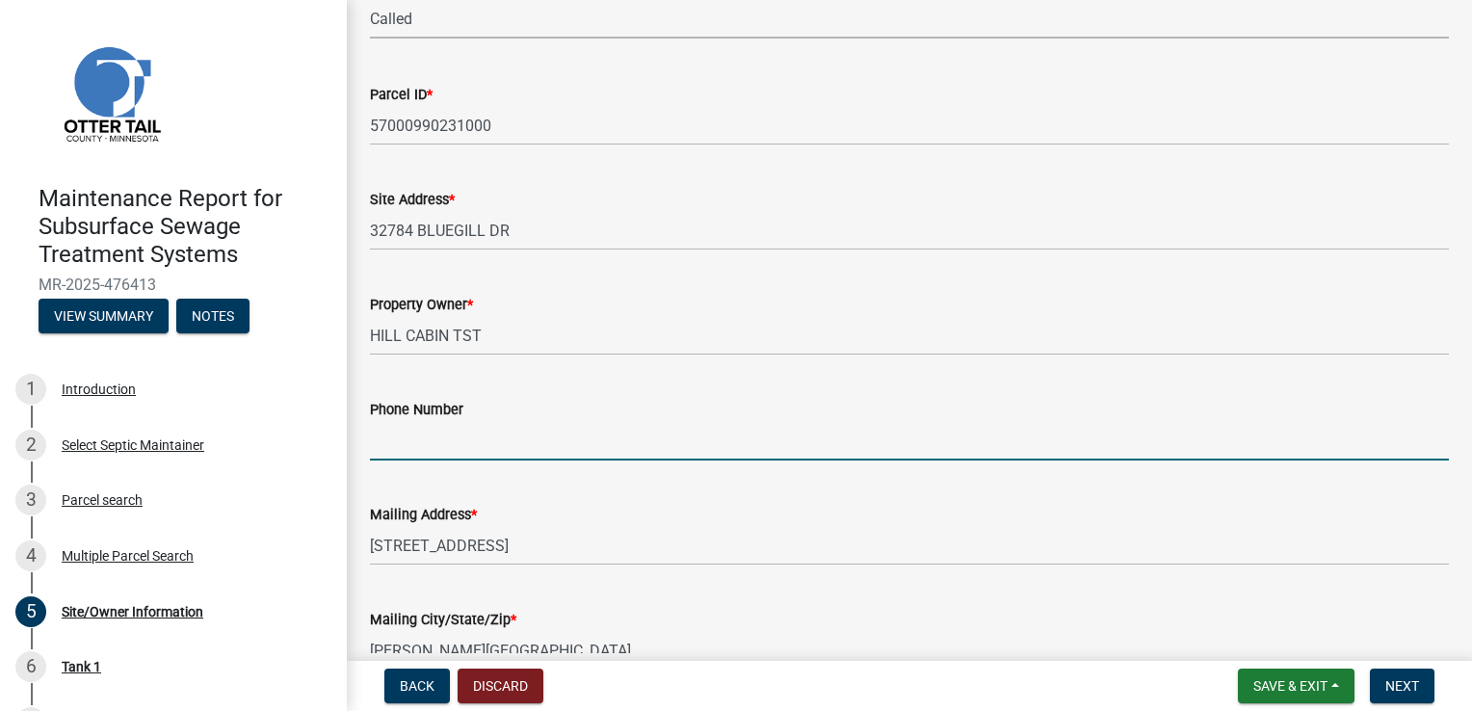
click at [425, 442] on input "Phone Number" at bounding box center [909, 441] width 1079 height 40
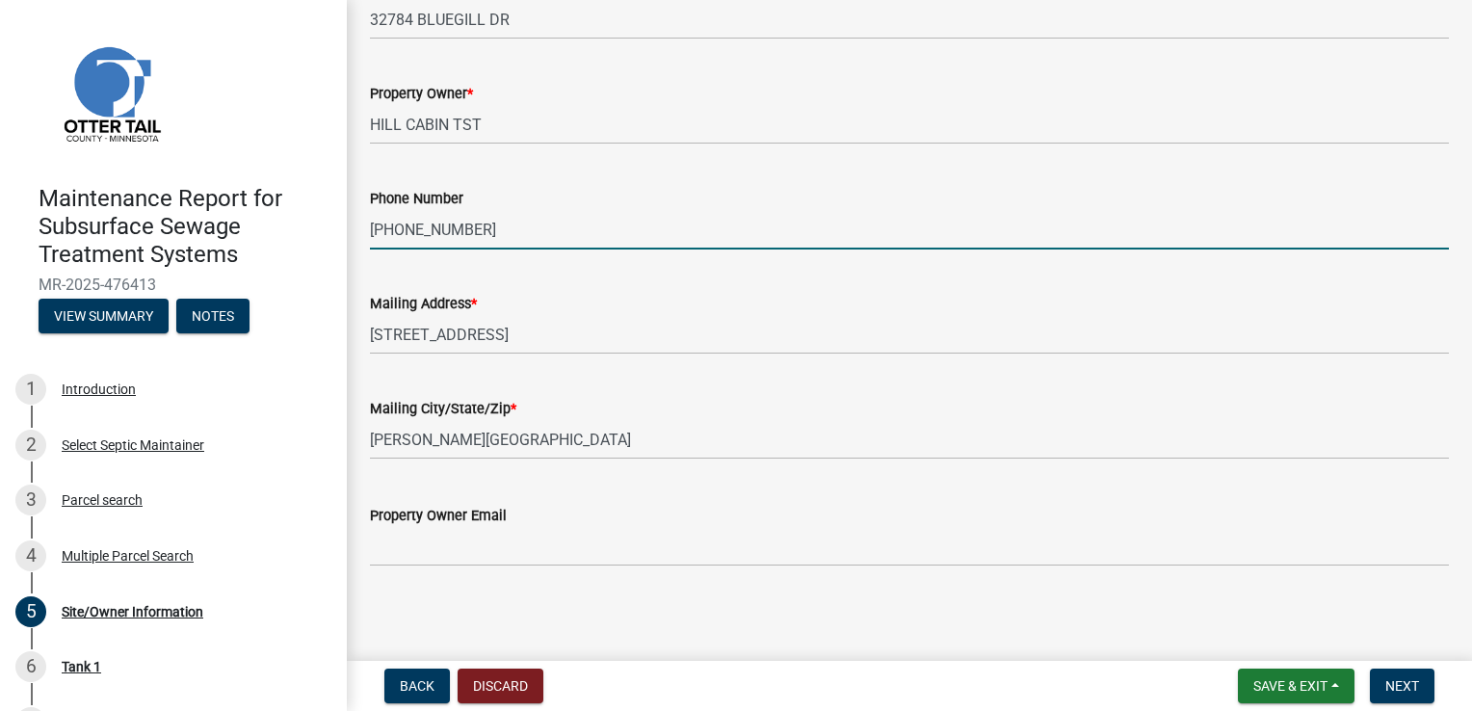
scroll to position [503, 0]
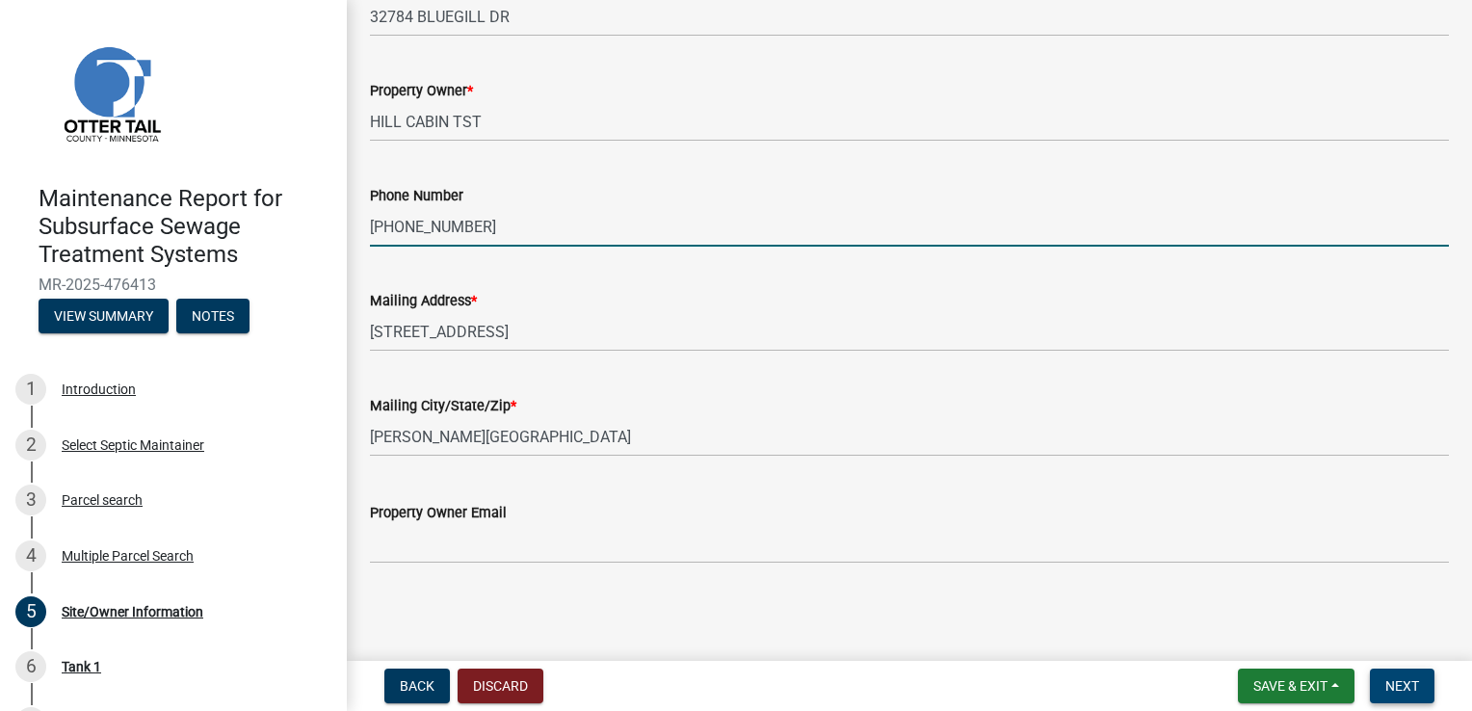
type input "[PHONE_NUMBER]"
click at [1386, 688] on span "Next" at bounding box center [1403, 685] width 34 height 15
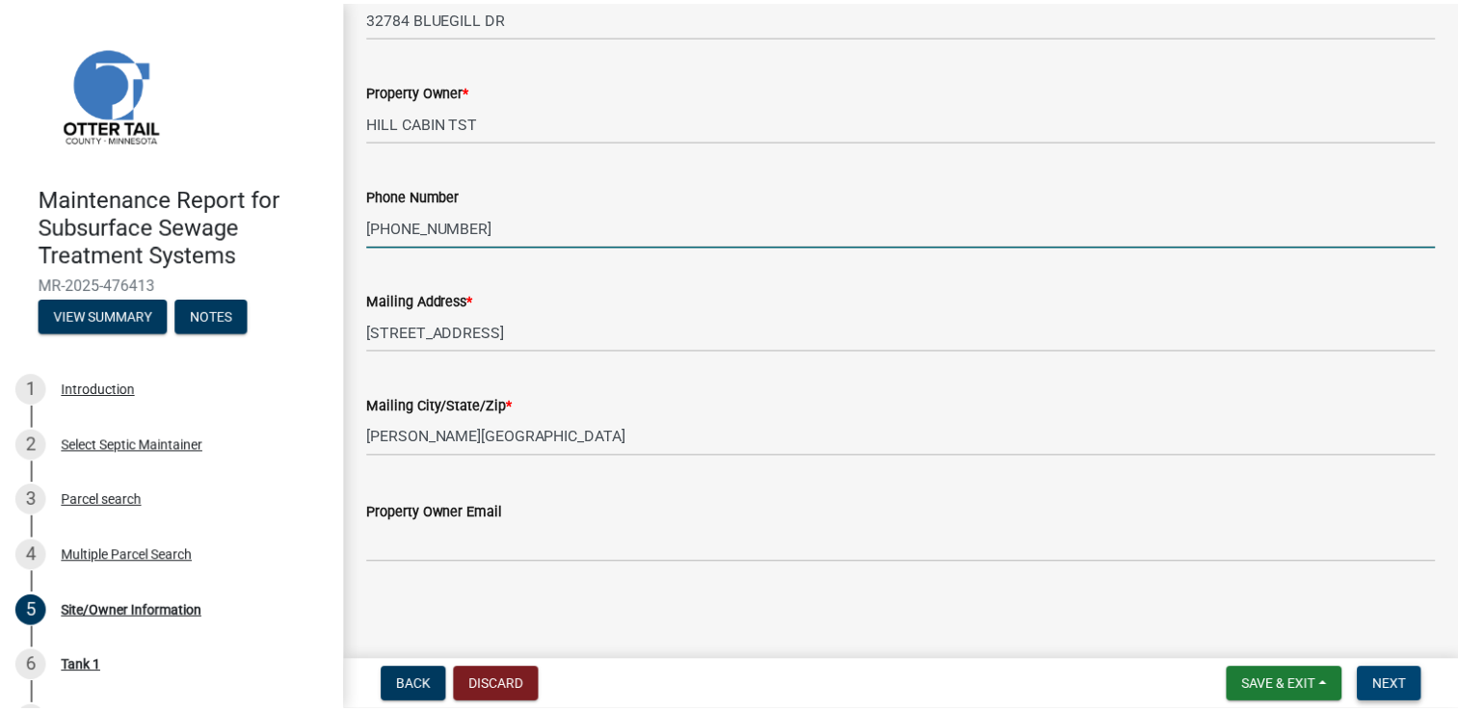
scroll to position [0, 0]
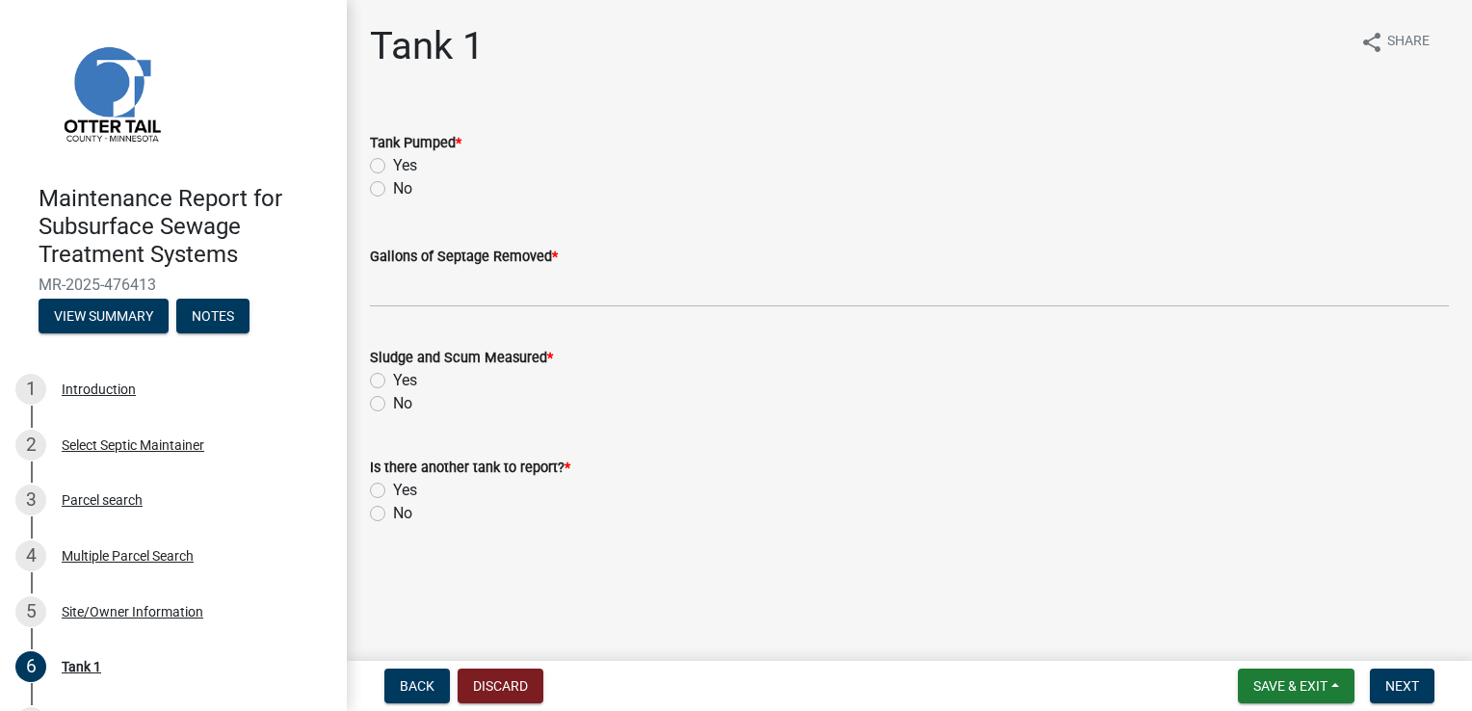
click at [401, 167] on label "Yes" at bounding box center [405, 165] width 24 height 23
click at [401, 167] on input "Yes" at bounding box center [399, 160] width 13 height 13
radio input "true"
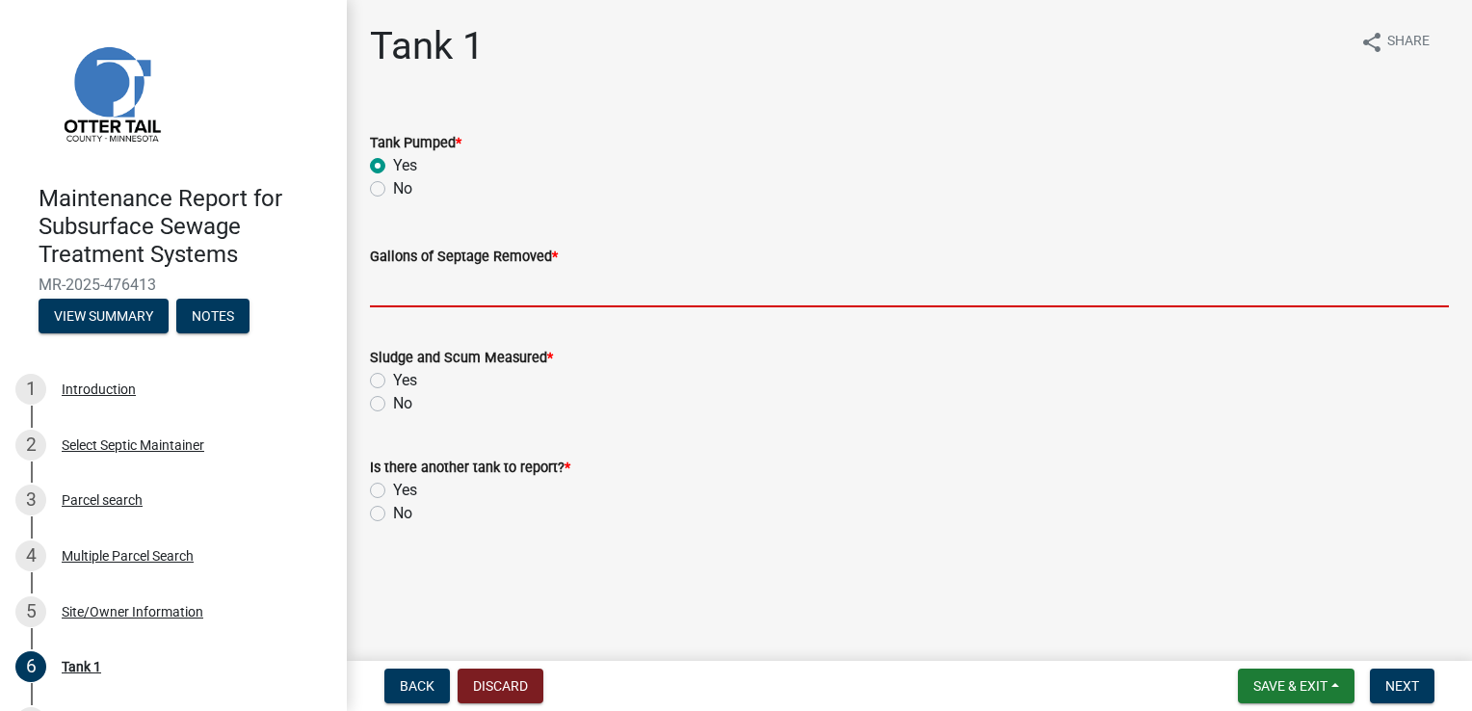
click at [450, 288] on input "Gallons of Septage Removed *" at bounding box center [909, 288] width 1079 height 40
type input "1500"
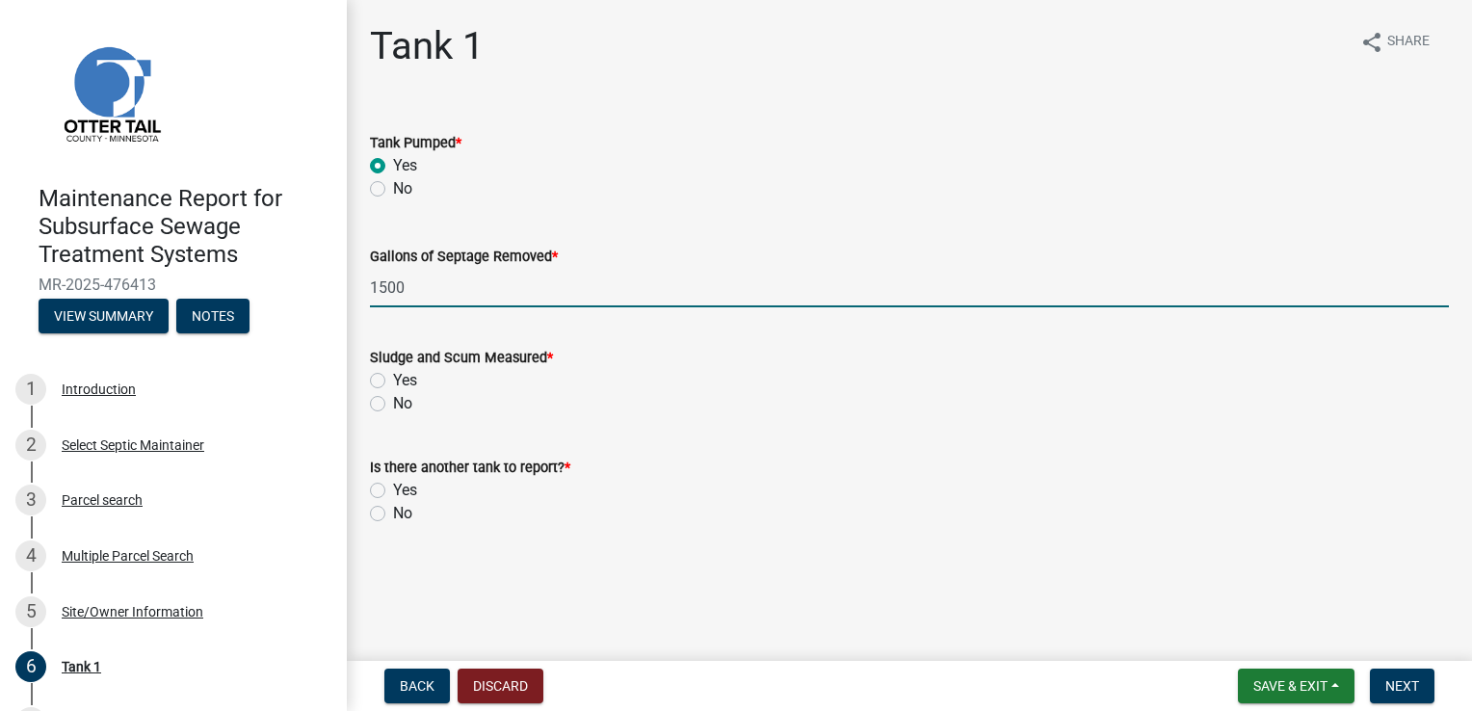
click at [393, 383] on label "Yes" at bounding box center [405, 380] width 24 height 23
click at [393, 382] on input "Yes" at bounding box center [399, 375] width 13 height 13
radio input "true"
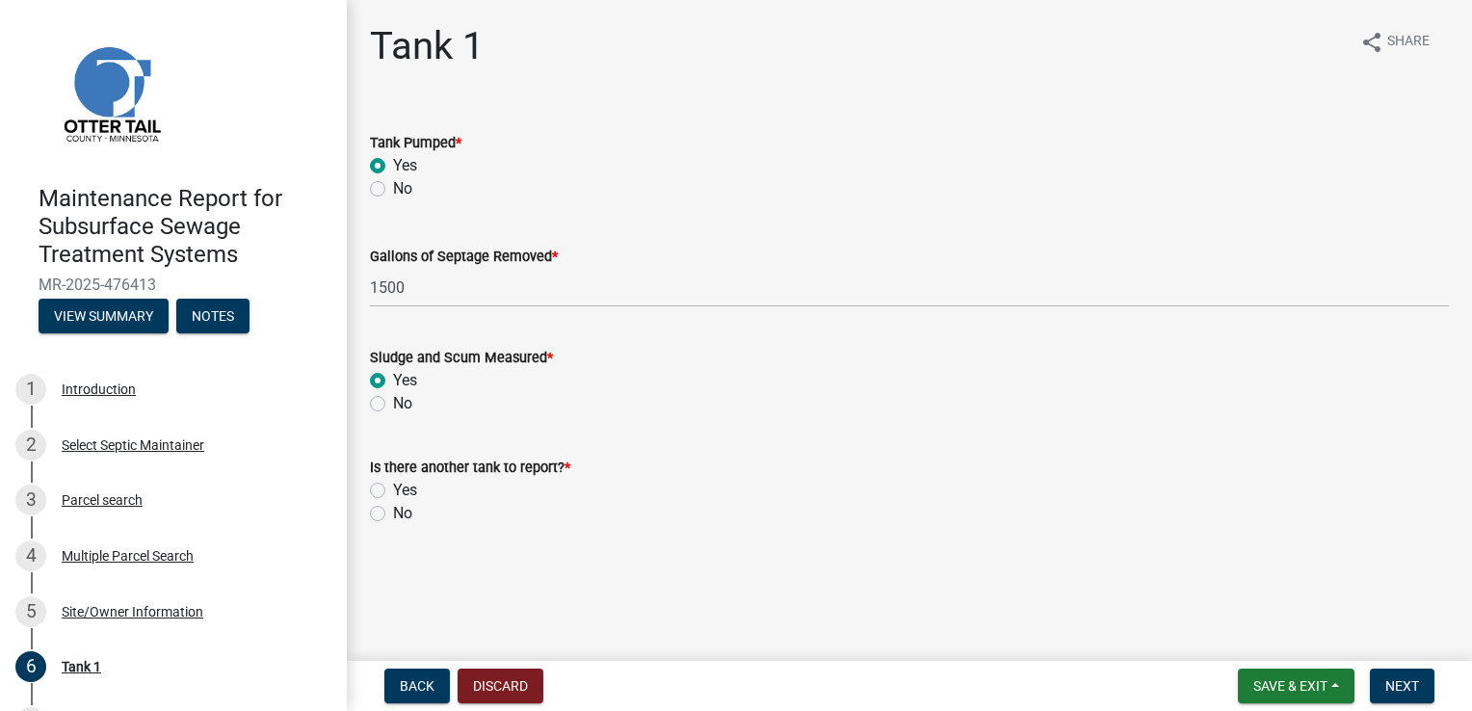
click at [393, 510] on label "No" at bounding box center [402, 513] width 19 height 23
click at [393, 510] on input "No" at bounding box center [399, 508] width 13 height 13
radio input "true"
click at [1400, 684] on span "Next" at bounding box center [1403, 685] width 34 height 15
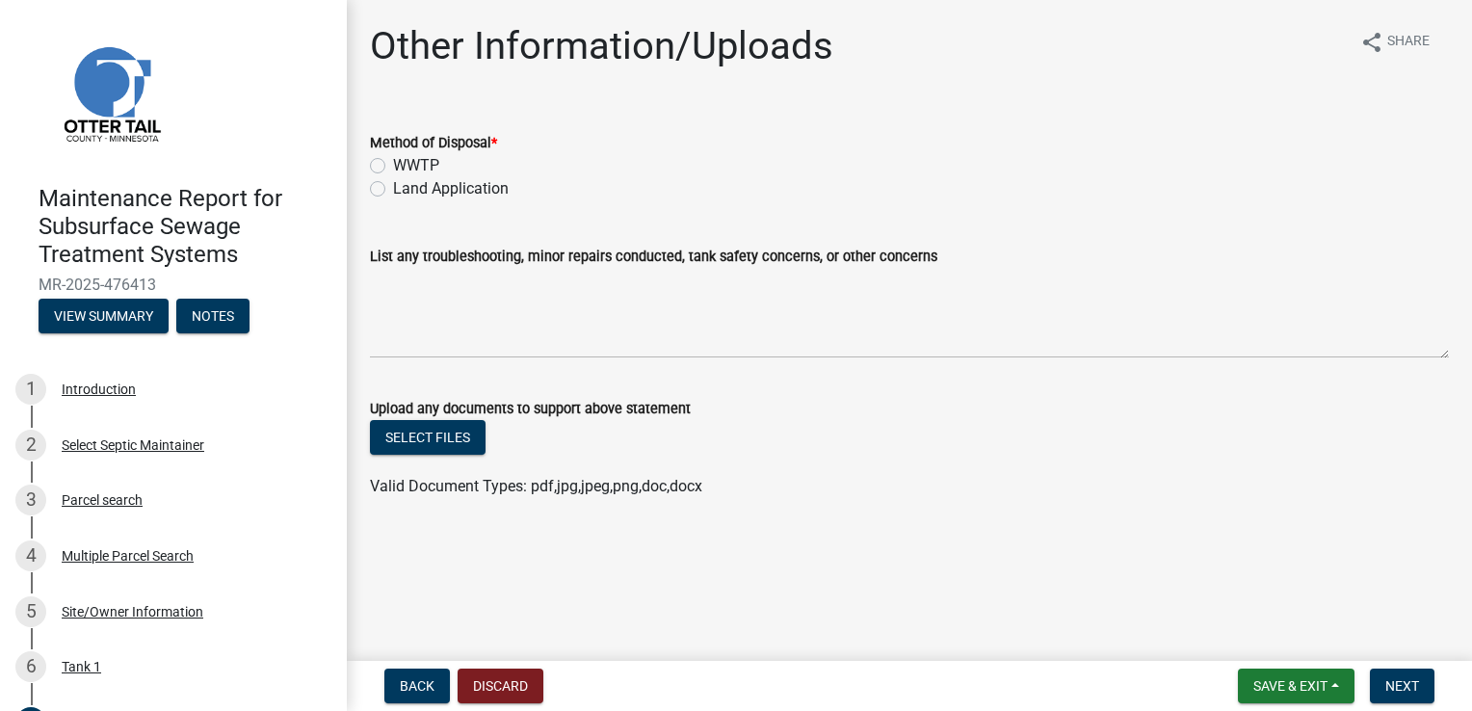
click at [478, 188] on label "Land Application" at bounding box center [451, 188] width 116 height 23
click at [406, 188] on input "Land Application" at bounding box center [399, 183] width 13 height 13
radio input "true"
click at [1388, 680] on span "Next" at bounding box center [1403, 685] width 34 height 15
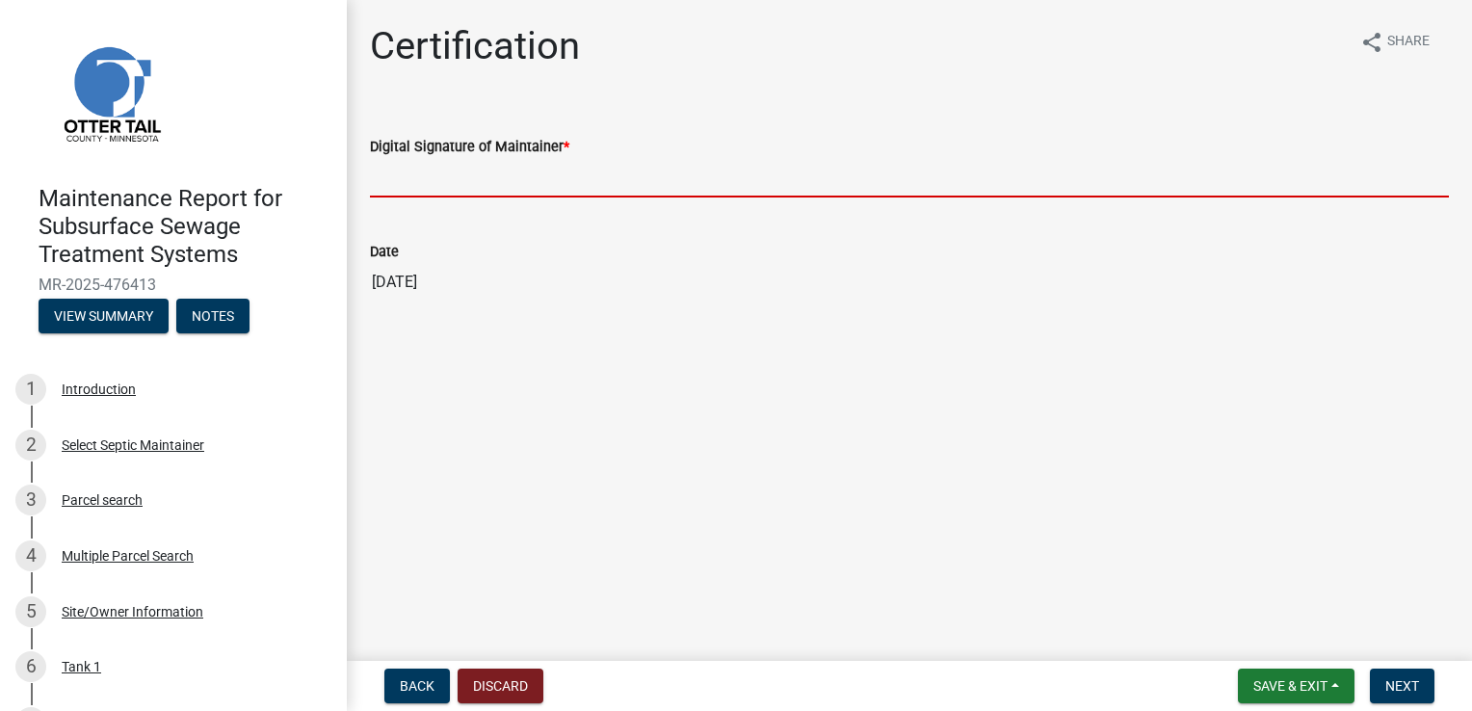
click at [447, 183] on input "Digital Signature of Maintainer *" at bounding box center [909, 178] width 1079 height 40
type input "[PERSON_NAME]"
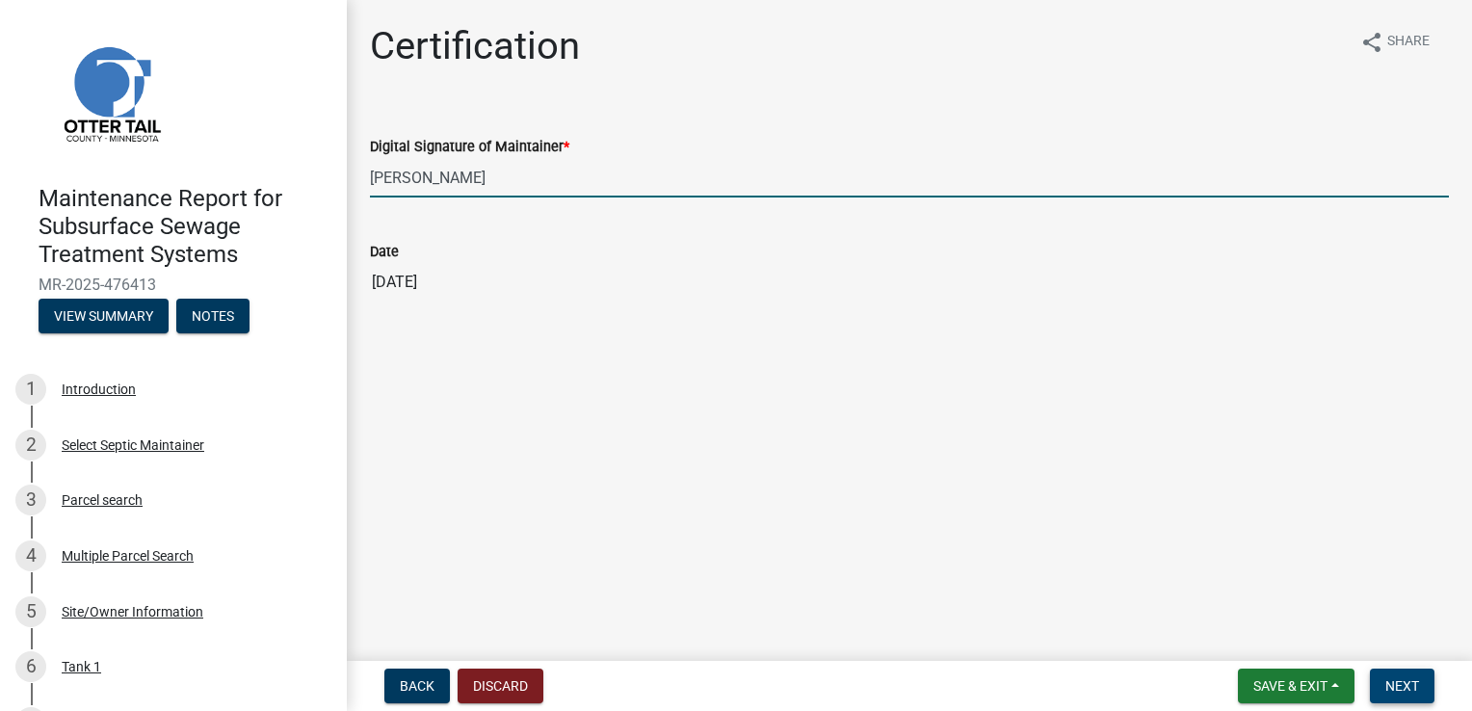
click at [1414, 686] on span "Next" at bounding box center [1403, 685] width 34 height 15
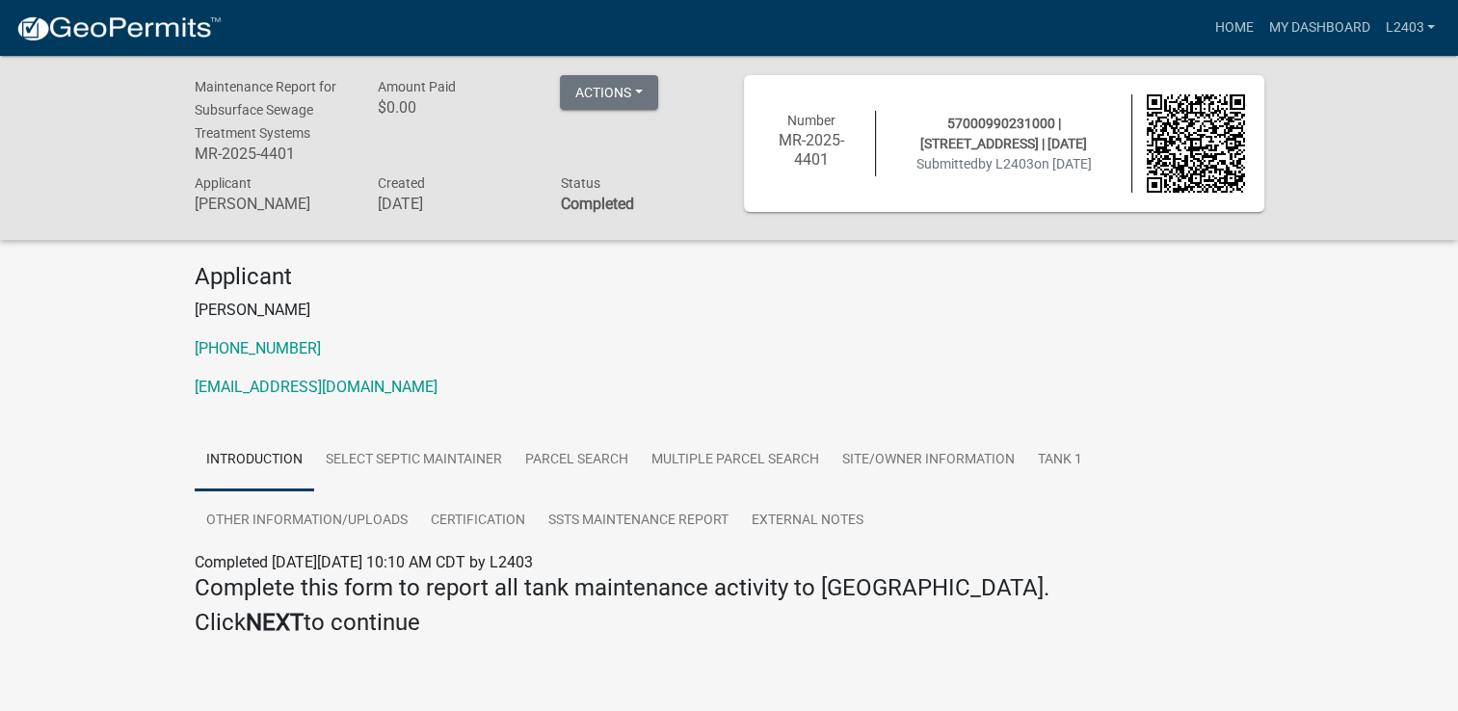
click at [488, 357] on p "[PHONE_NUMBER]" at bounding box center [730, 348] width 1070 height 23
click at [1206, 25] on link "Home" at bounding box center [1233, 28] width 54 height 37
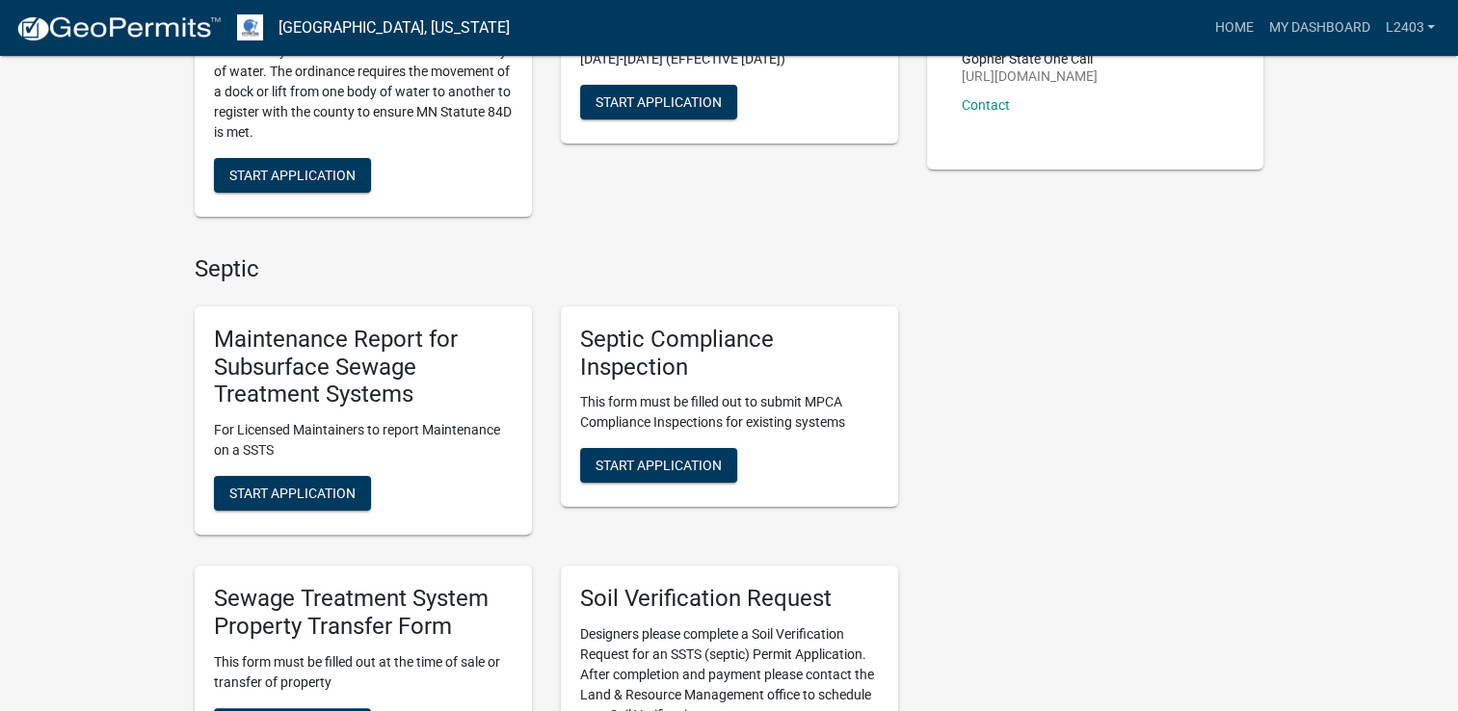
scroll to position [385, 0]
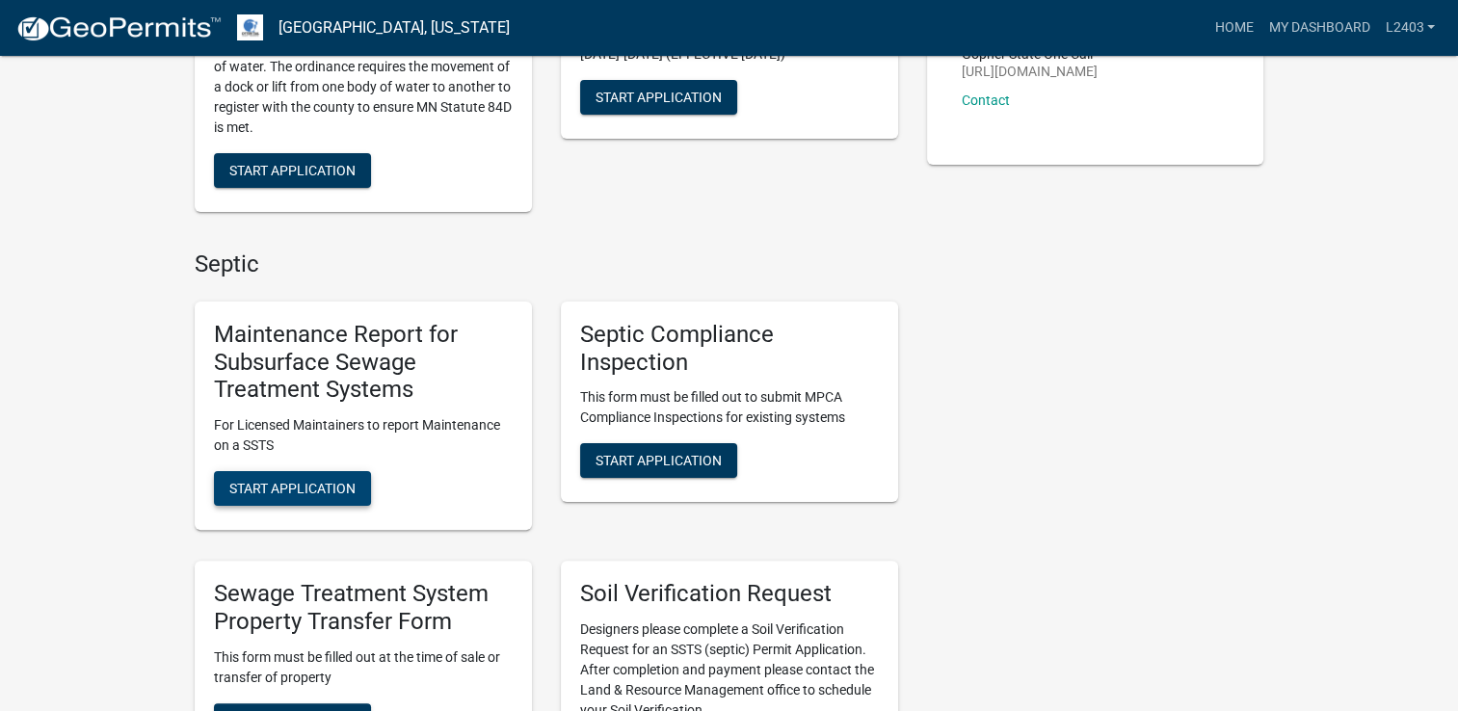
click at [293, 487] on span "Start Application" at bounding box center [292, 488] width 126 height 15
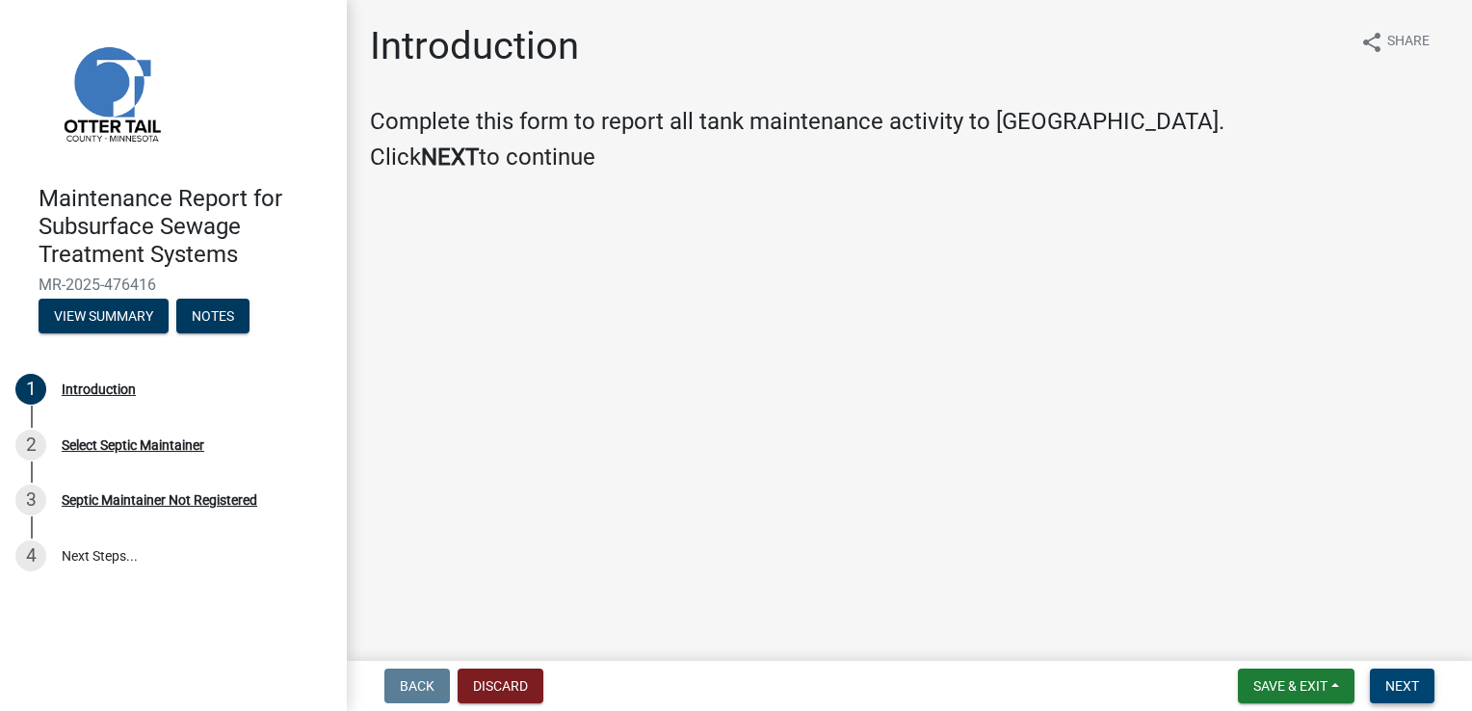
click at [1399, 681] on span "Next" at bounding box center [1403, 685] width 34 height 15
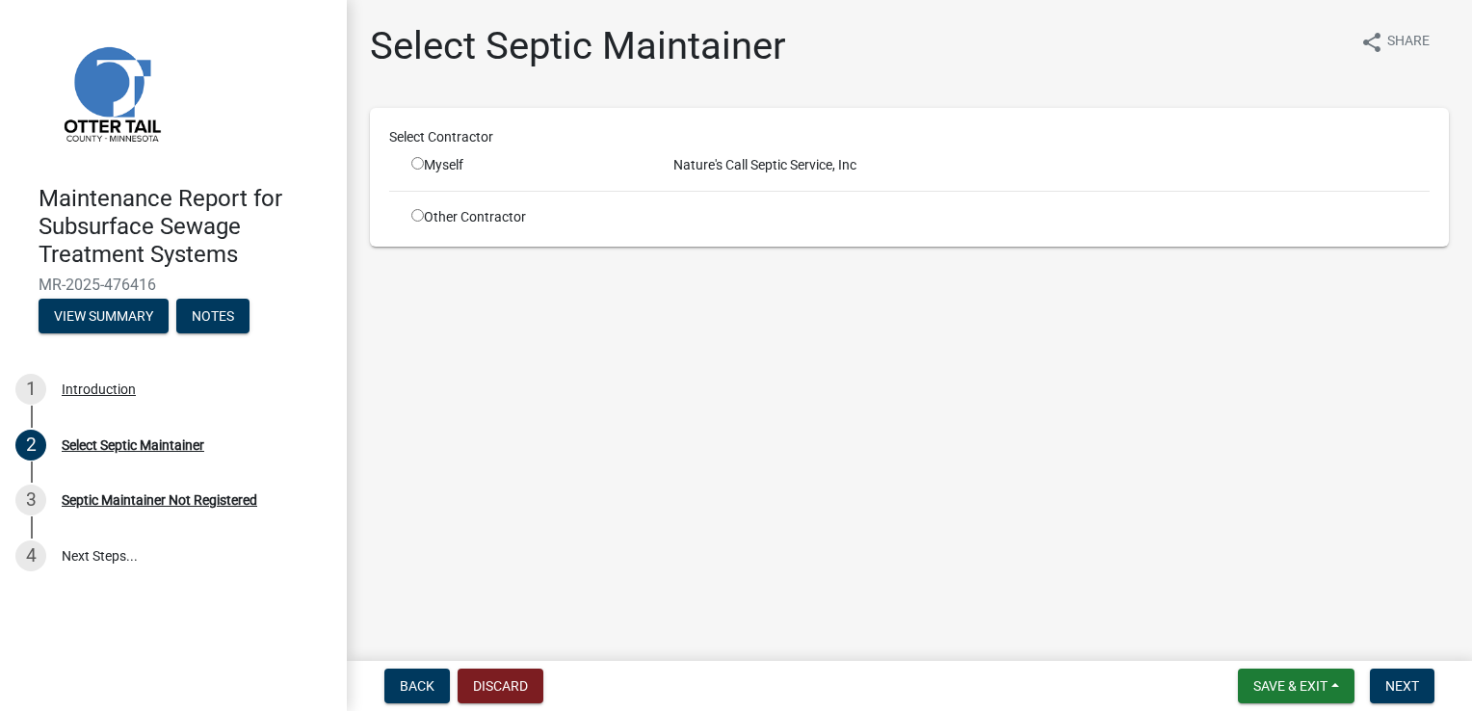
click at [417, 167] on input "radio" at bounding box center [417, 163] width 13 height 13
radio input "true"
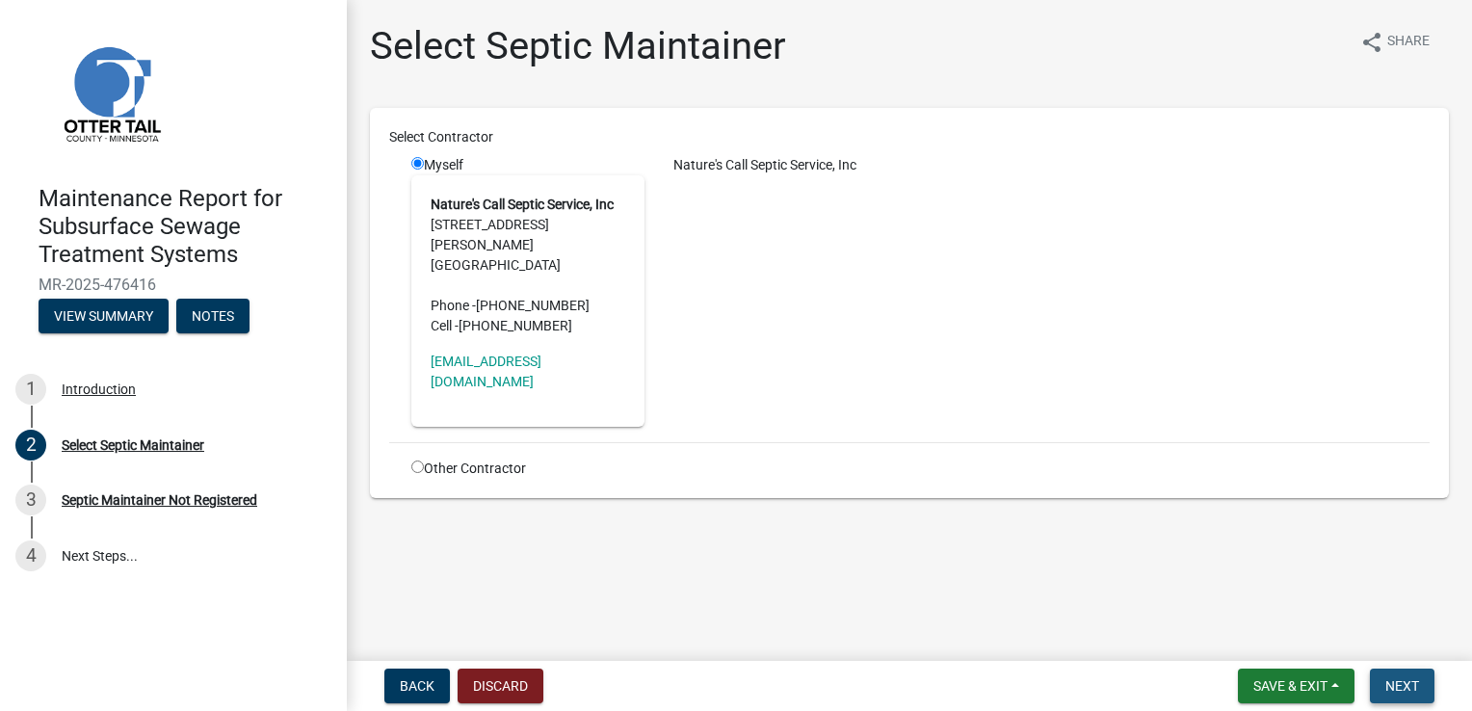
click at [1421, 688] on button "Next" at bounding box center [1402, 686] width 65 height 35
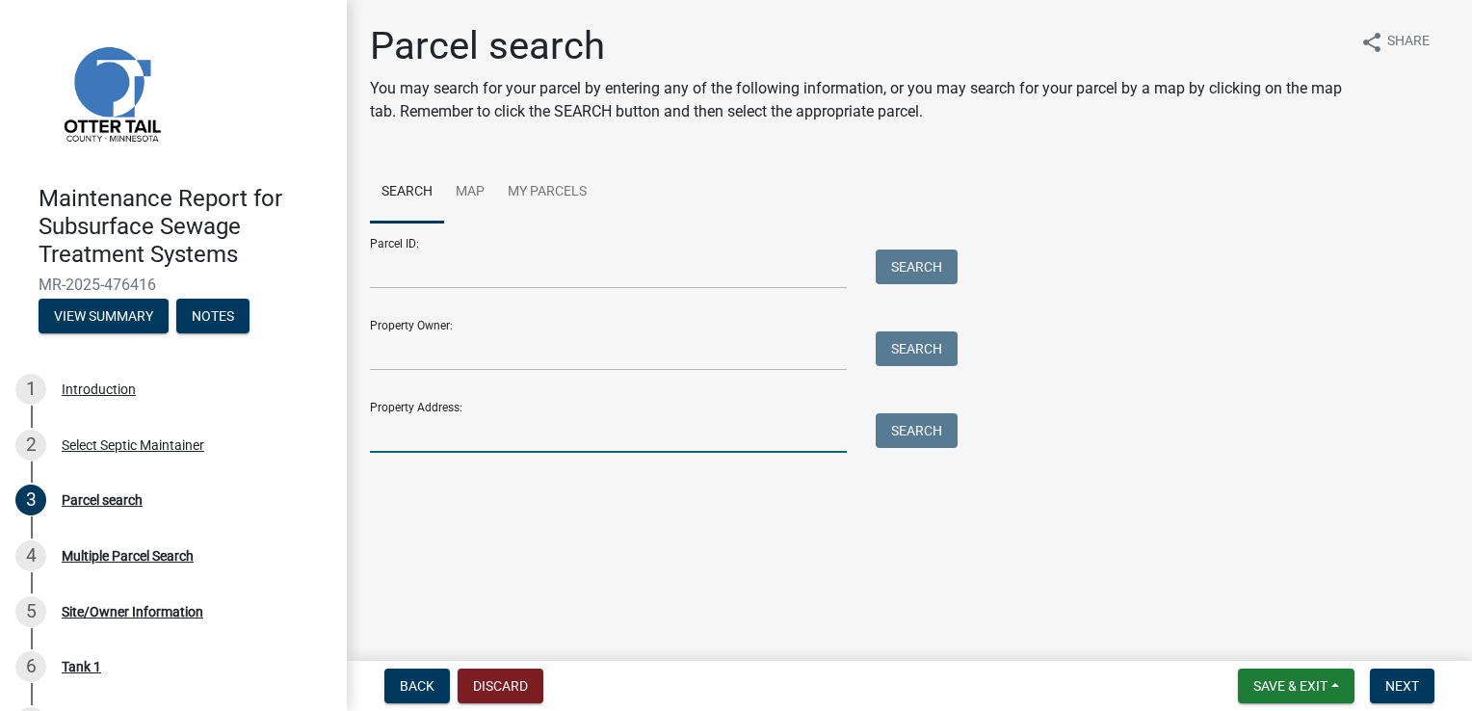
click at [416, 415] on input "Property Address:" at bounding box center [608, 433] width 477 height 40
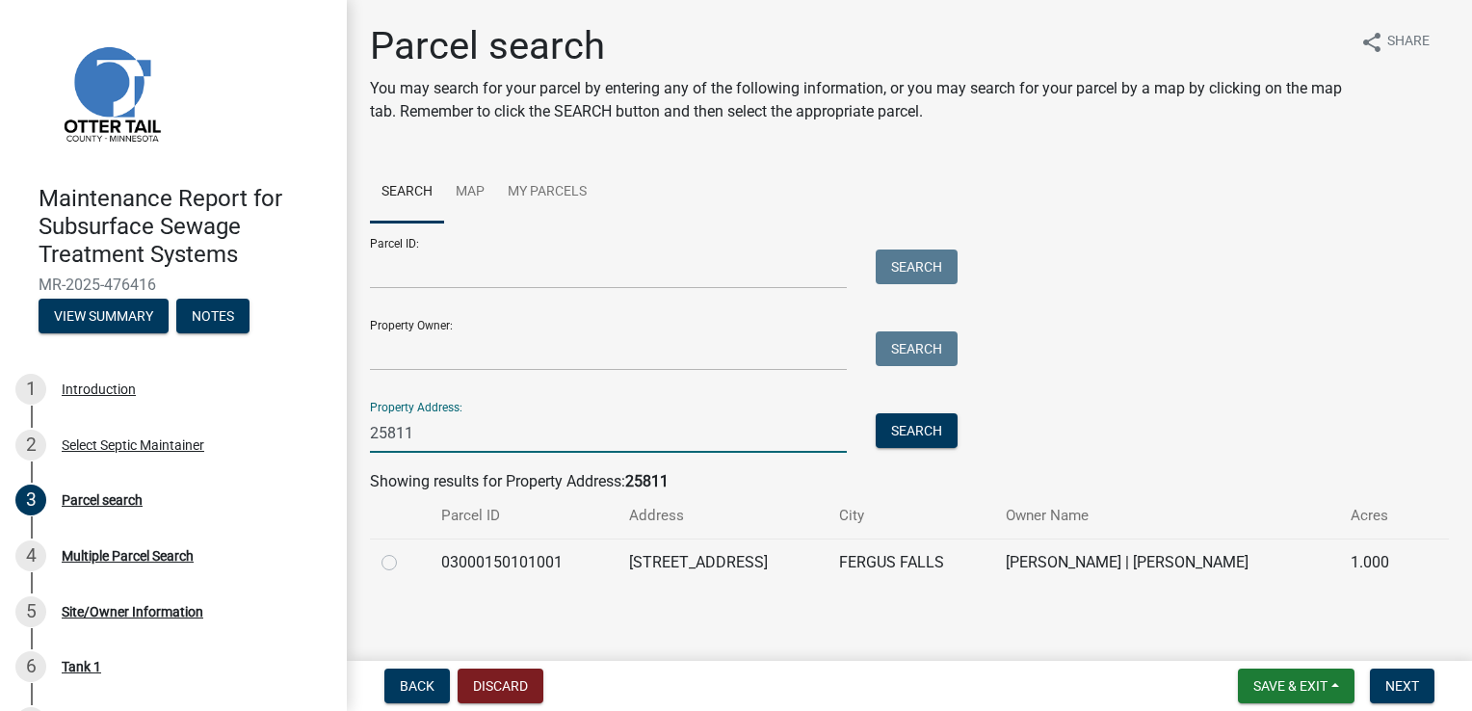
type input "25811"
click at [405, 551] on label at bounding box center [405, 551] width 0 height 0
click at [405, 557] on input "radio" at bounding box center [411, 557] width 13 height 13
radio input "true"
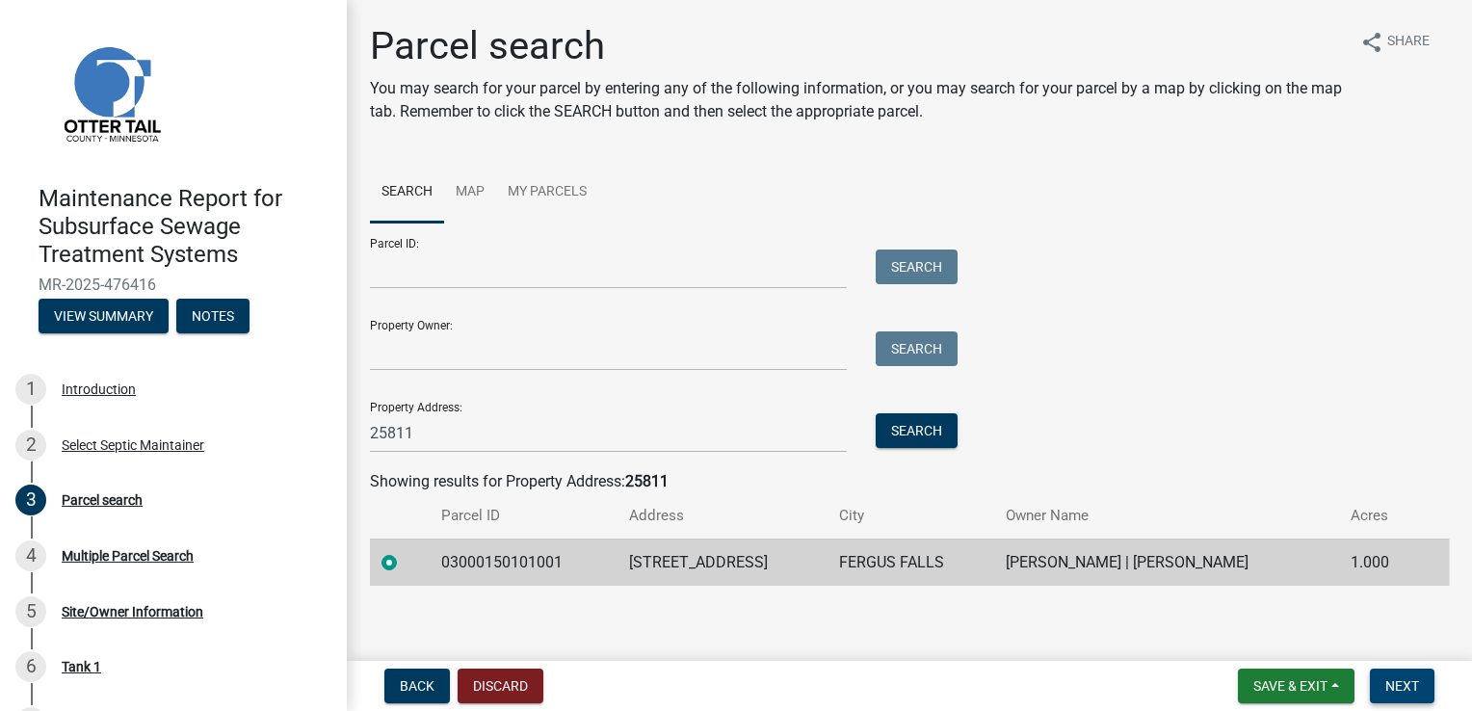
click at [1418, 689] on button "Next" at bounding box center [1402, 686] width 65 height 35
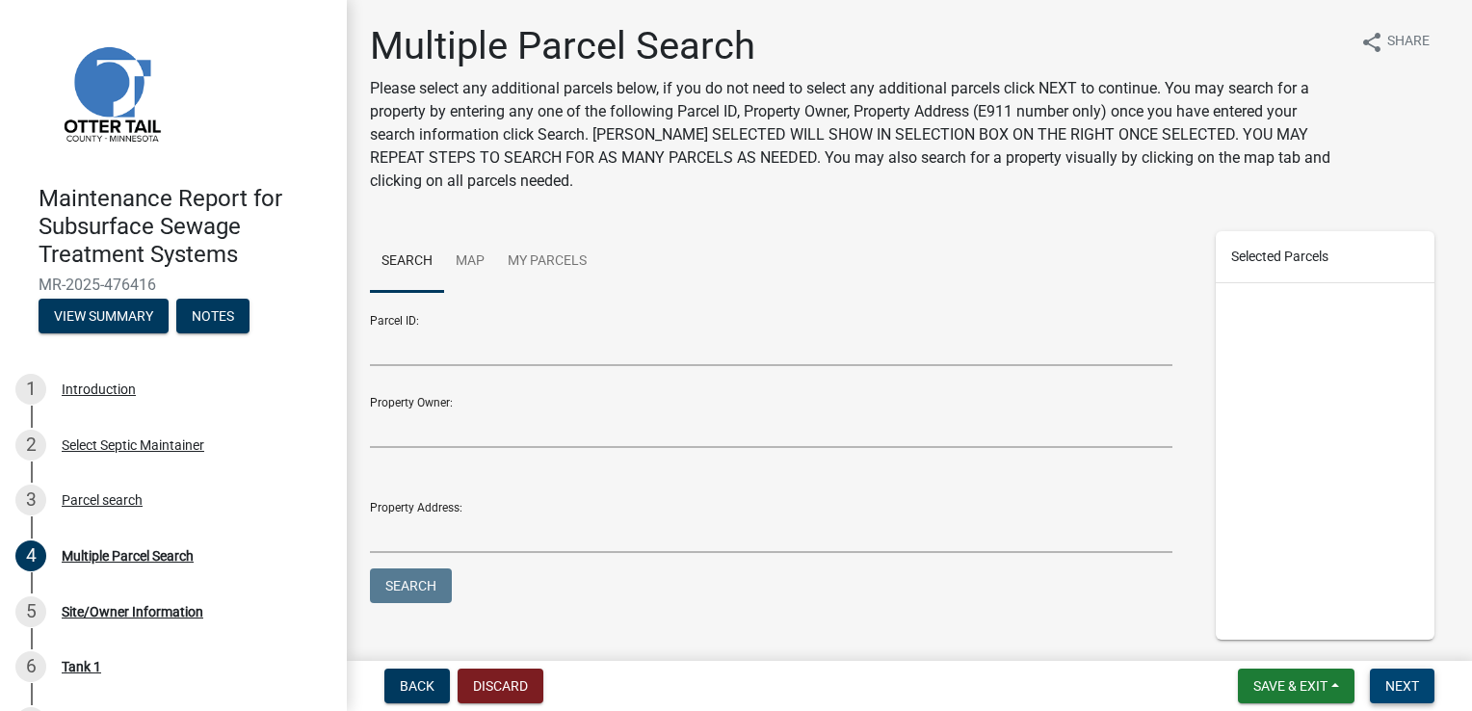
click at [1391, 693] on span "Next" at bounding box center [1403, 685] width 34 height 15
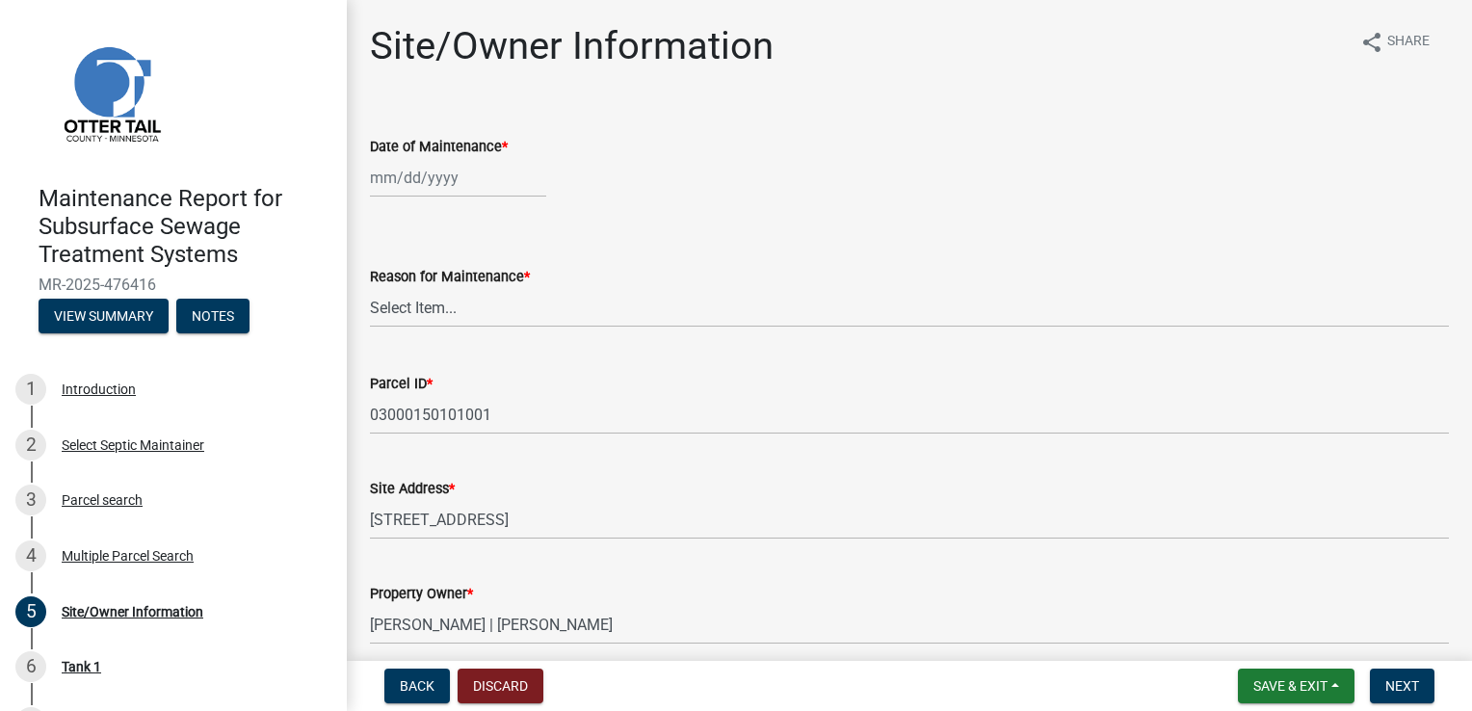
click at [405, 183] on div at bounding box center [458, 178] width 176 height 40
select select "9"
select select "2025"
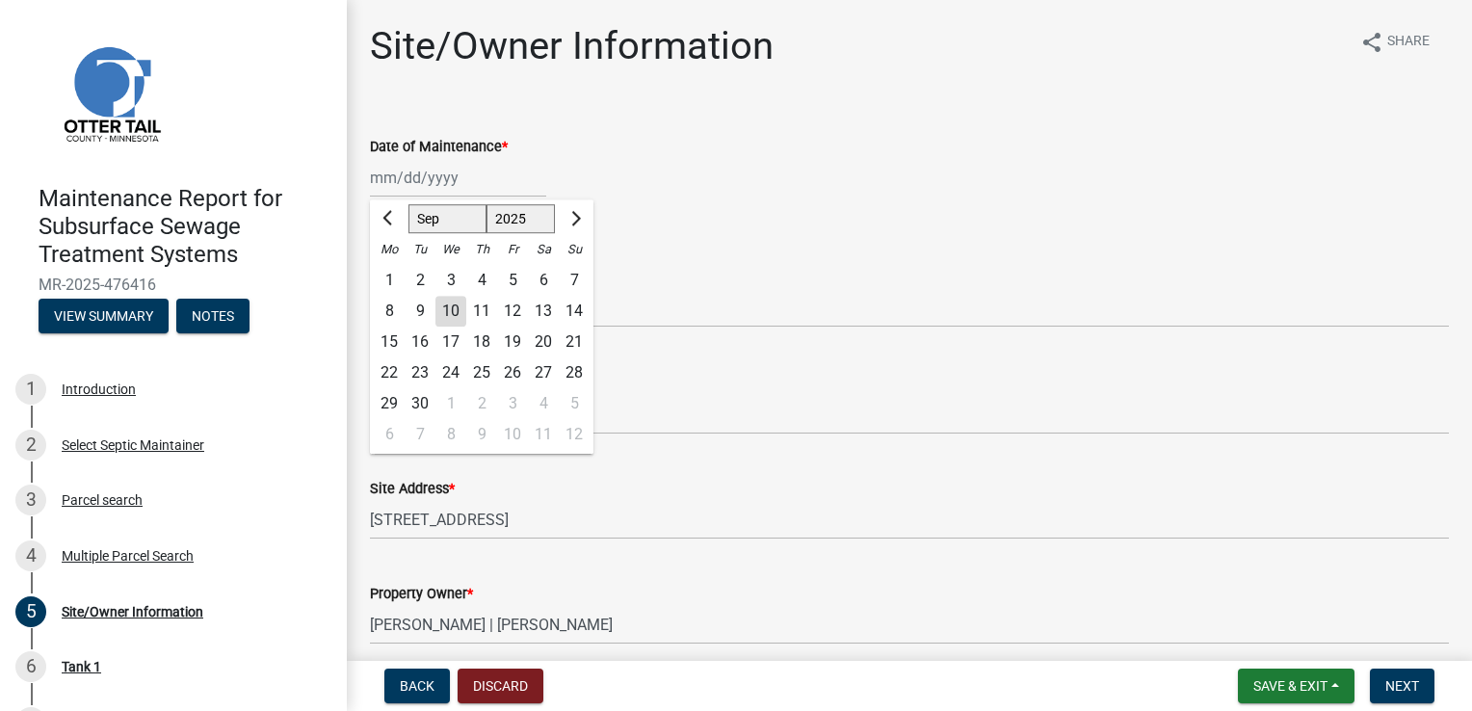
click at [424, 310] on div "9" at bounding box center [420, 311] width 31 height 31
type input "[DATE]"
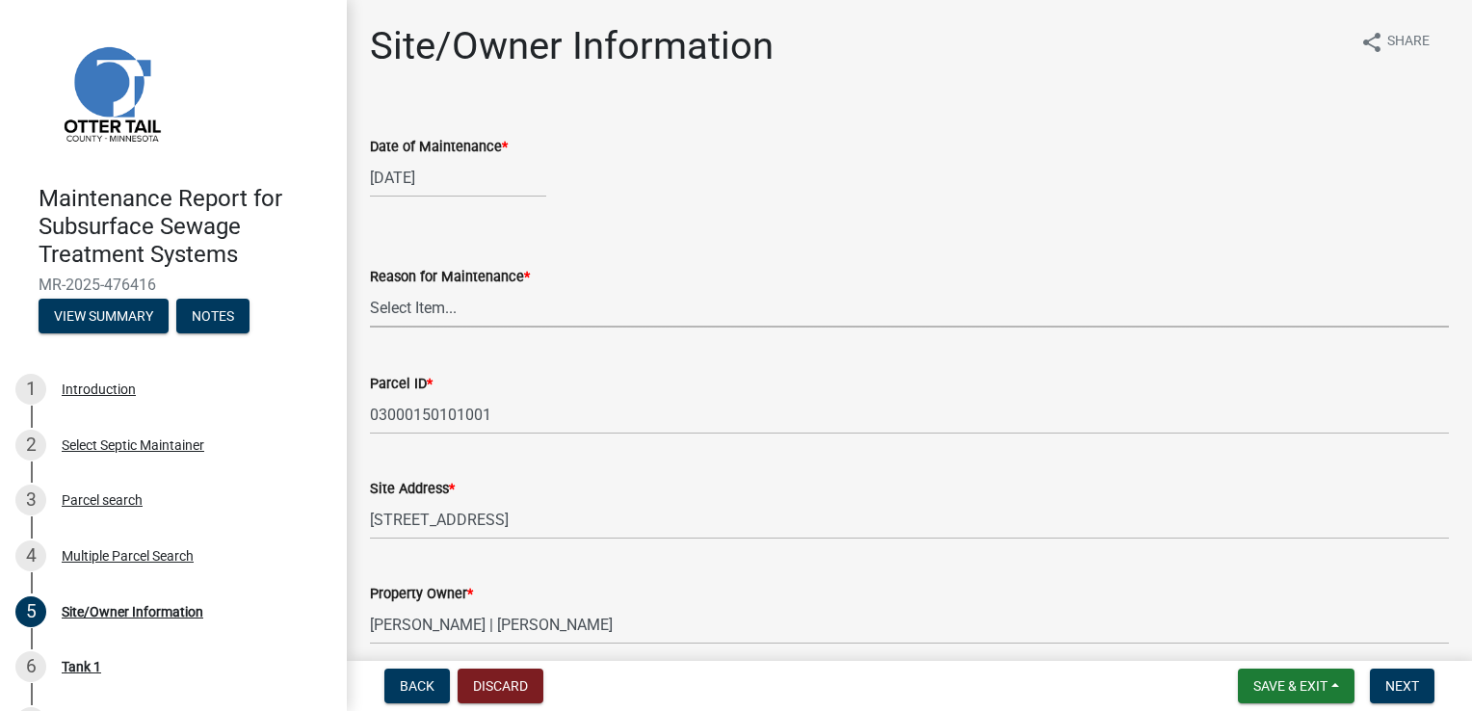
click at [422, 304] on select "Select Item... Called Routine Other" at bounding box center [909, 308] width 1079 height 40
click at [370, 288] on select "Select Item... Called Routine Other" at bounding box center [909, 308] width 1079 height 40
select select "3ac72b63-7b21-42e4-8192-806faae7a4f1"
click at [1392, 682] on span "Next" at bounding box center [1403, 685] width 34 height 15
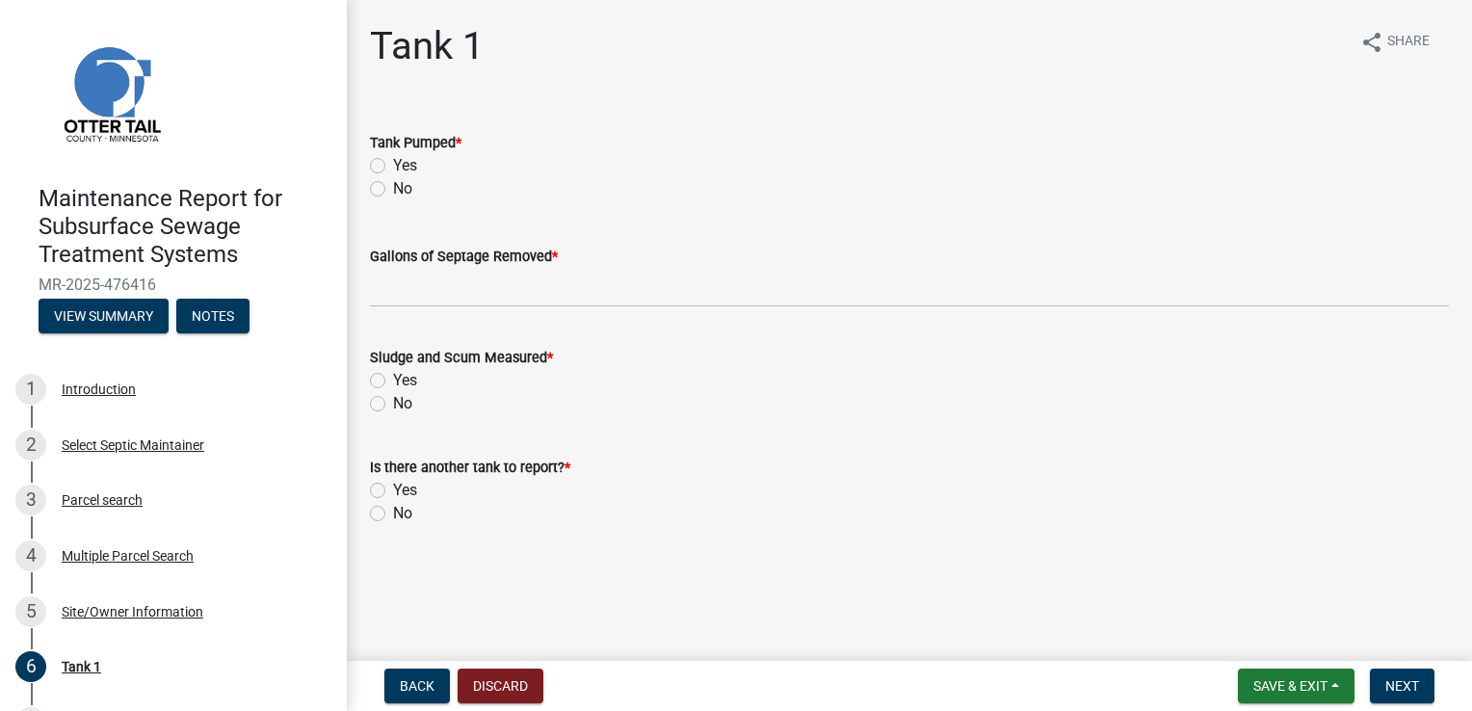
click at [400, 164] on label "Yes" at bounding box center [405, 165] width 24 height 23
click at [400, 164] on input "Yes" at bounding box center [399, 160] width 13 height 13
radio input "true"
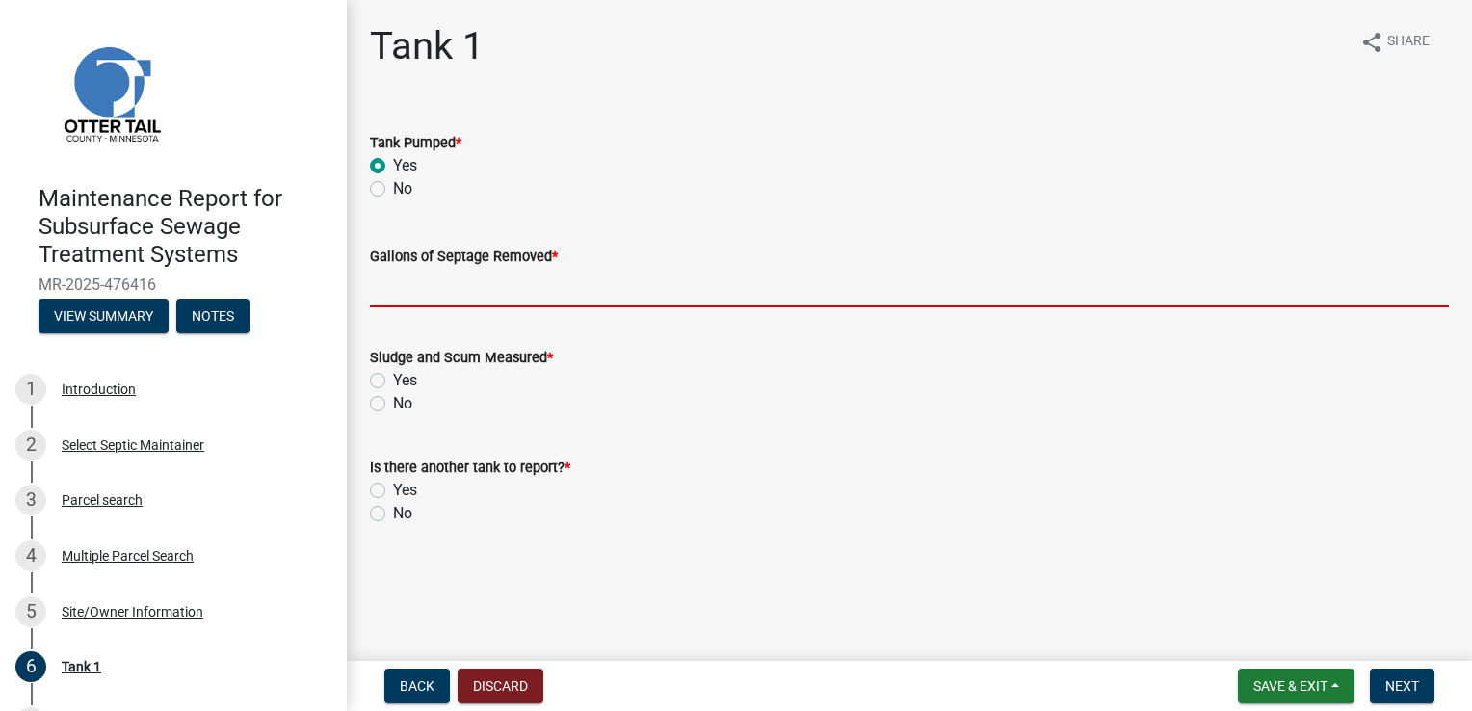
click at [380, 289] on input "Gallons of Septage Removed *" at bounding box center [909, 288] width 1079 height 40
type input "1000"
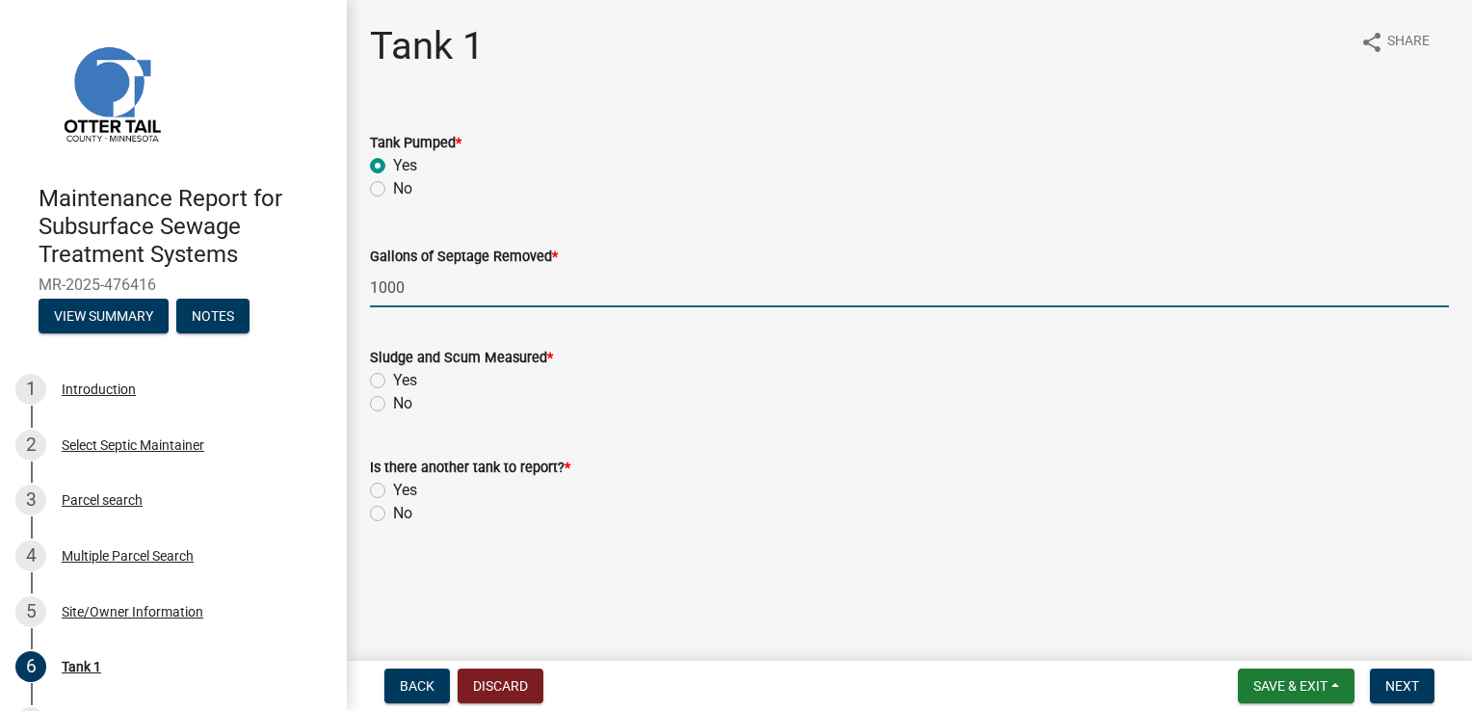
click at [406, 378] on label "Yes" at bounding box center [405, 380] width 24 height 23
click at [406, 378] on input "Yes" at bounding box center [399, 375] width 13 height 13
radio input "true"
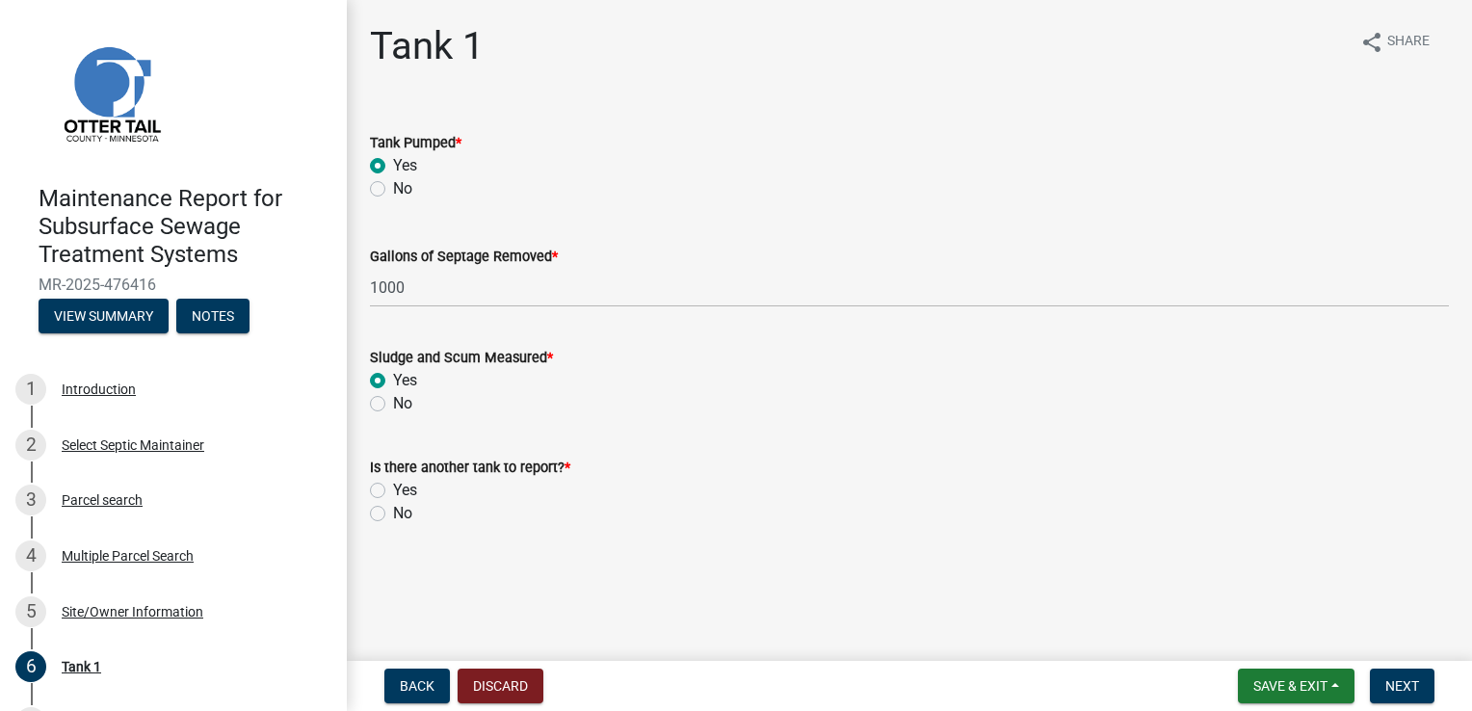
click at [397, 514] on label "No" at bounding box center [402, 513] width 19 height 23
click at [397, 514] on input "No" at bounding box center [399, 508] width 13 height 13
radio input "true"
click at [1402, 683] on span "Next" at bounding box center [1403, 685] width 34 height 15
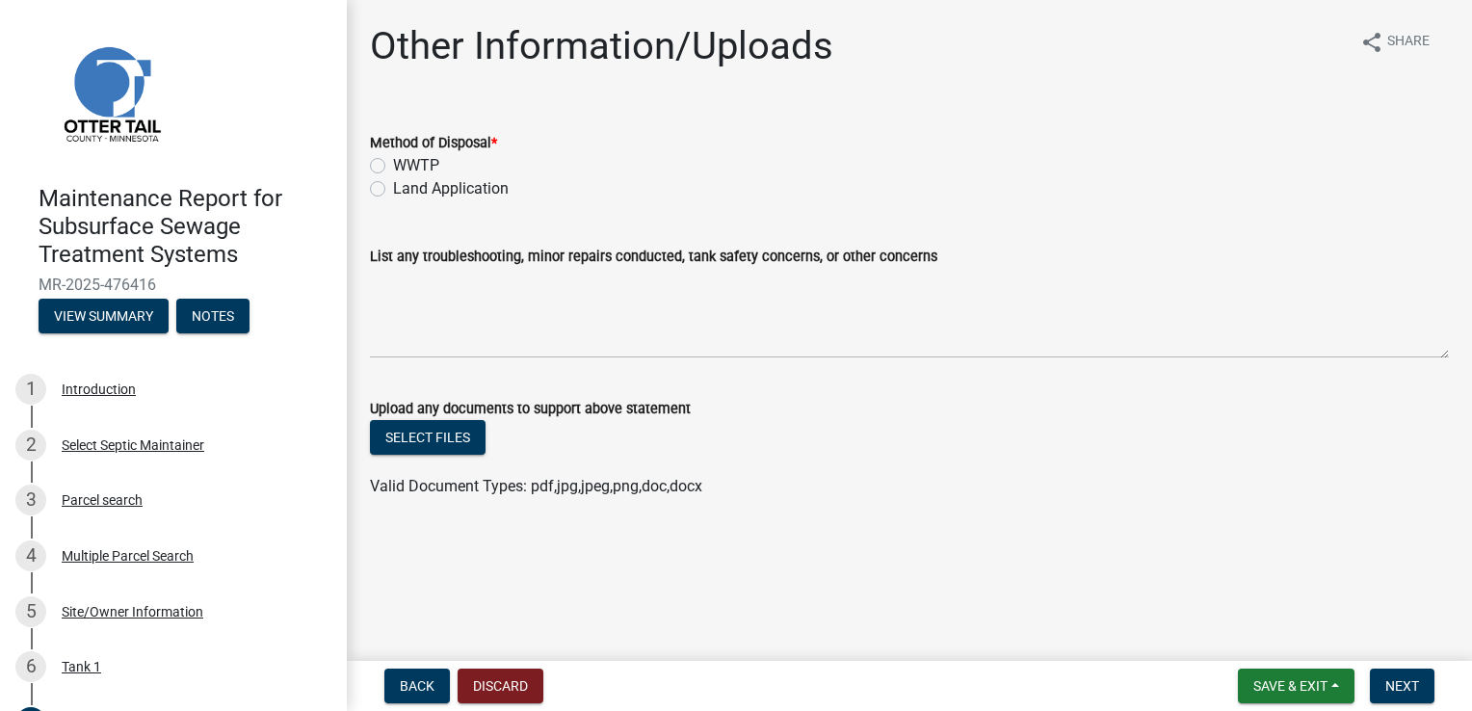
click at [451, 187] on label "Land Application" at bounding box center [451, 188] width 116 height 23
click at [406, 187] on input "Land Application" at bounding box center [399, 183] width 13 height 13
radio input "true"
click at [1391, 683] on span "Next" at bounding box center [1403, 685] width 34 height 15
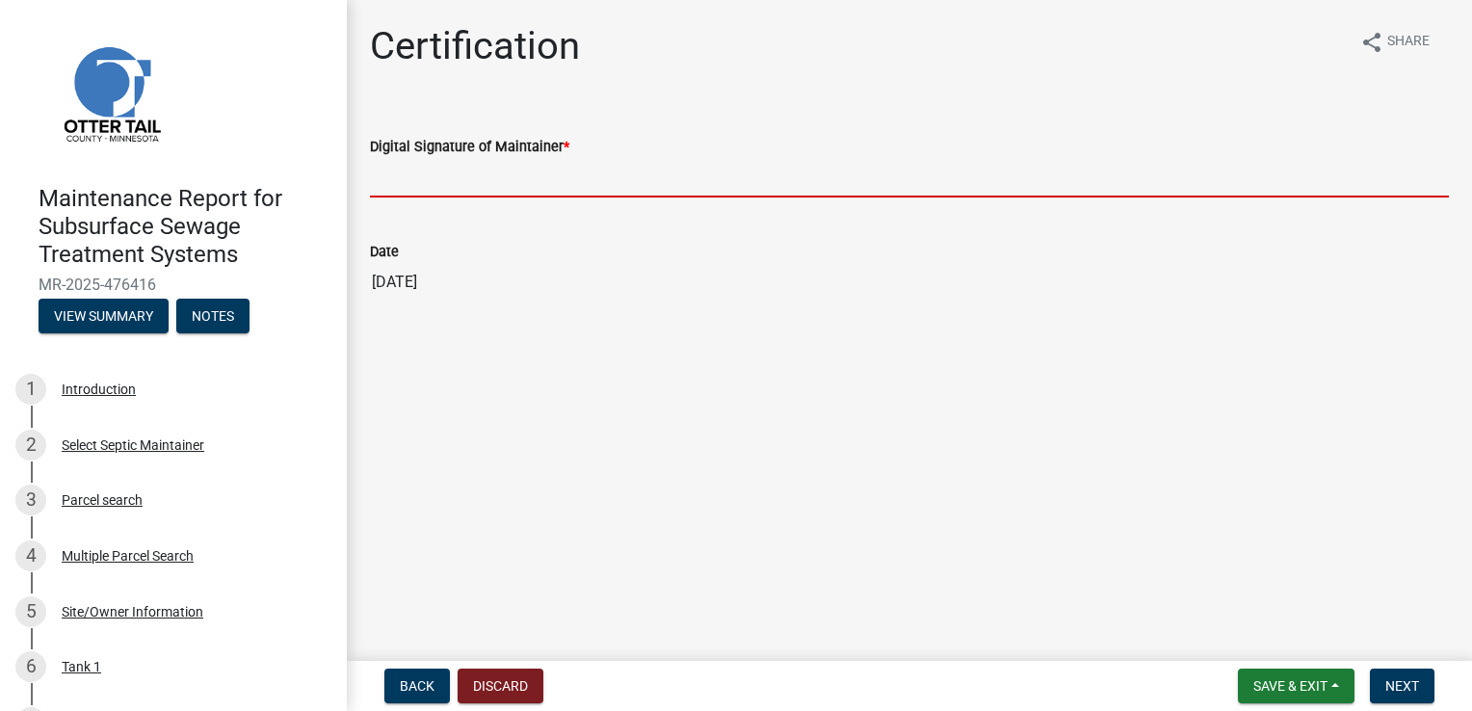
click at [474, 172] on input "Digital Signature of Maintainer *" at bounding box center [909, 178] width 1079 height 40
type input "[PERSON_NAME]"
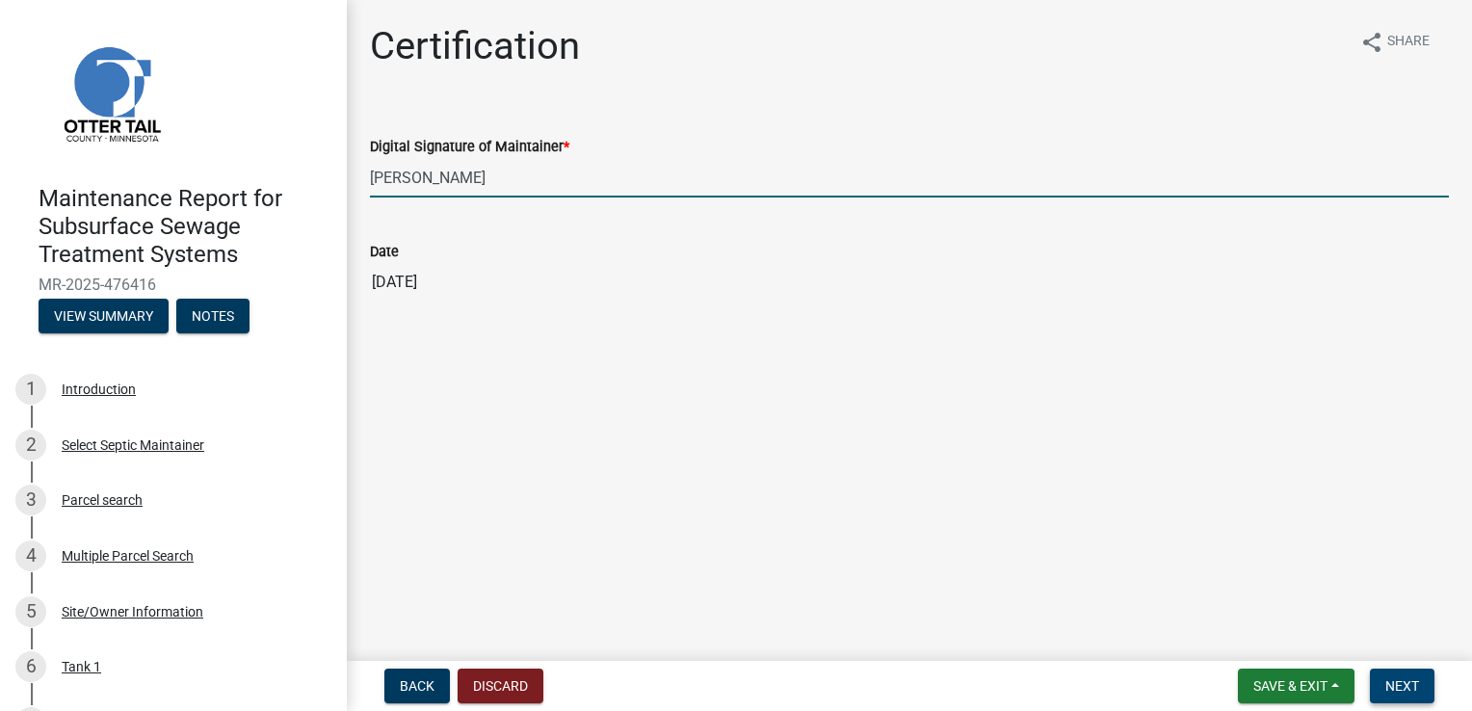
click at [1392, 684] on span "Next" at bounding box center [1403, 685] width 34 height 15
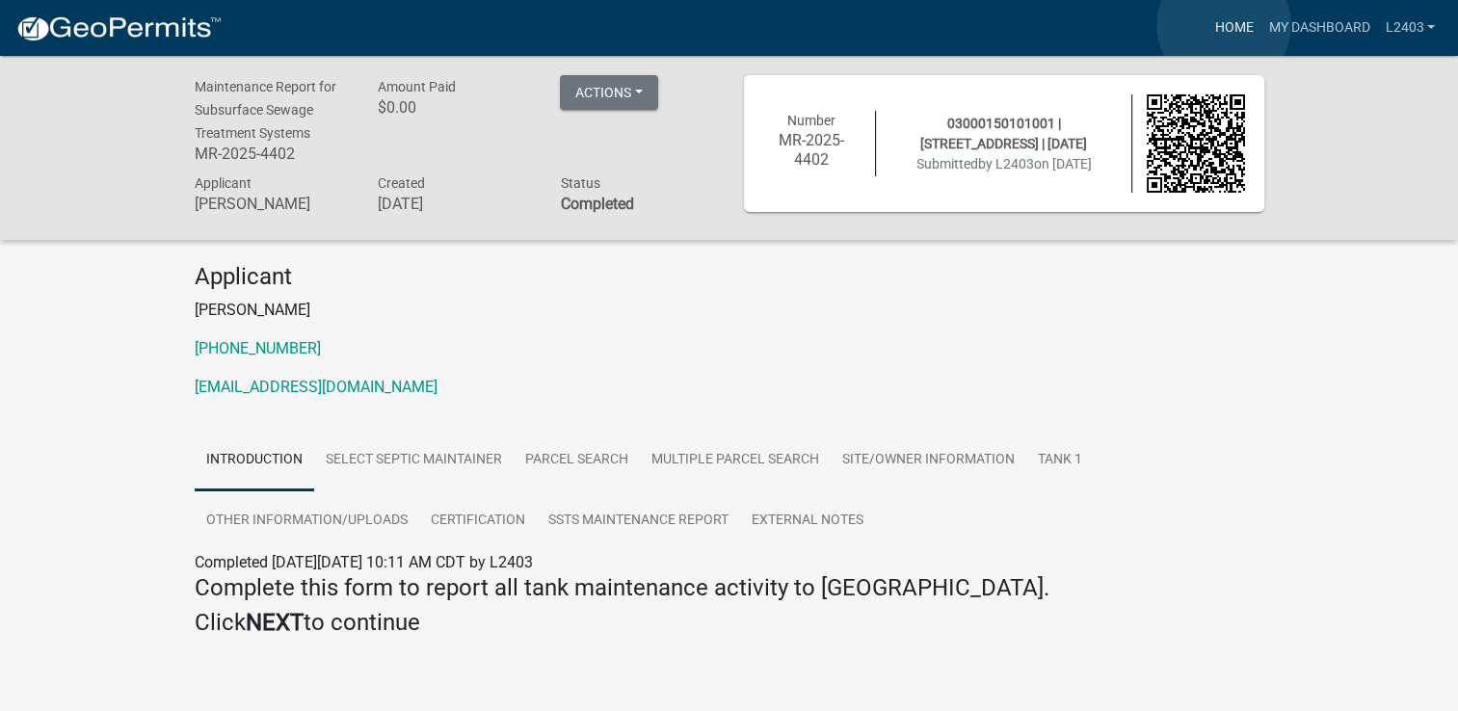
click at [1224, 25] on link "Home" at bounding box center [1233, 28] width 54 height 37
